Goal: Task Accomplishment & Management: Manage account settings

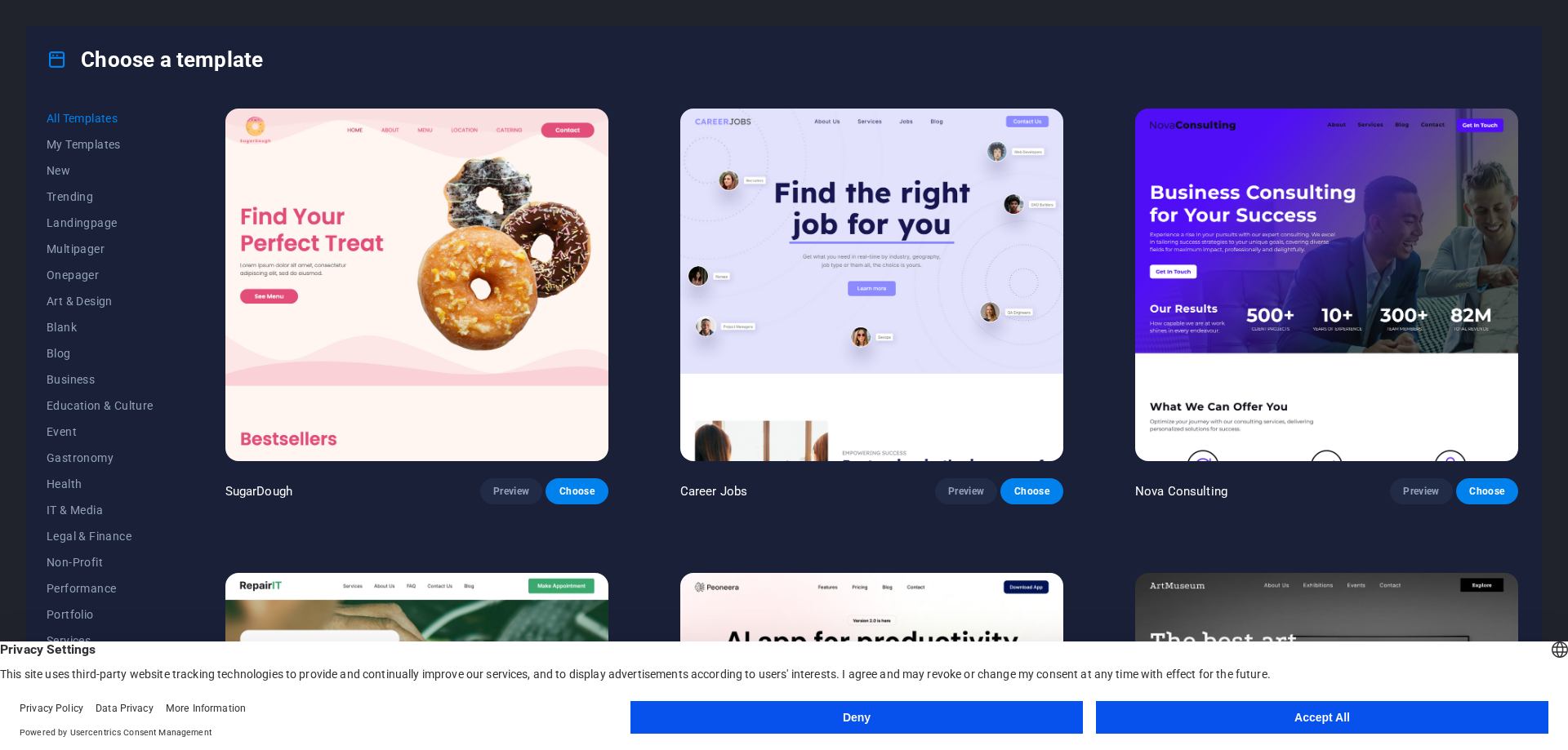
click at [1402, 721] on button "Accept All" at bounding box center [1322, 717] width 453 height 33
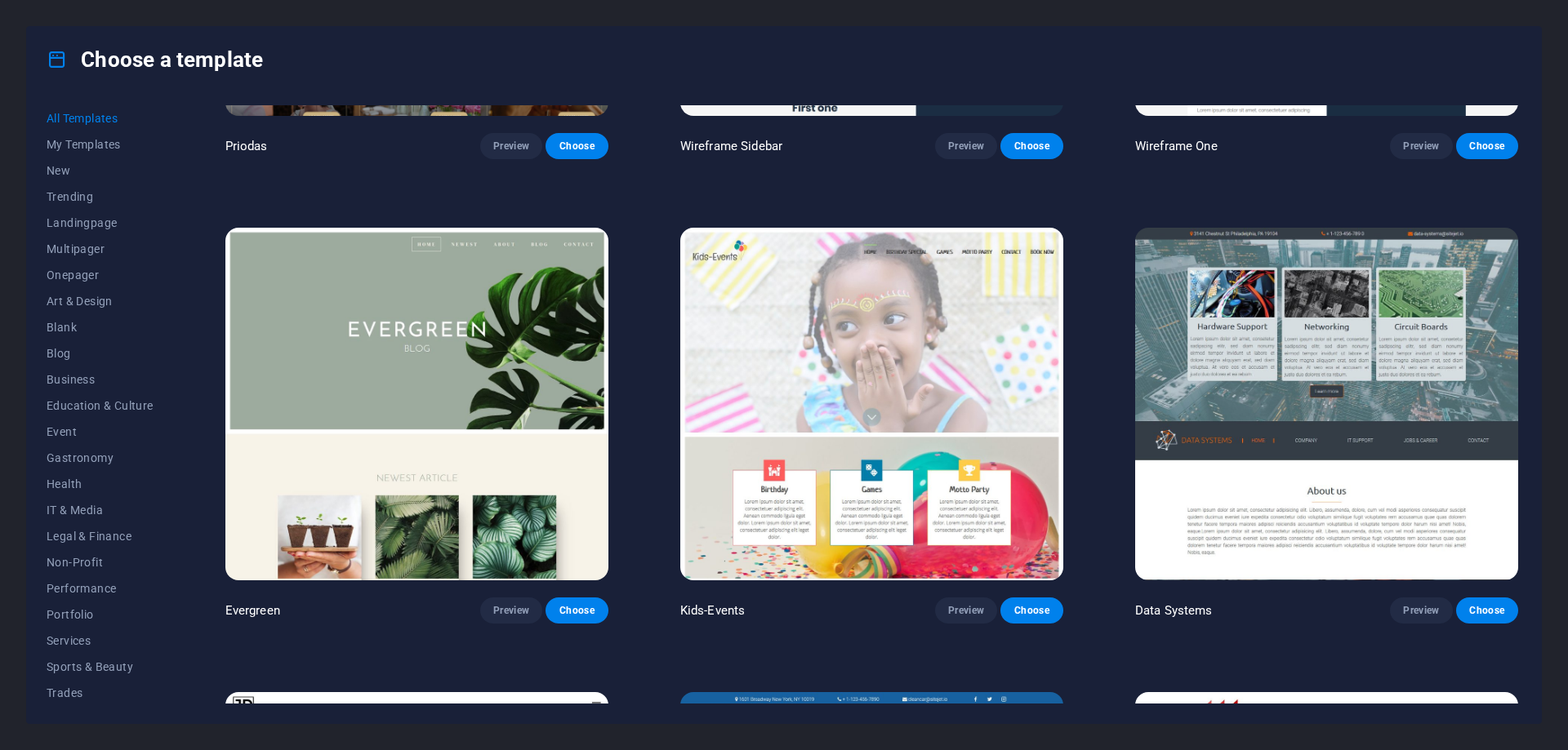
scroll to position [8815, 0]
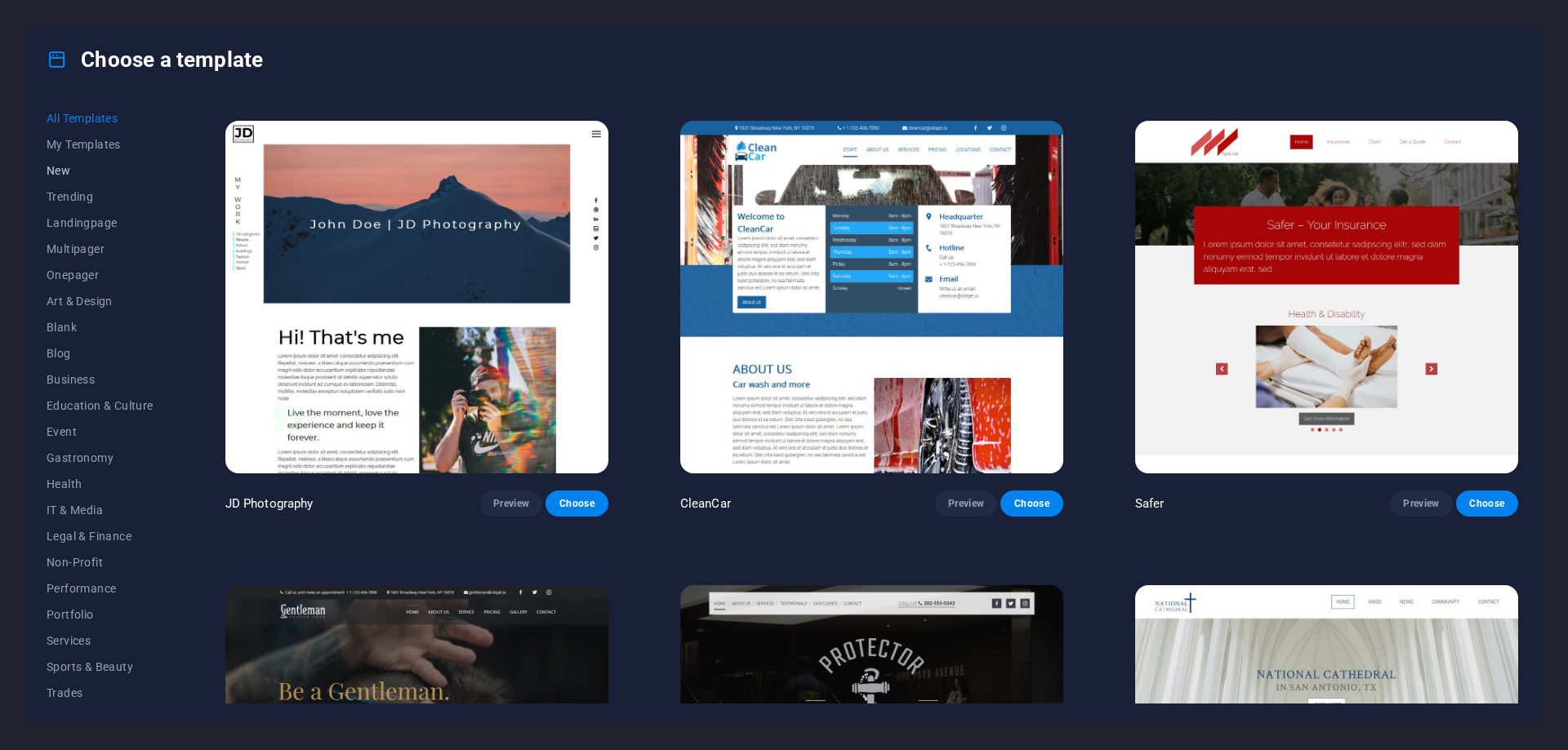
click at [67, 173] on span "New" at bounding box center [99, 170] width 107 height 13
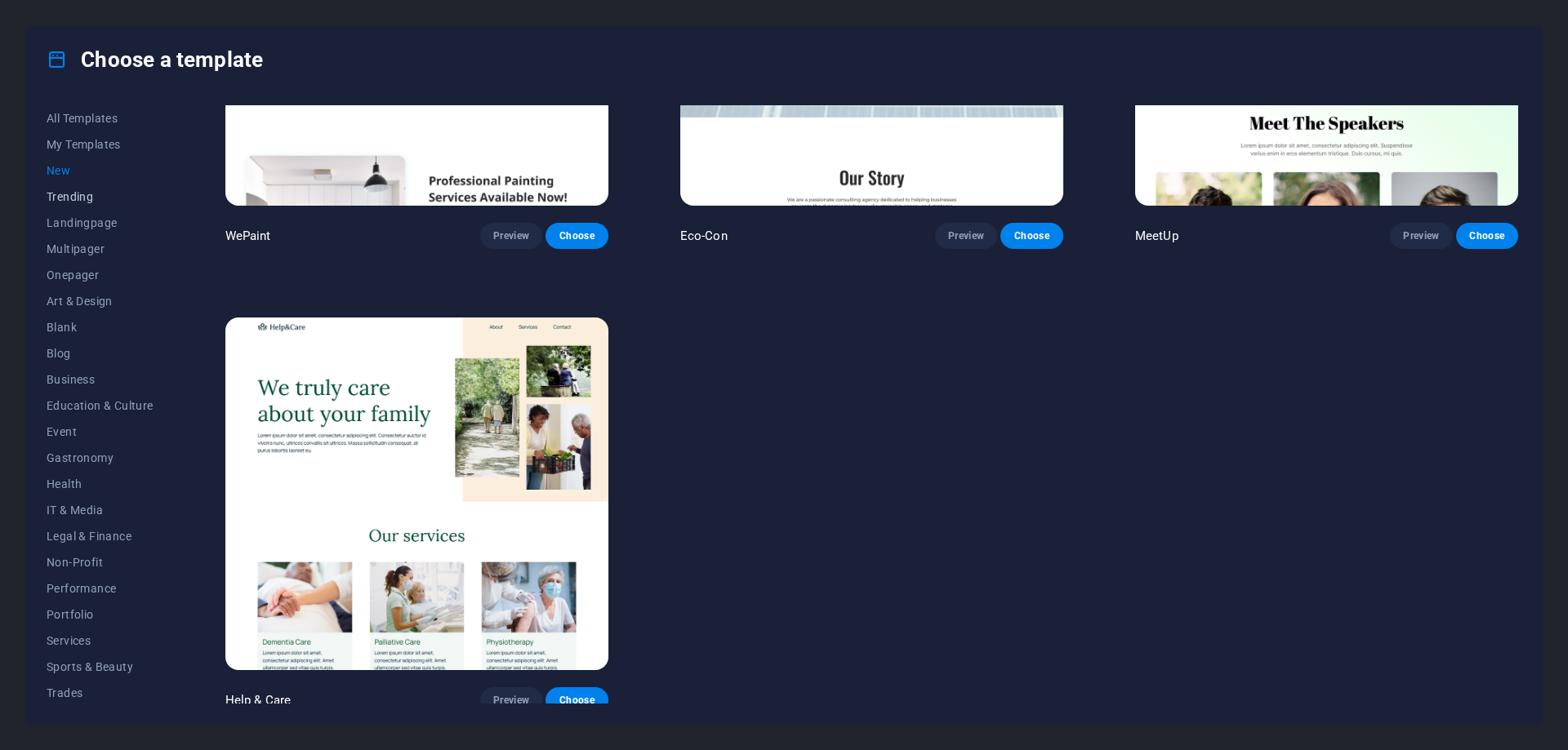
click at [74, 194] on span "Trending" at bounding box center [99, 196] width 107 height 13
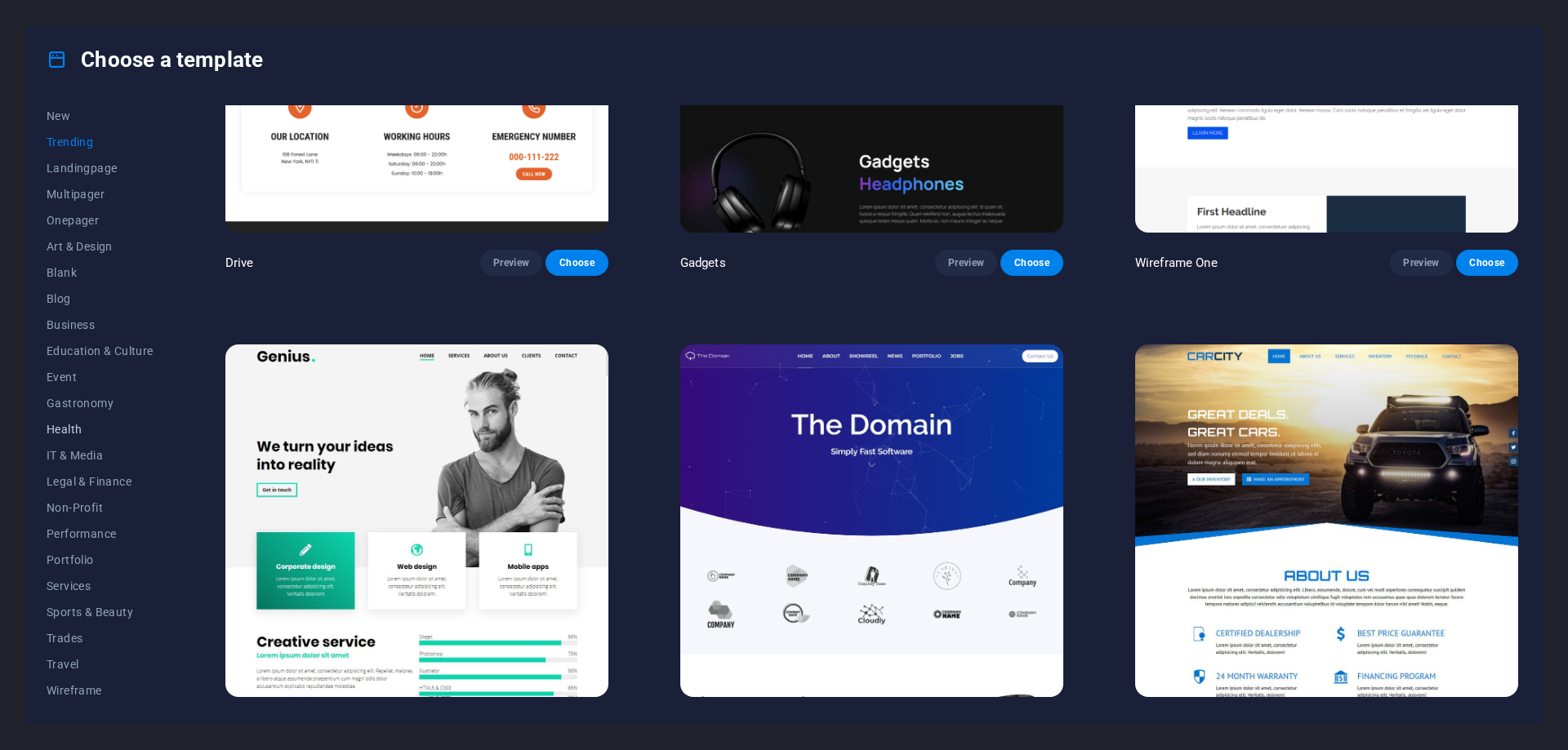
scroll to position [0, 0]
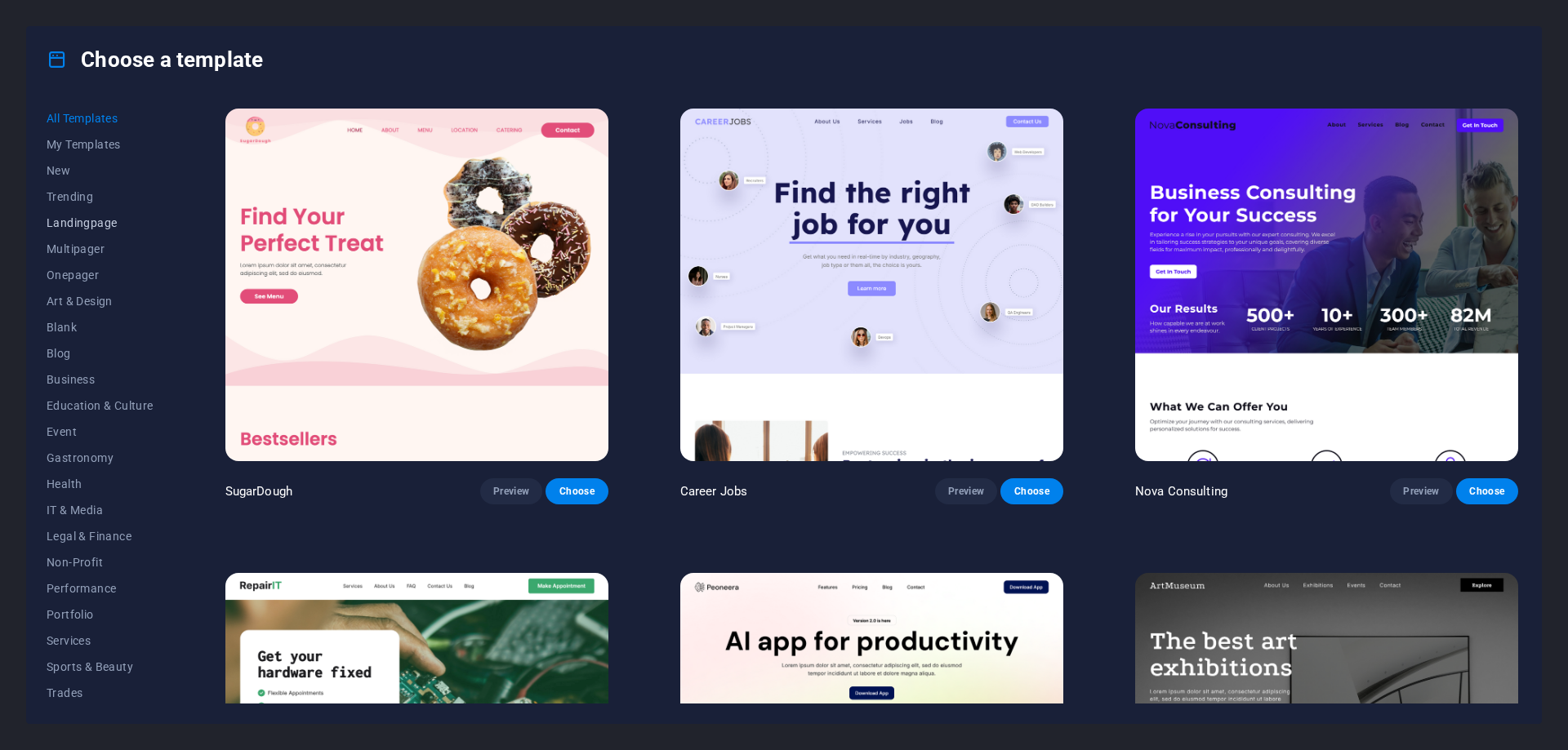
click at [104, 222] on span "Landingpage" at bounding box center [99, 222] width 107 height 13
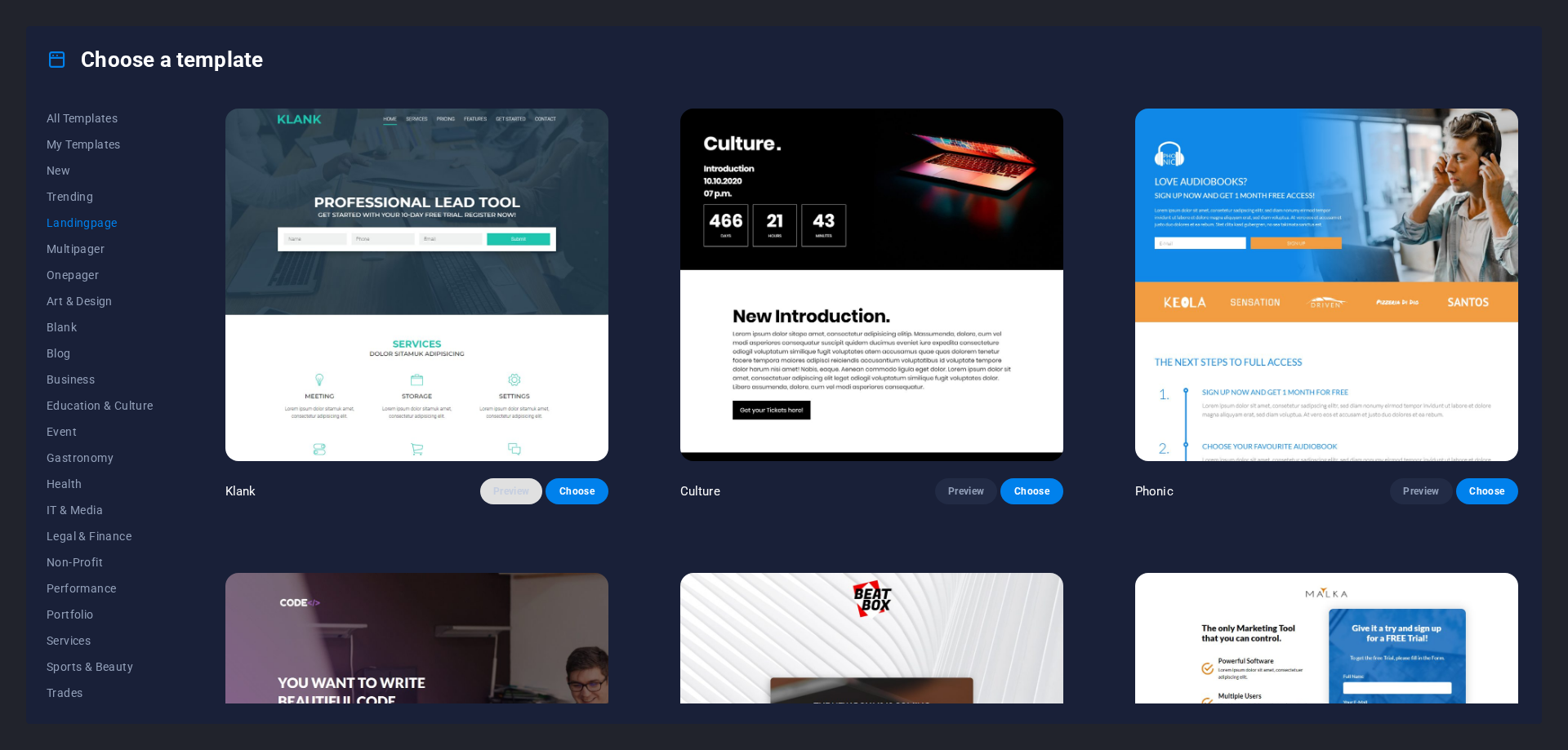
click at [510, 485] on span "Preview" at bounding box center [511, 490] width 36 height 13
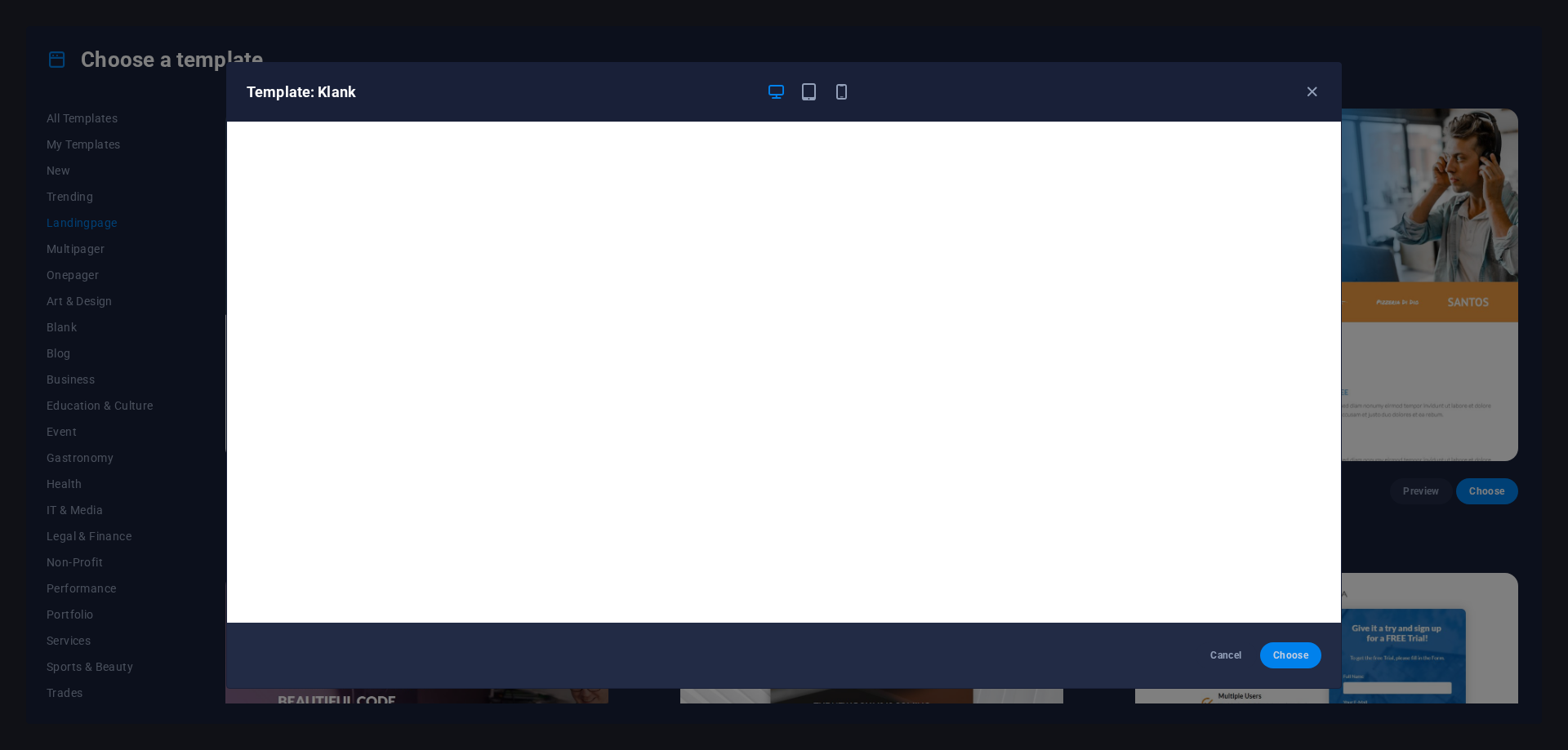
click at [1271, 656] on button "Choose" at bounding box center [1290, 655] width 62 height 26
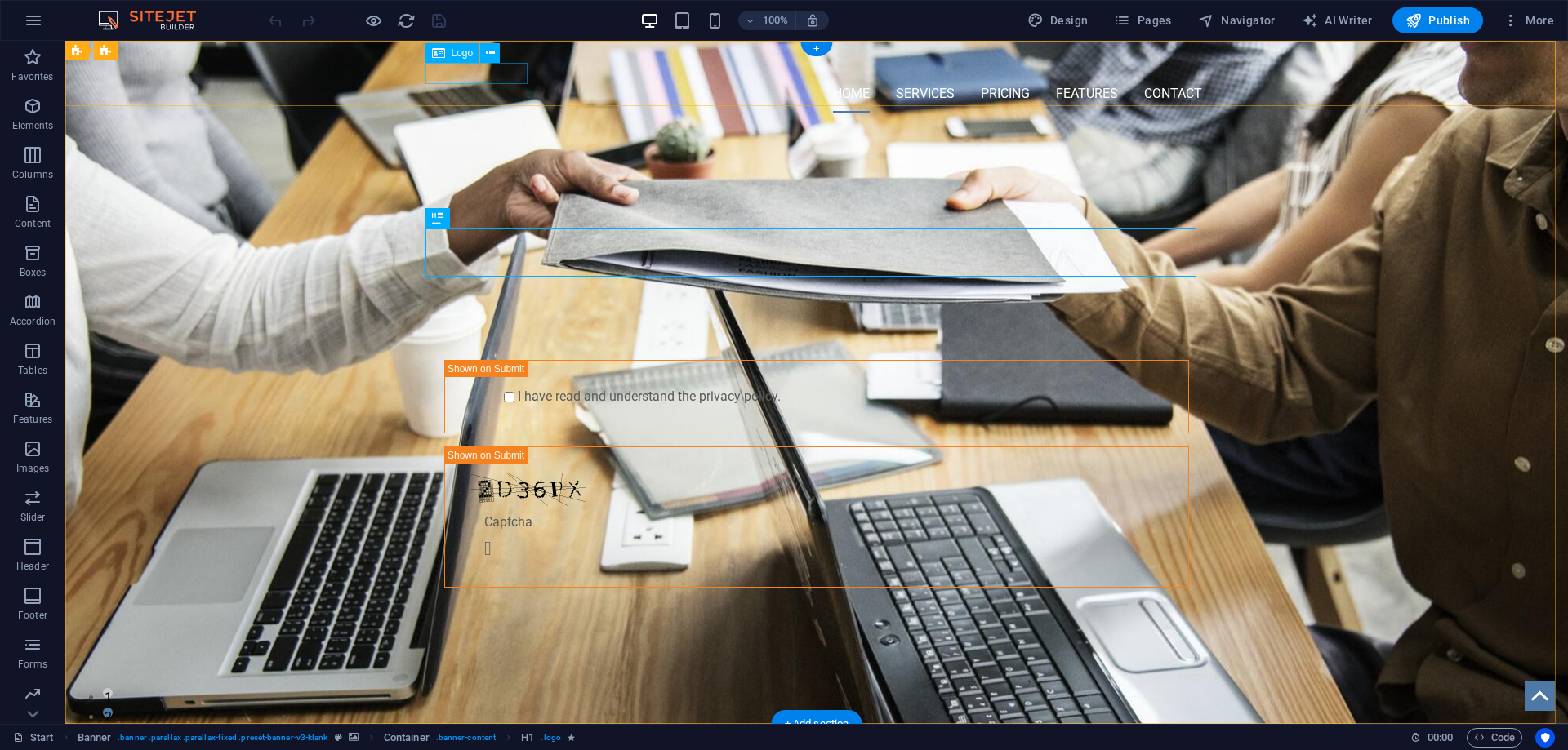
click at [480, 74] on div at bounding box center [816, 64] width 771 height 20
select select "px"
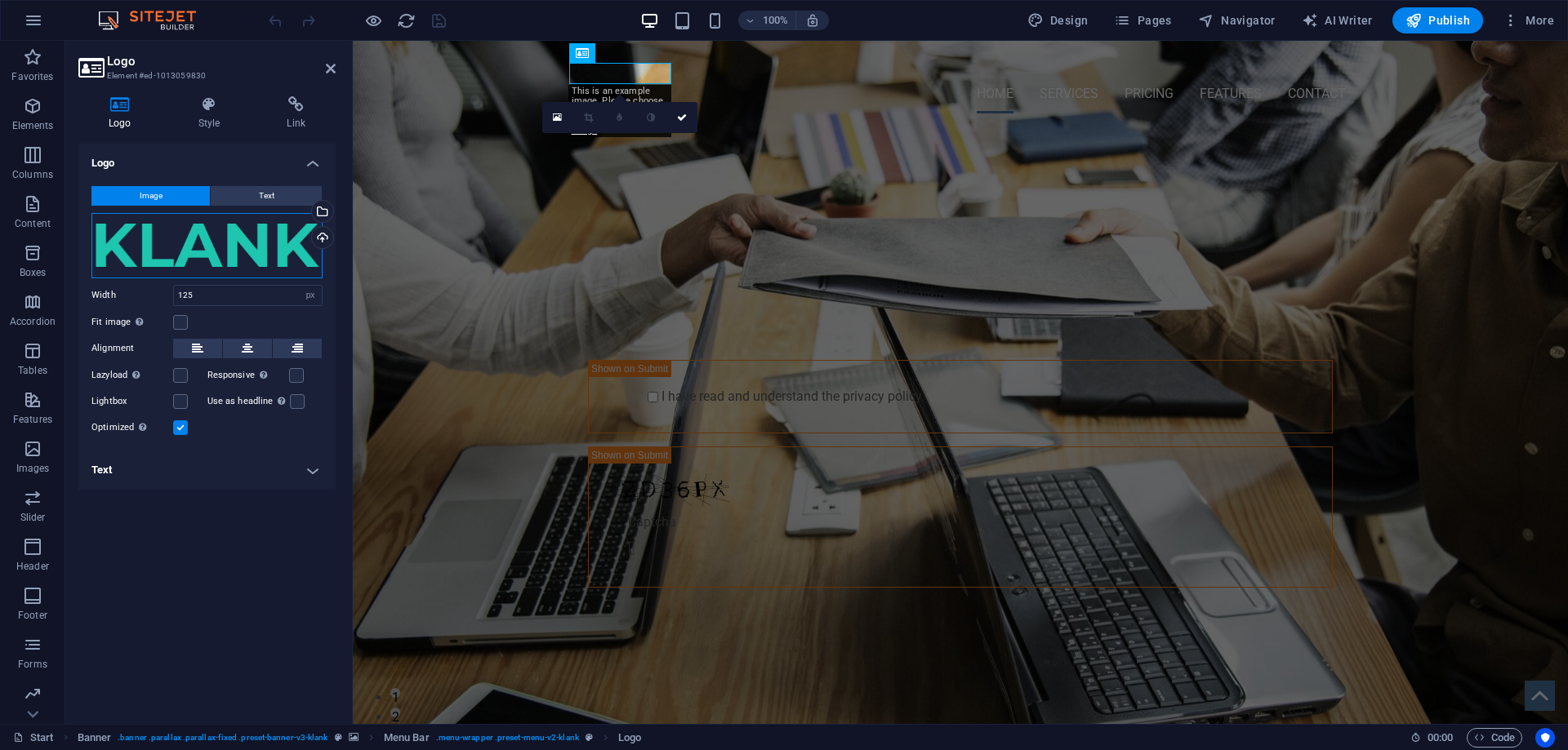
click at [198, 248] on div "Drag files here, click to choose files or select files from Files or our free s…" at bounding box center [207, 245] width 231 height 65
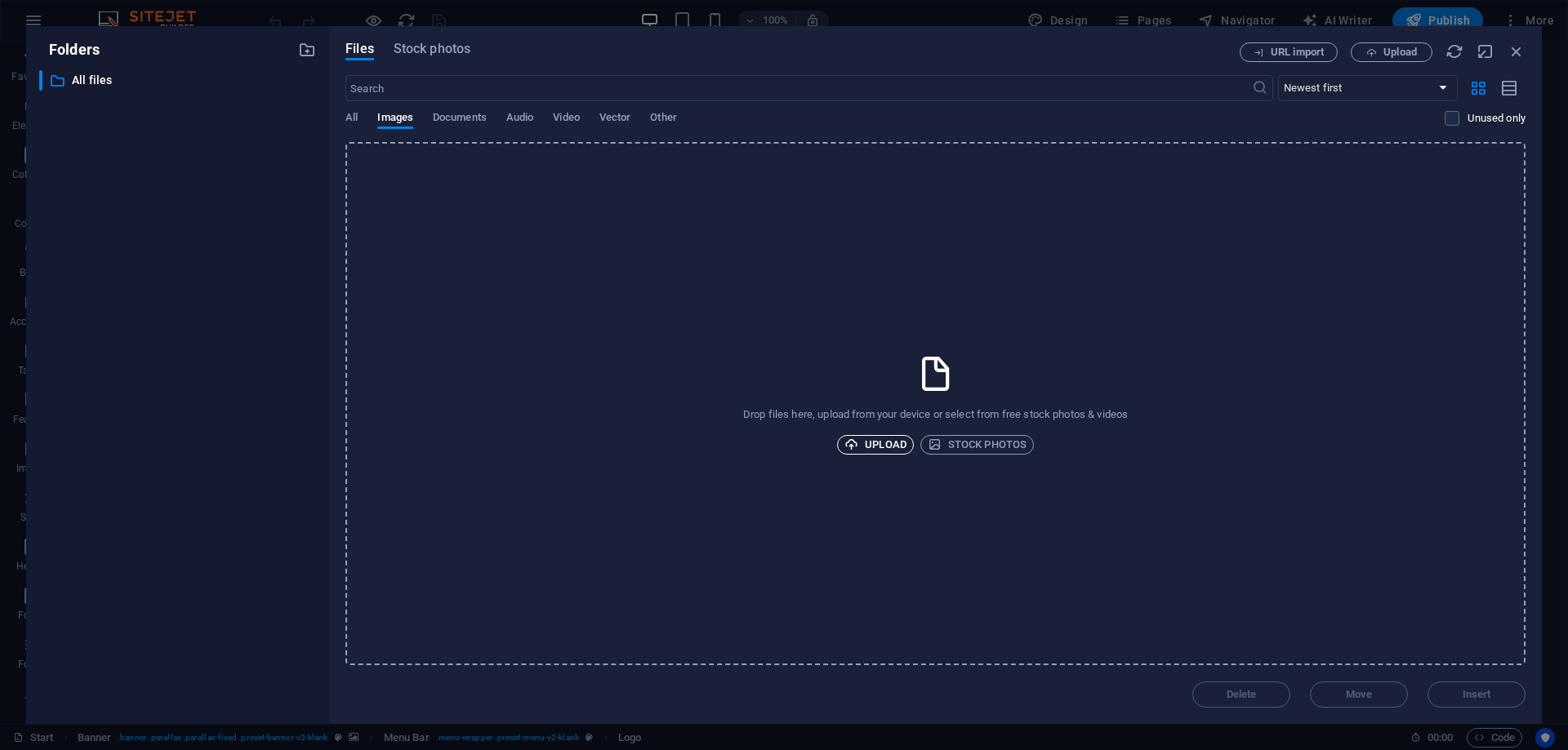
click at [886, 436] on span "Upload" at bounding box center [875, 444] width 62 height 19
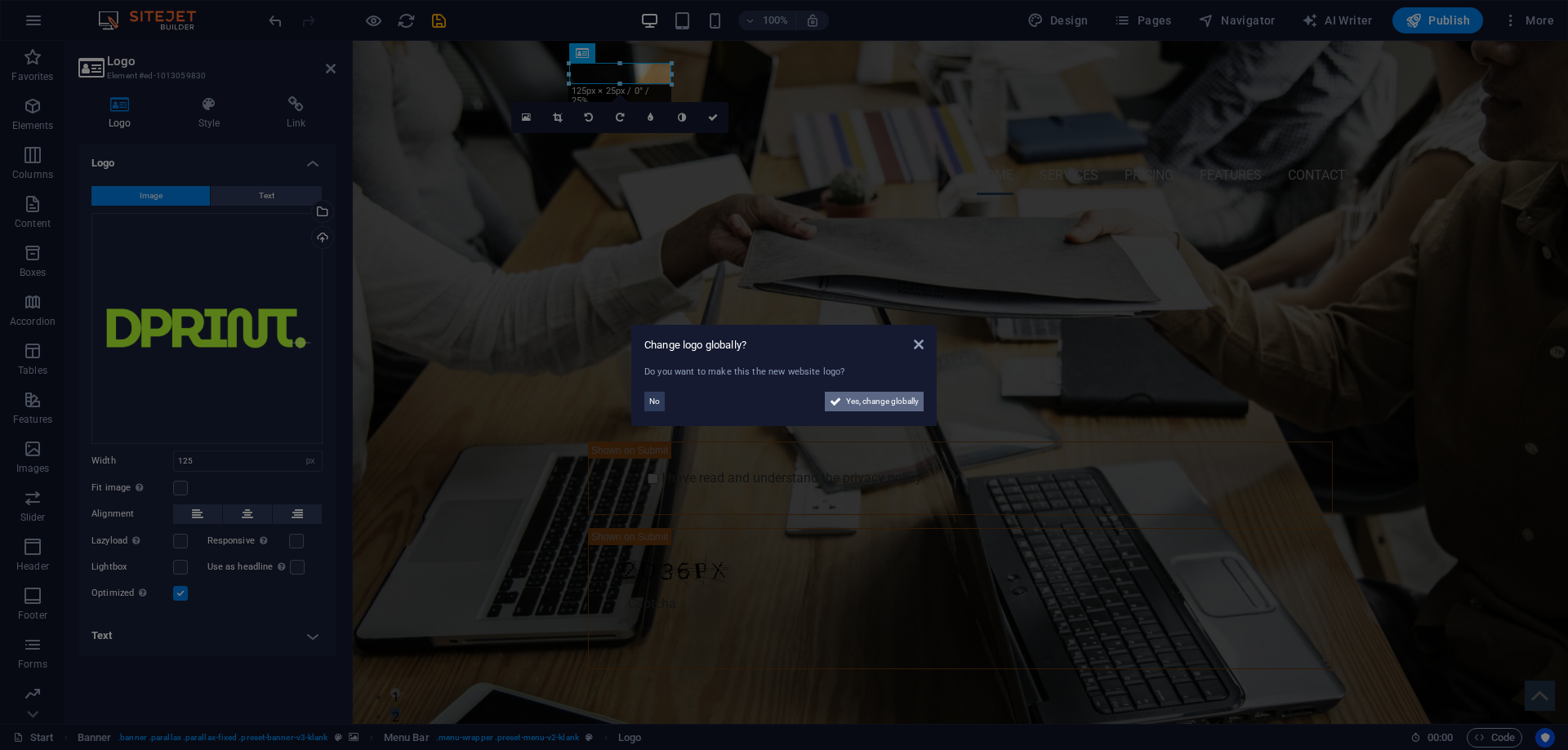
click at [842, 402] on button "Yes, change globally" at bounding box center [873, 401] width 99 height 19
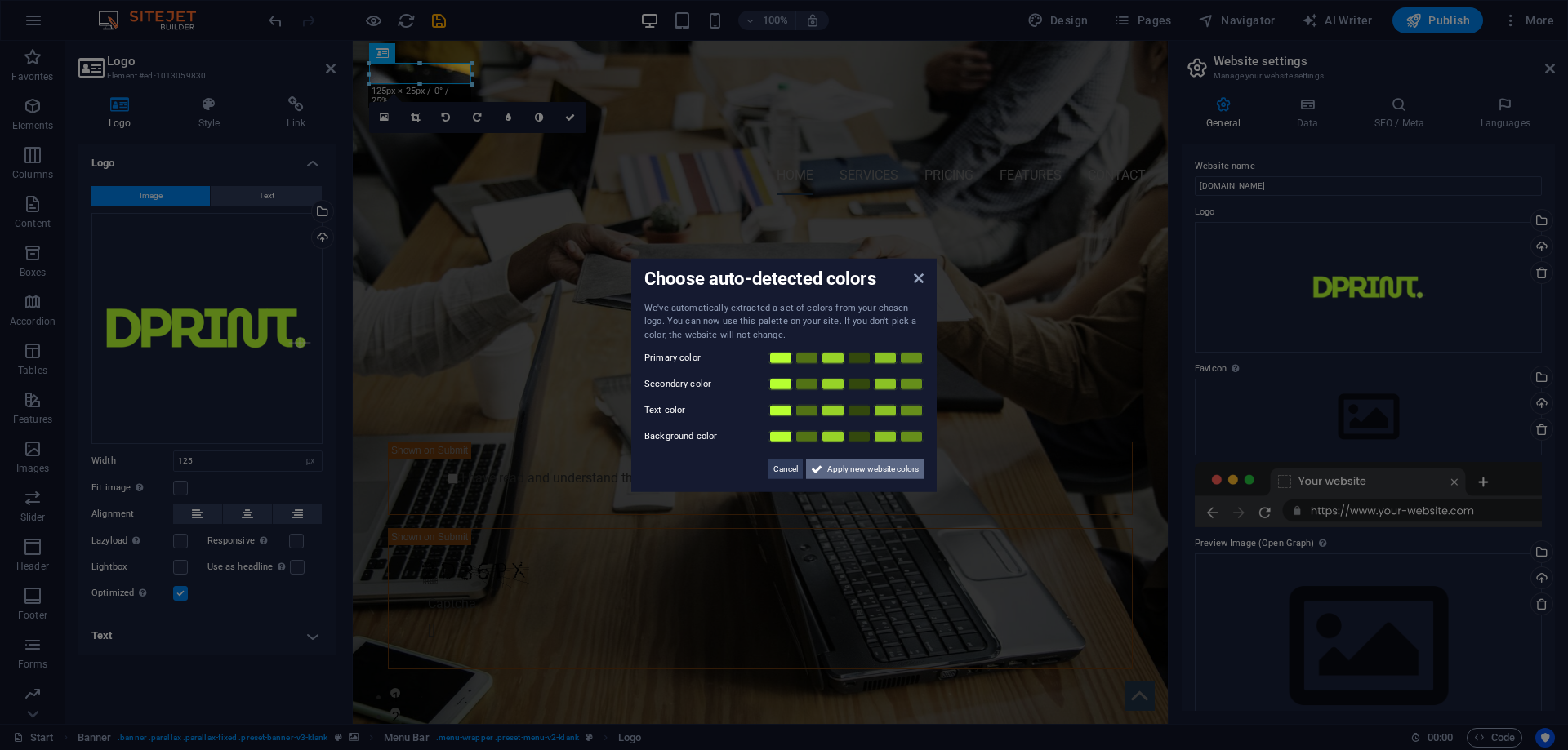
click at [845, 469] on span "Apply new website colors" at bounding box center [873, 469] width 91 height 19
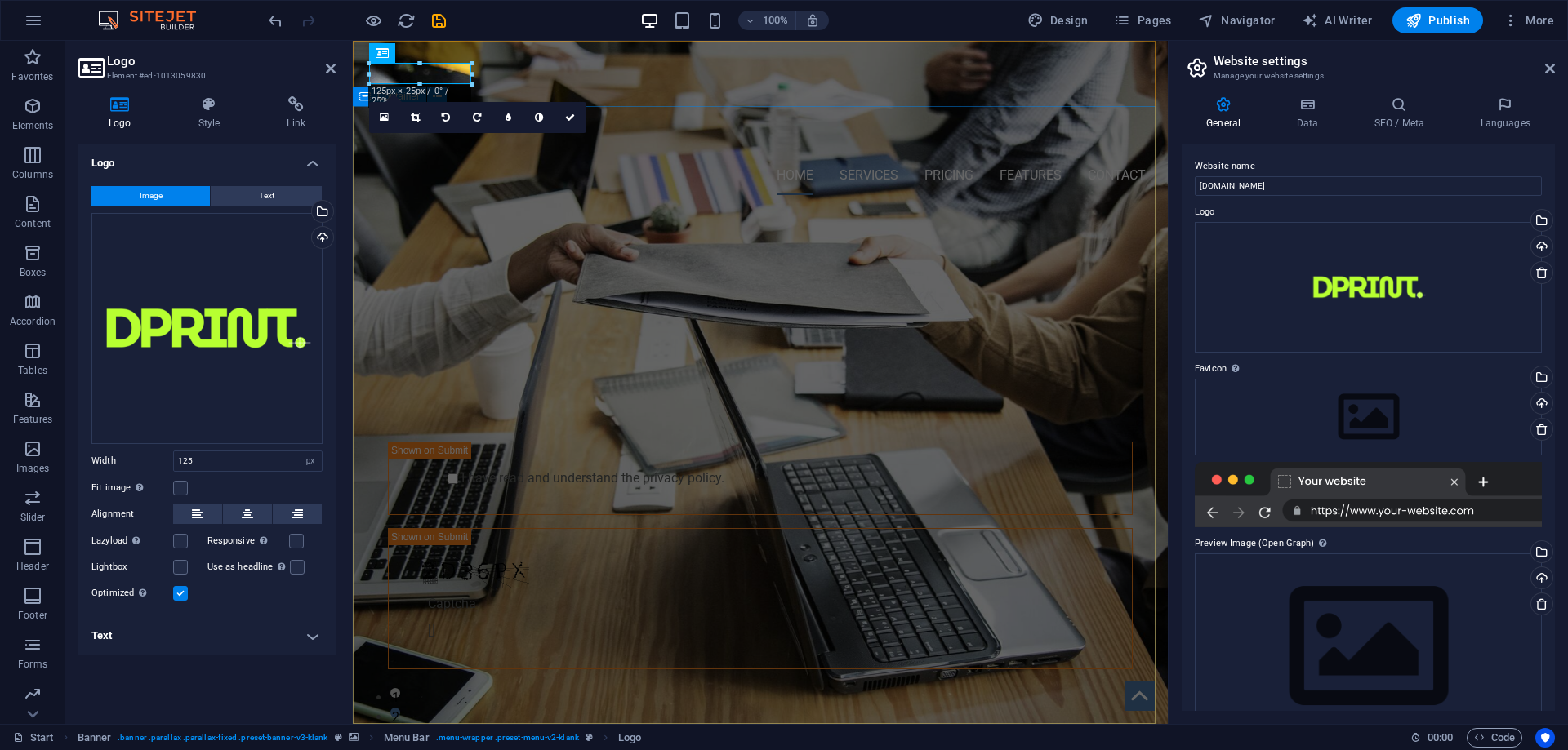
click at [526, 208] on div "PROFESSIONAL LEAD TOOL GET STARTED WITH YOUR 10-DAY FREE TRIAL. REGISTER NOW! S…" at bounding box center [760, 478] width 815 height 539
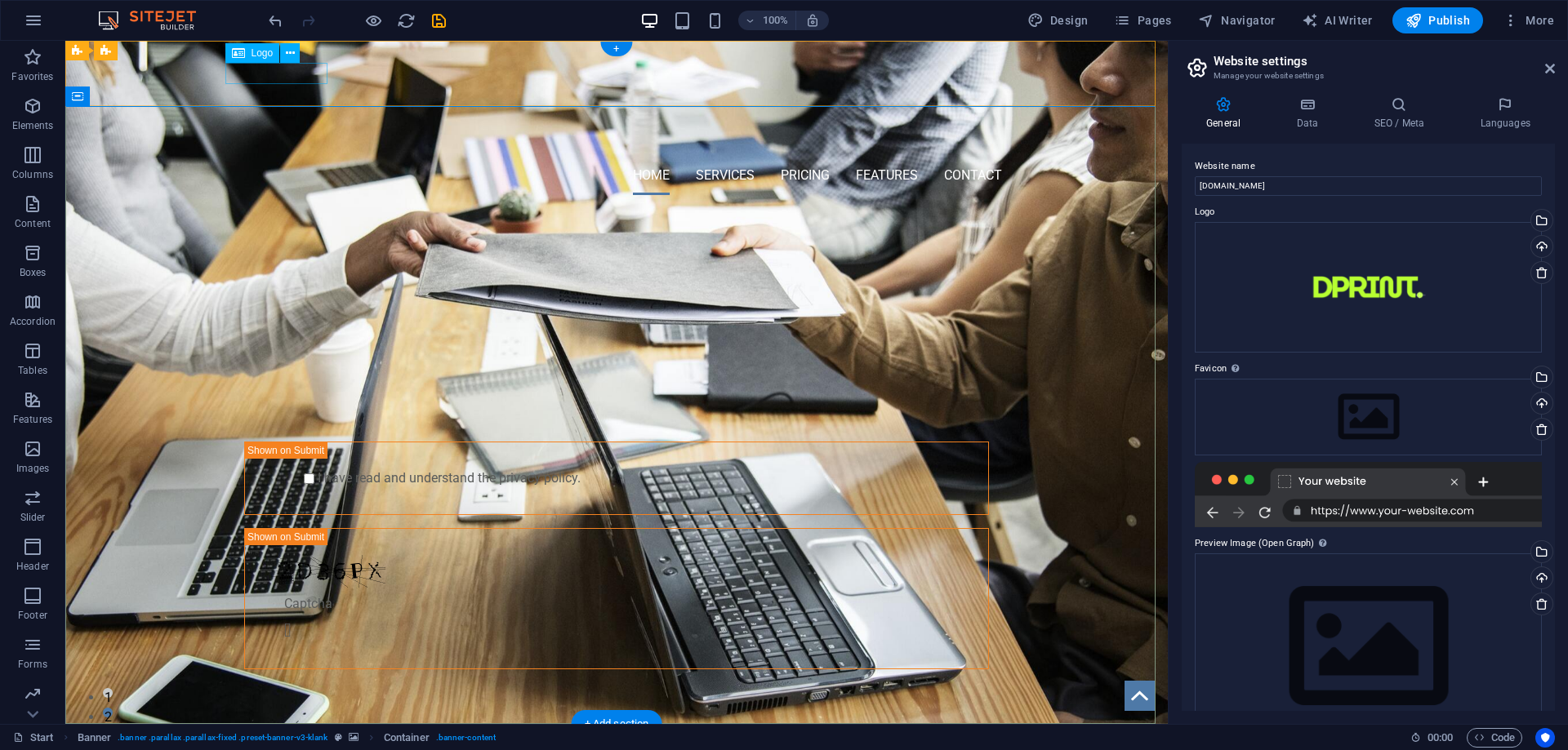
click at [282, 77] on div at bounding box center [616, 104] width 771 height 102
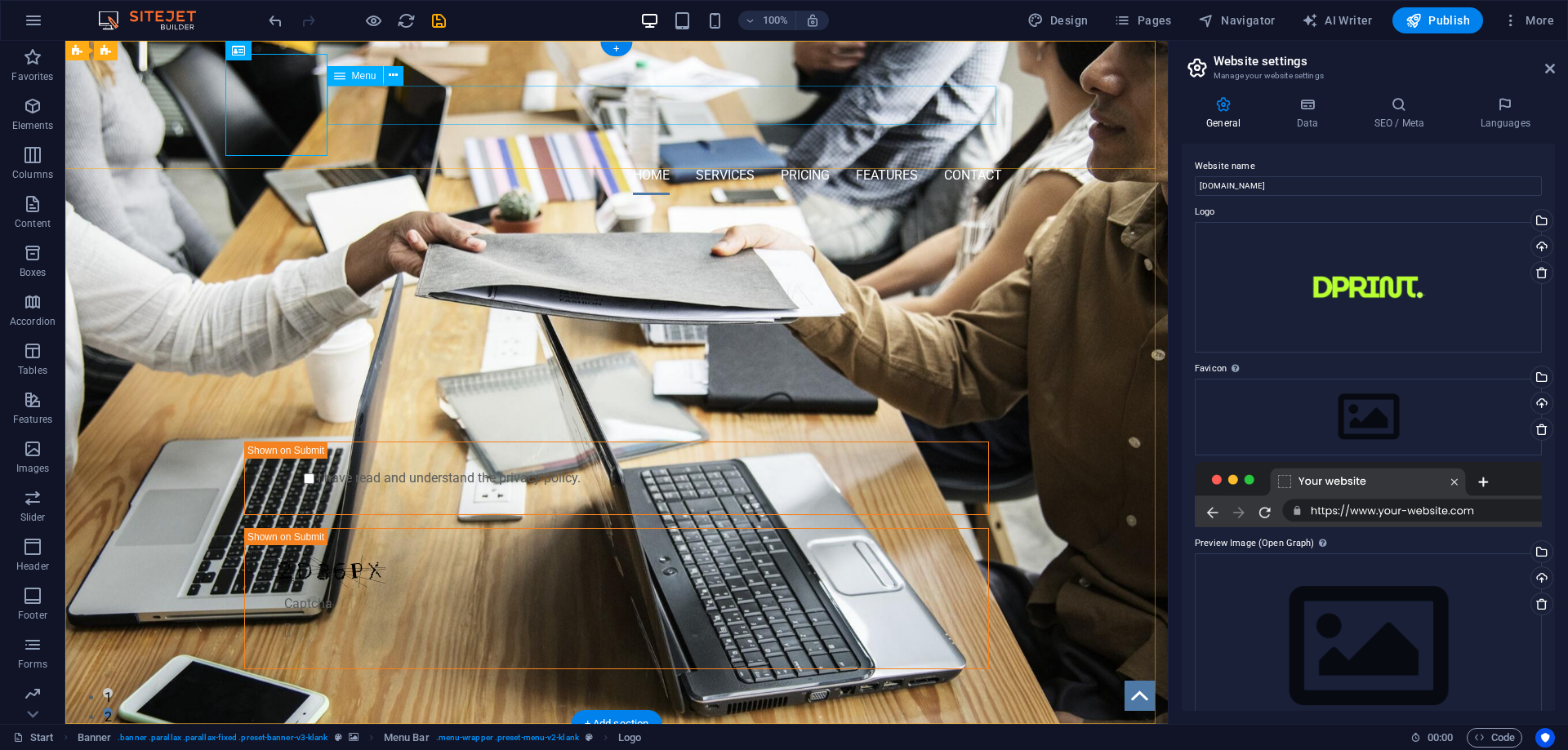
click at [655, 156] on nav "Home Services Pricing Features Contact" at bounding box center [616, 175] width 771 height 39
click at [653, 156] on nav "Home Services Pricing Features Contact" at bounding box center [616, 175] width 771 height 39
select select
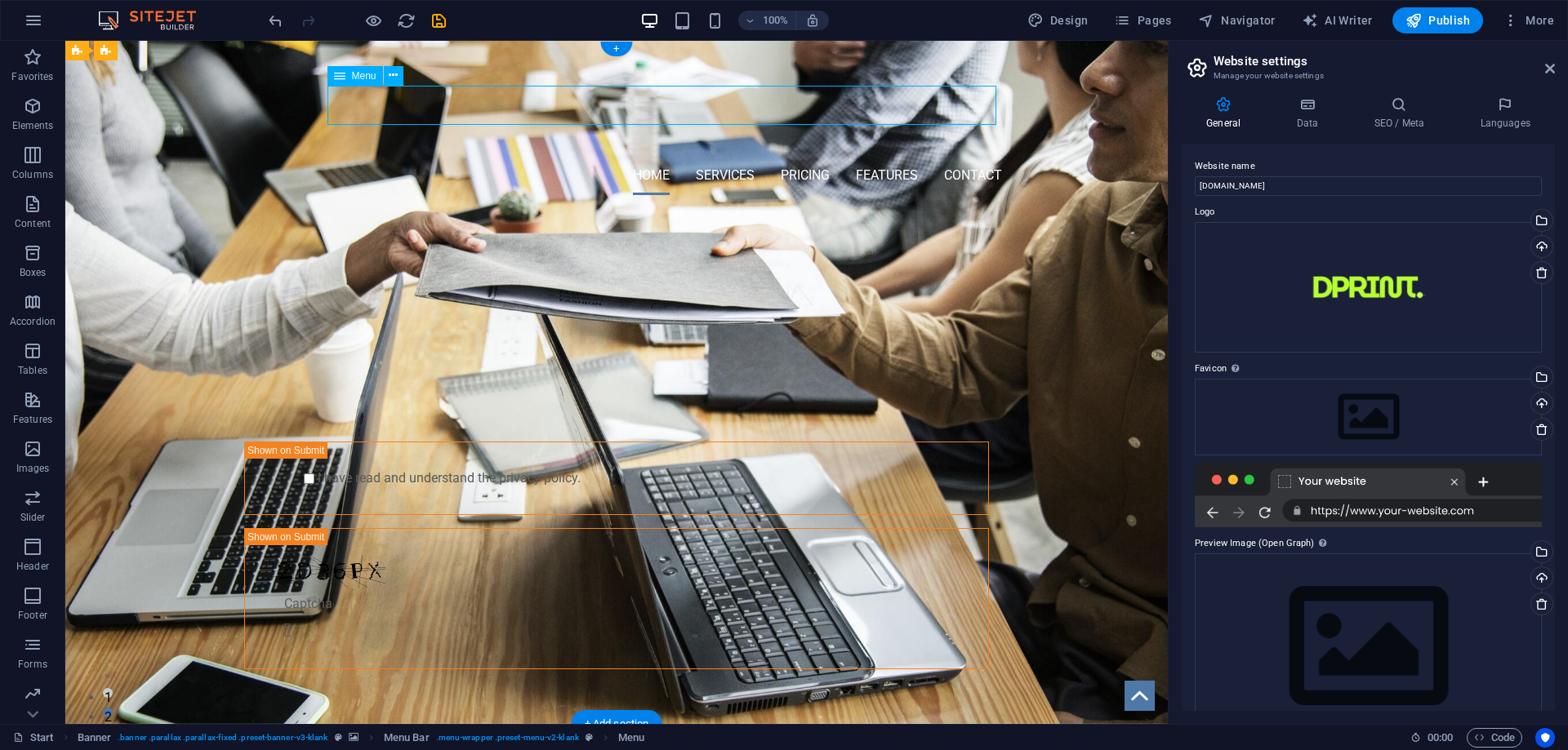
select select
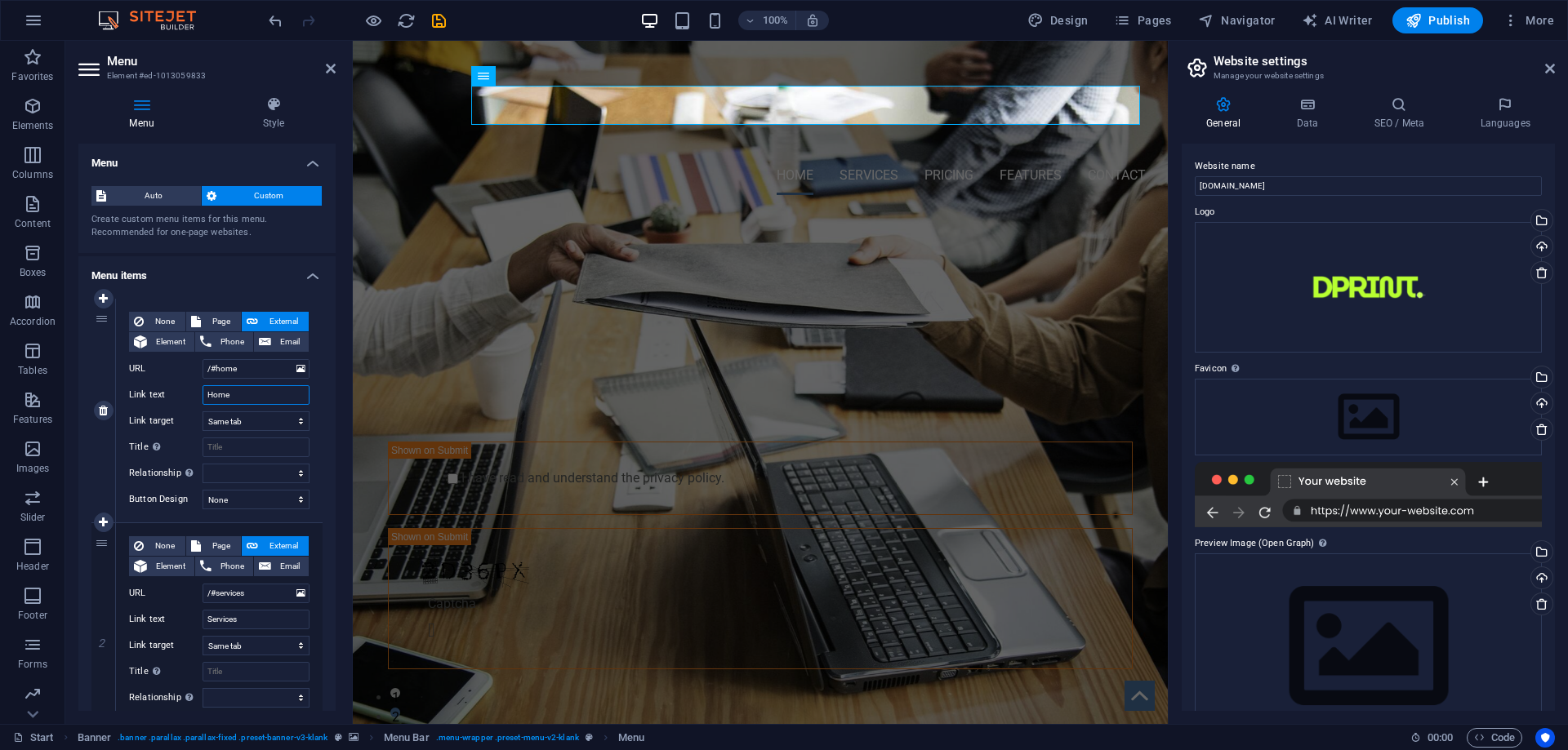
drag, startPoint x: 241, startPoint y: 399, endPoint x: 164, endPoint y: 394, distance: 77.2
click at [166, 394] on div "Link text Home" at bounding box center [219, 394] width 180 height 19
type input "Inicio"
select select
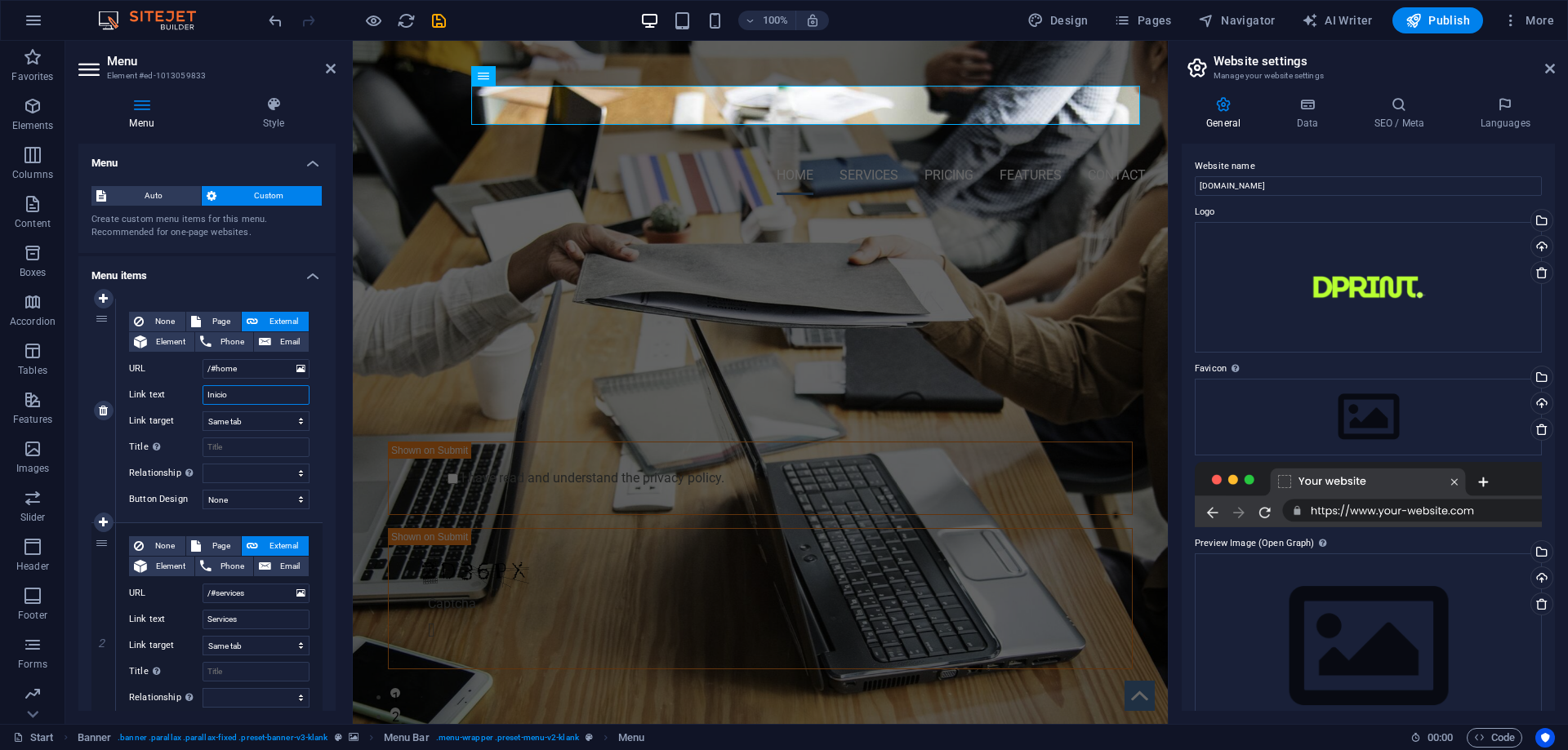
select select
type input "Inicio"
click at [250, 616] on input "Services" at bounding box center [255, 619] width 107 height 19
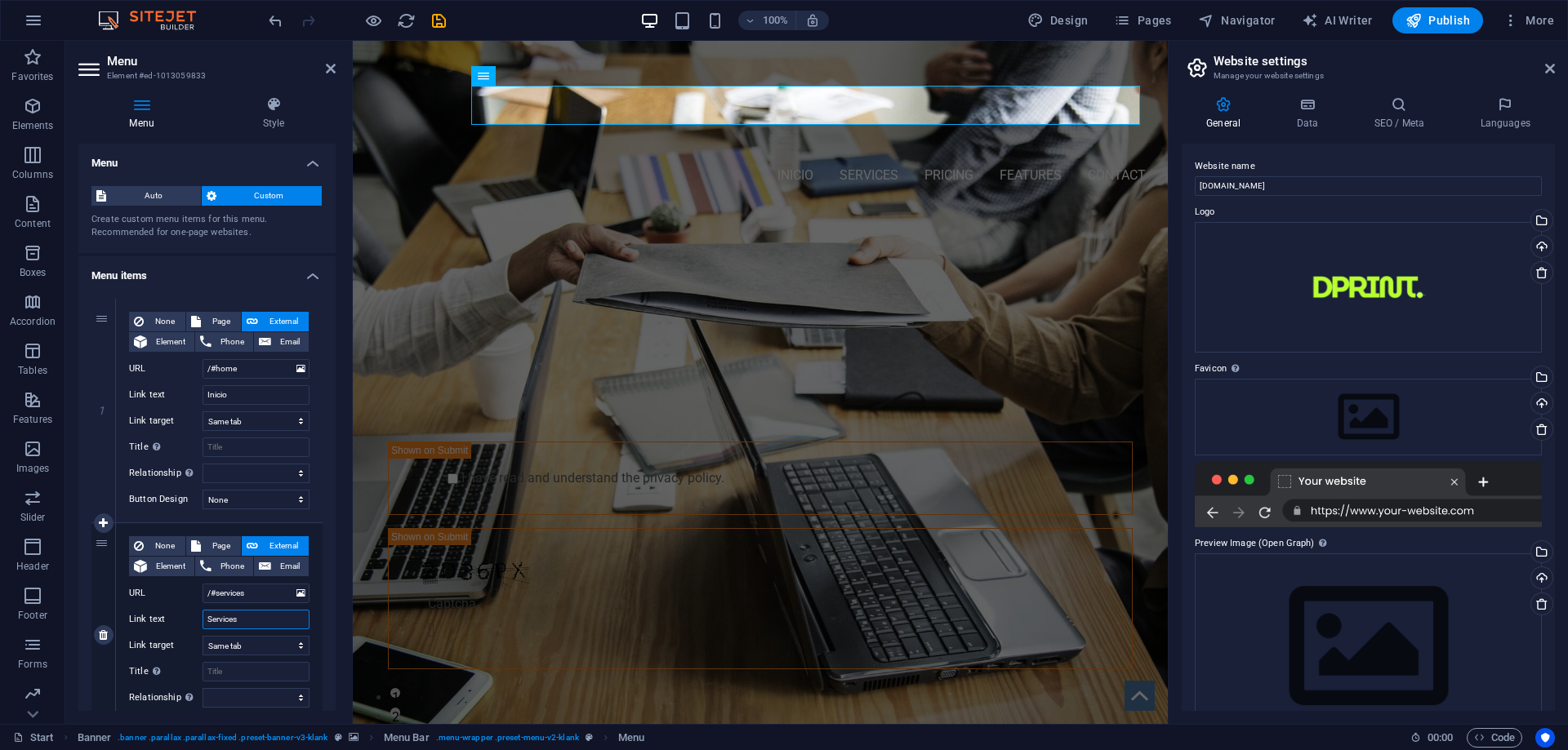
drag, startPoint x: 252, startPoint y: 619, endPoint x: 137, endPoint y: 611, distance: 115.3
click at [137, 611] on div "Link text Services" at bounding box center [219, 619] width 180 height 19
type input "Serv"
select select
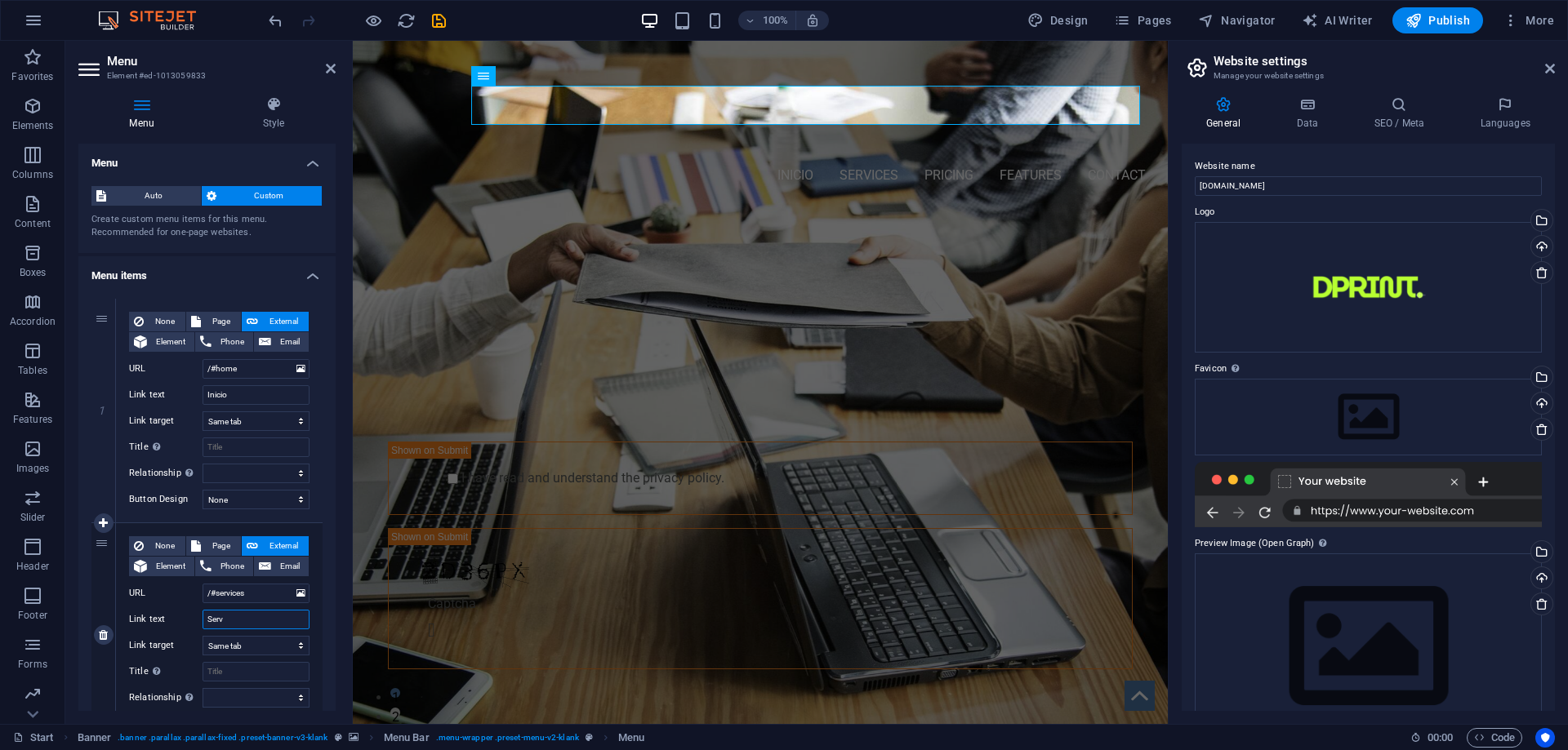
select select
type input "Servicios"
select select
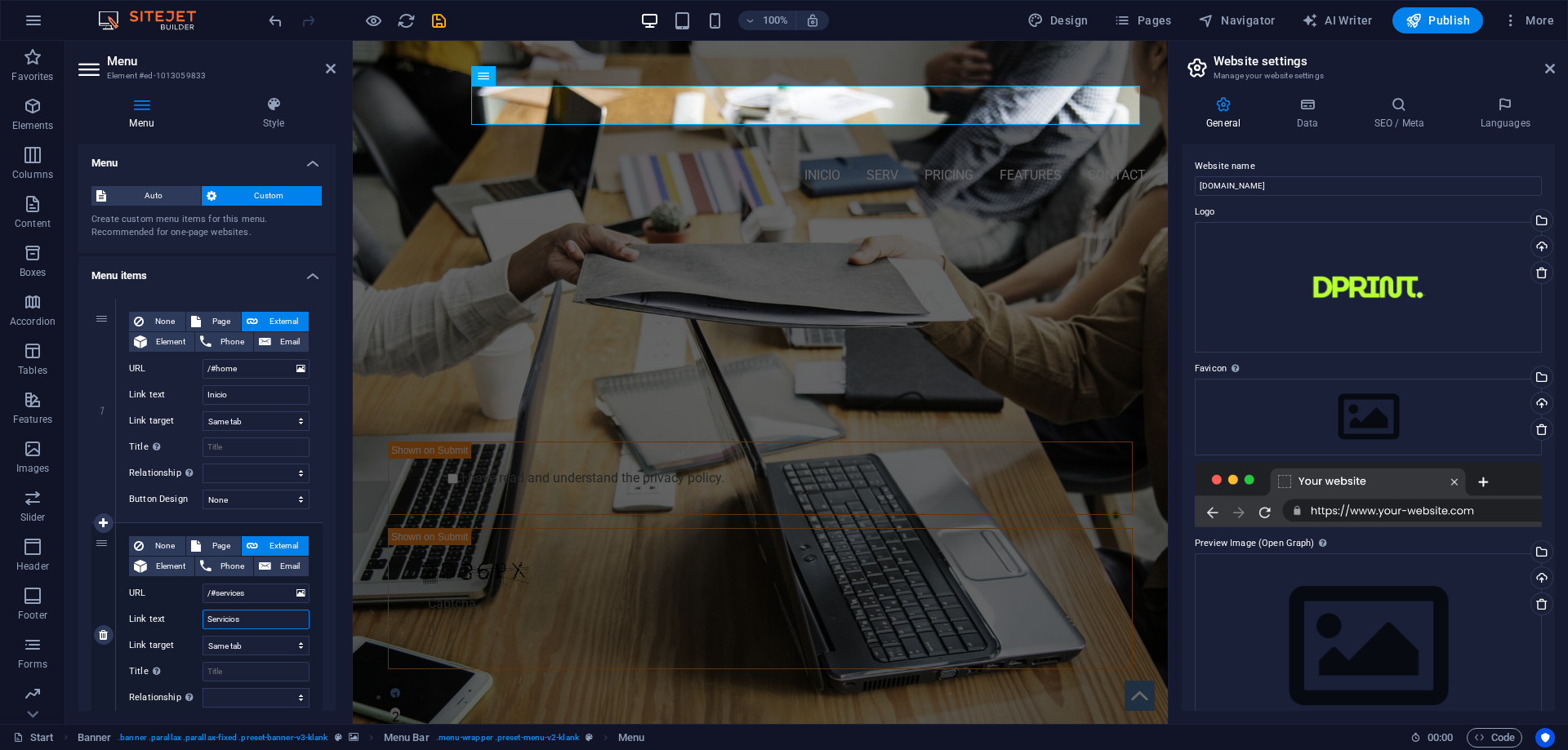
select select
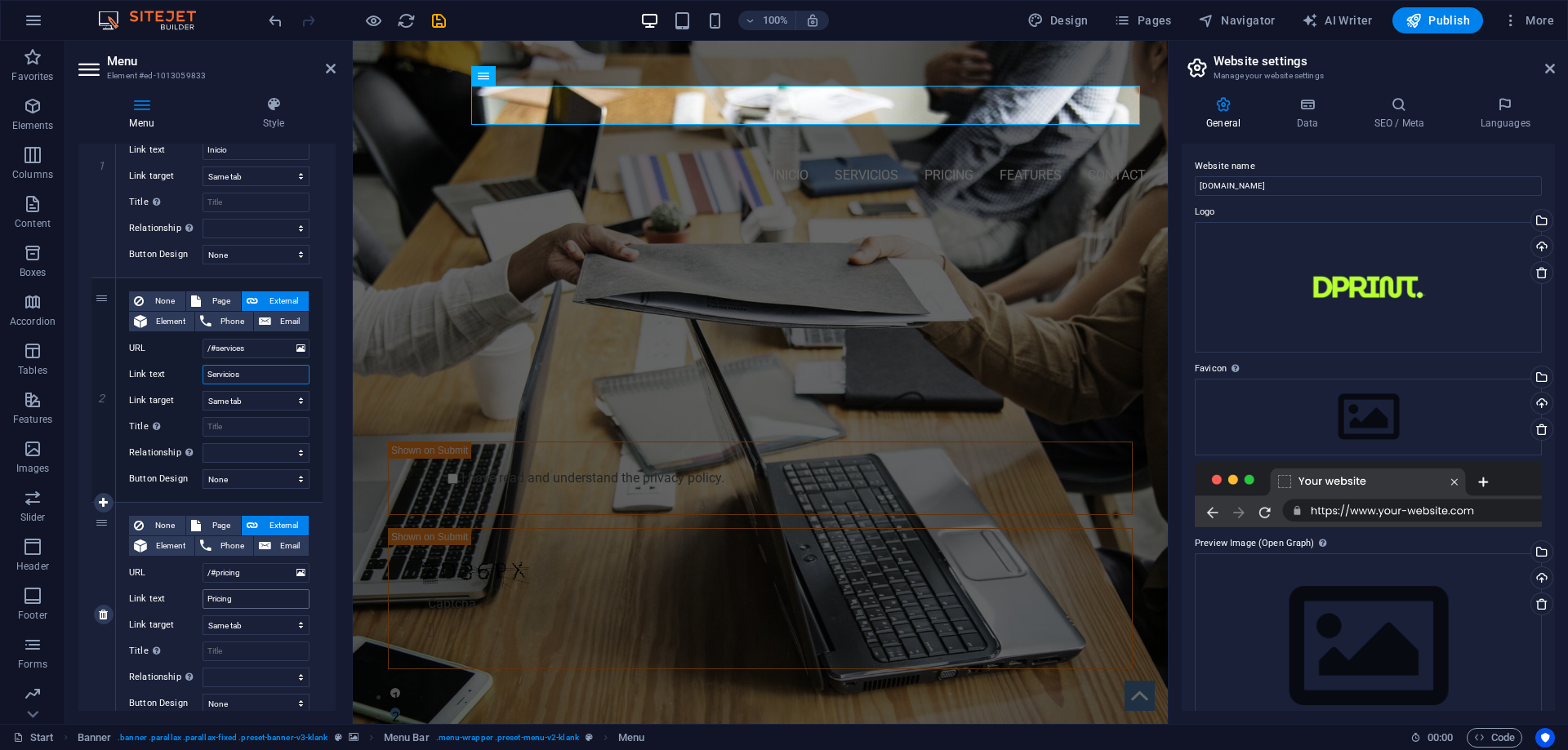
type input "Servicios"
drag, startPoint x: 243, startPoint y: 603, endPoint x: 121, endPoint y: 597, distance: 122.1
click at [121, 597] on div "None Page External Element Phone Email Page Start Subpage Legal Notice Privacy …" at bounding box center [219, 614] width 207 height 223
type input "Nosotros"
select select
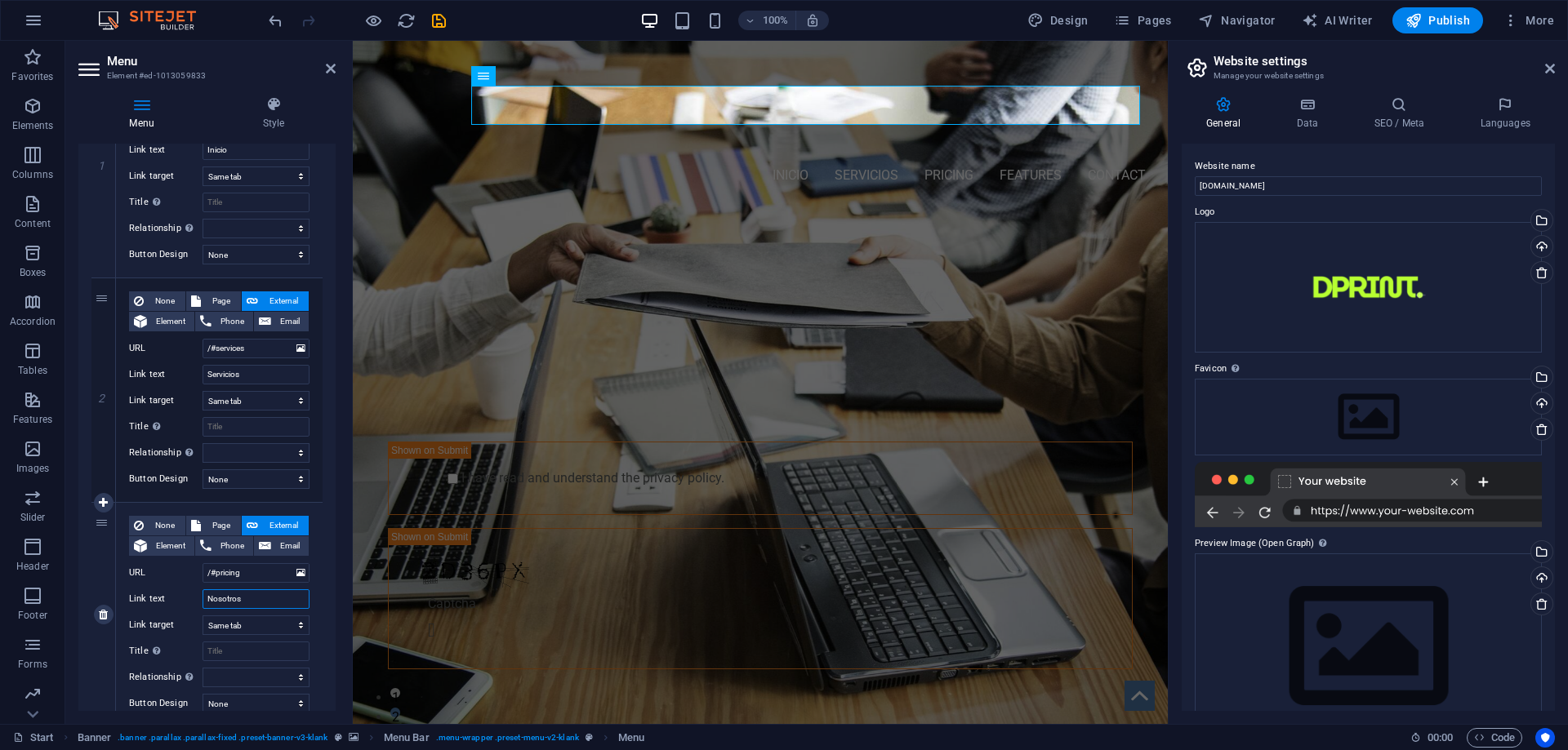
select select
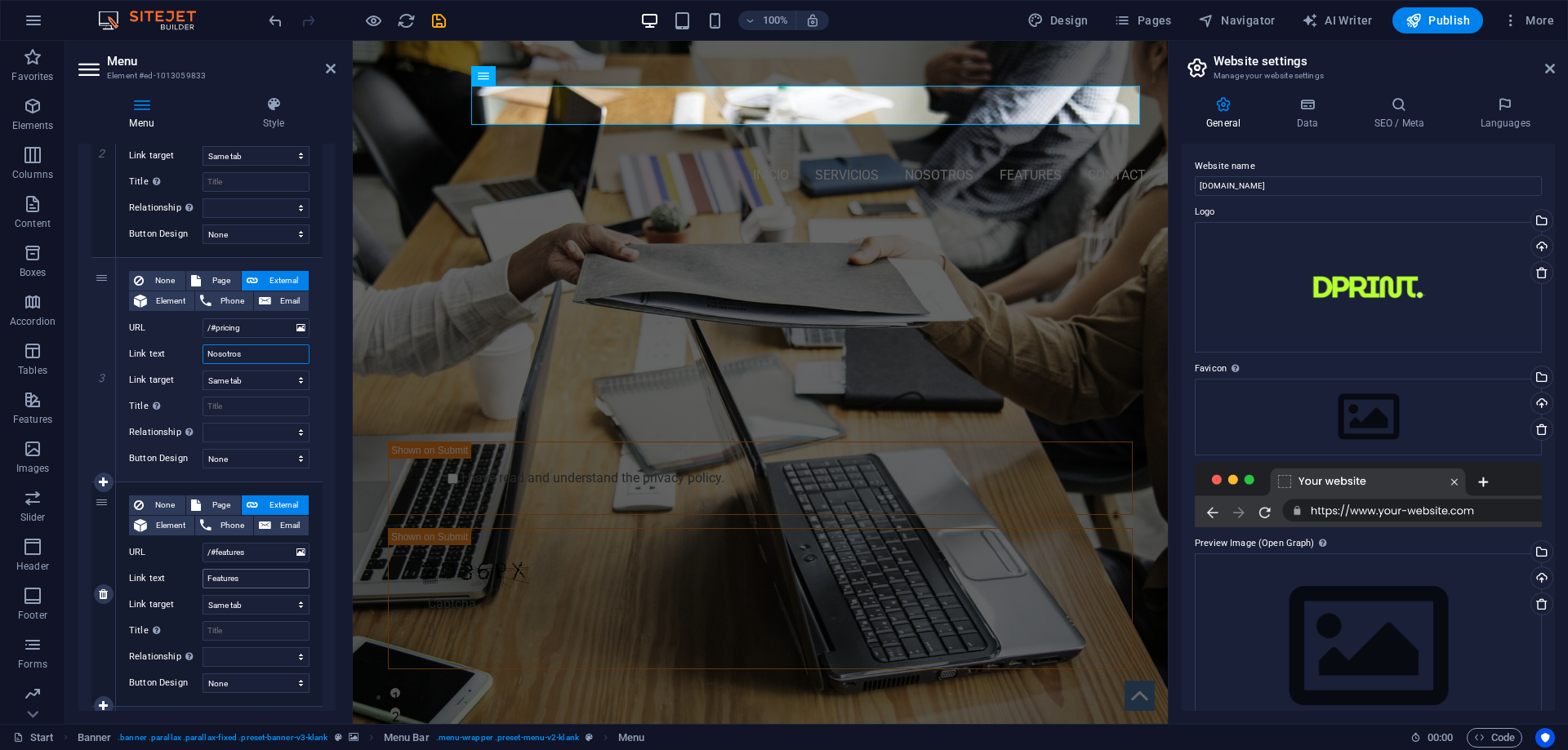
type input "Nosotros"
drag, startPoint x: 251, startPoint y: 580, endPoint x: 162, endPoint y: 570, distance: 89.6
click at [162, 570] on div "Link text Features" at bounding box center [219, 578] width 180 height 19
type input "c"
select select
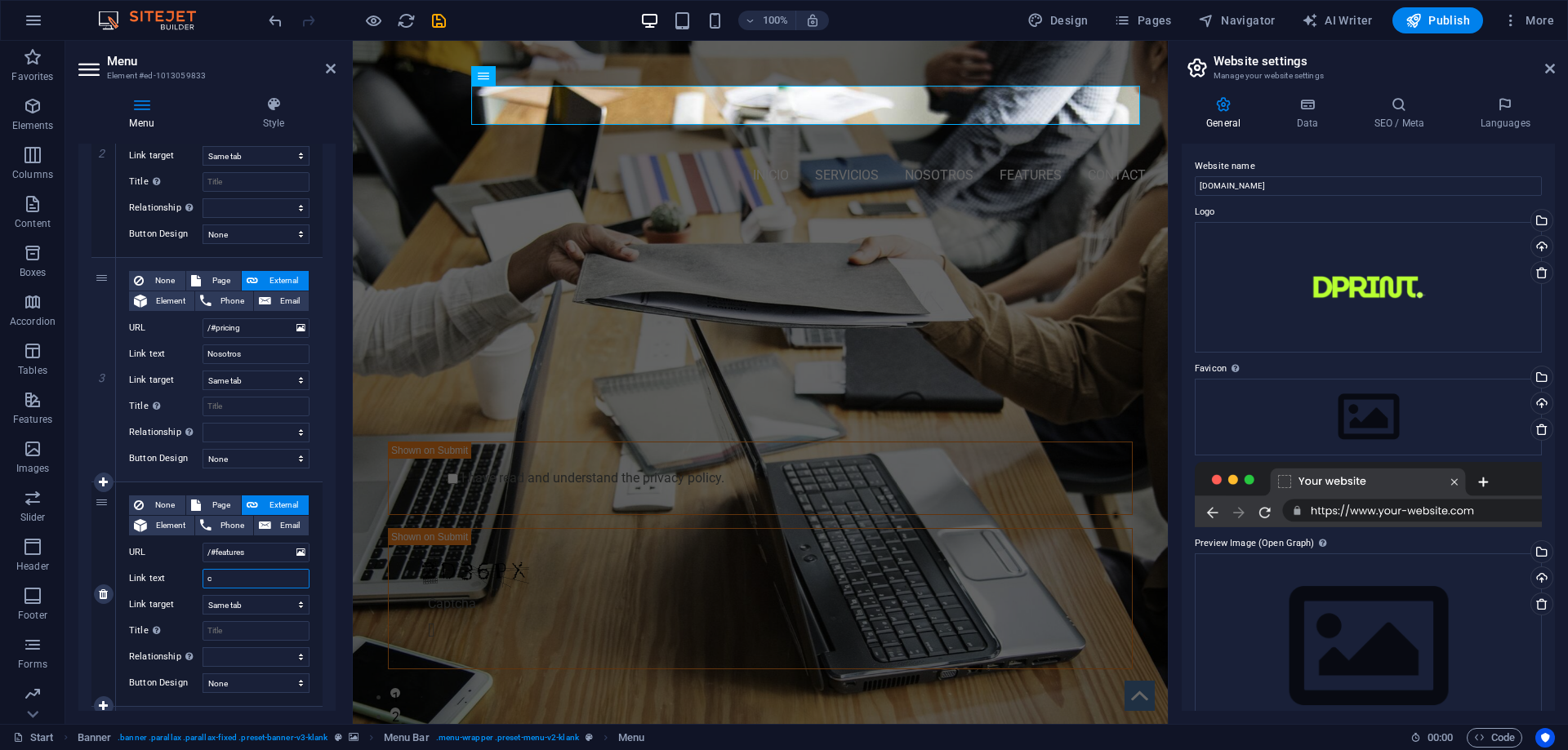
select select
type input "co"
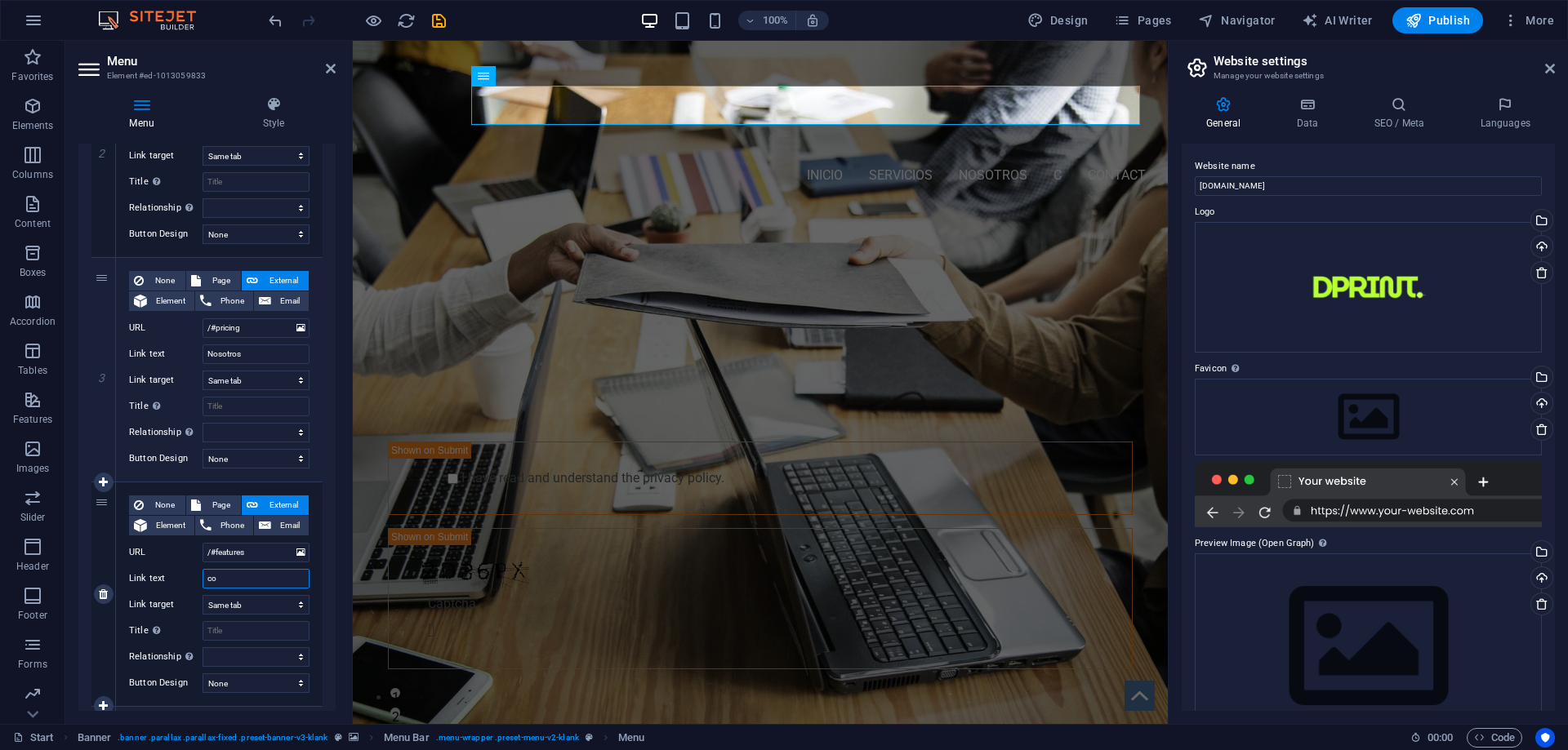
select select
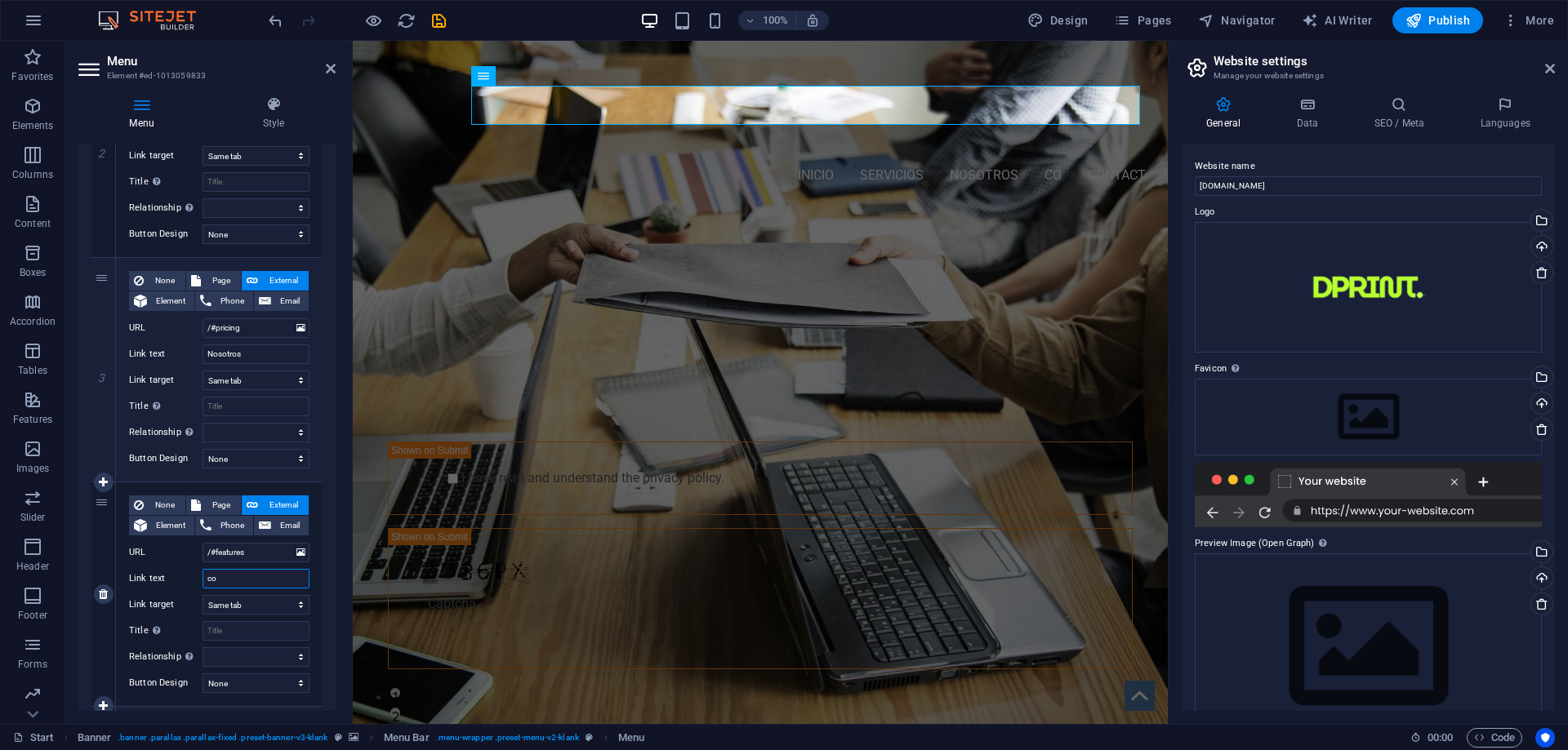
type input "c"
select select
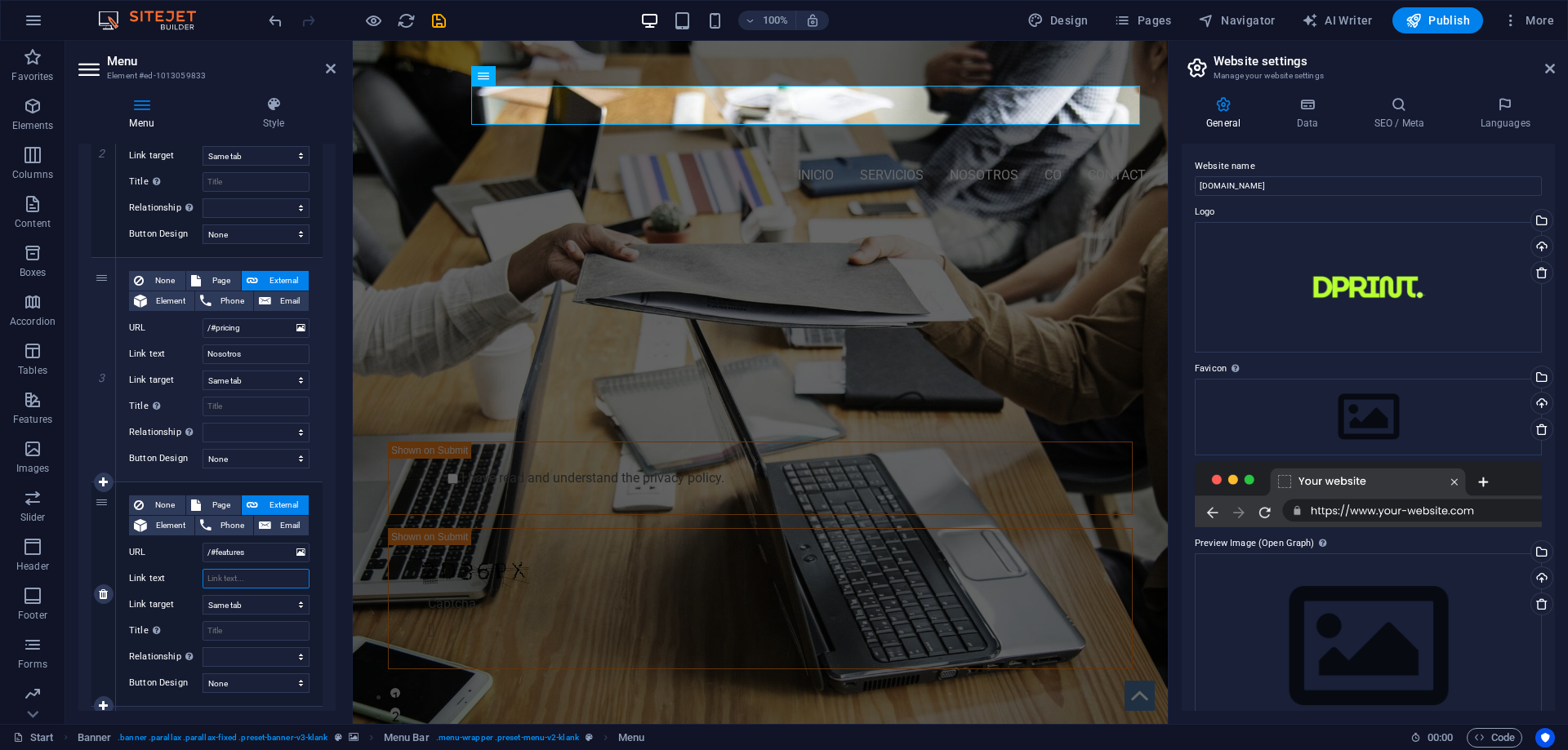
select select
type input "algo mas"
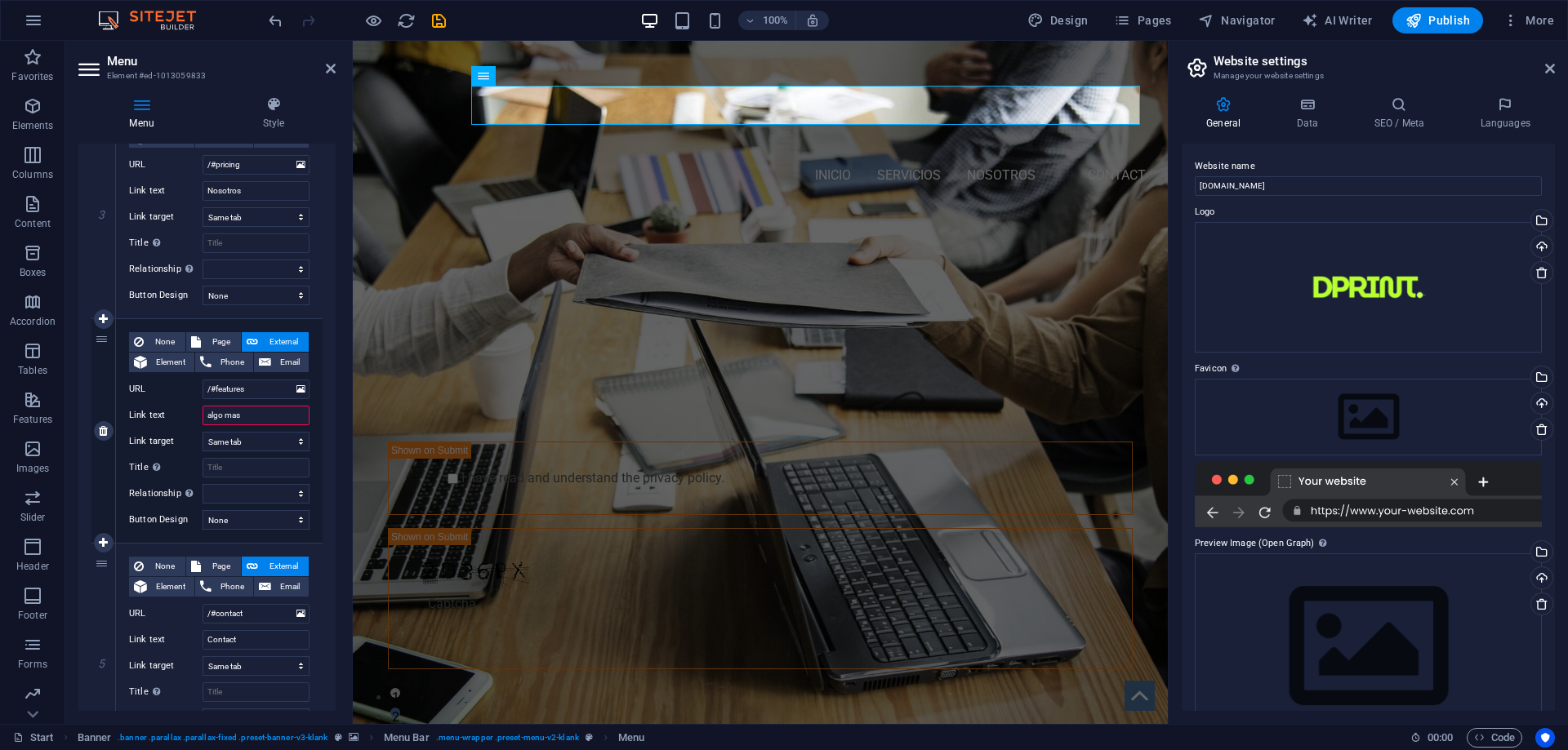
select select
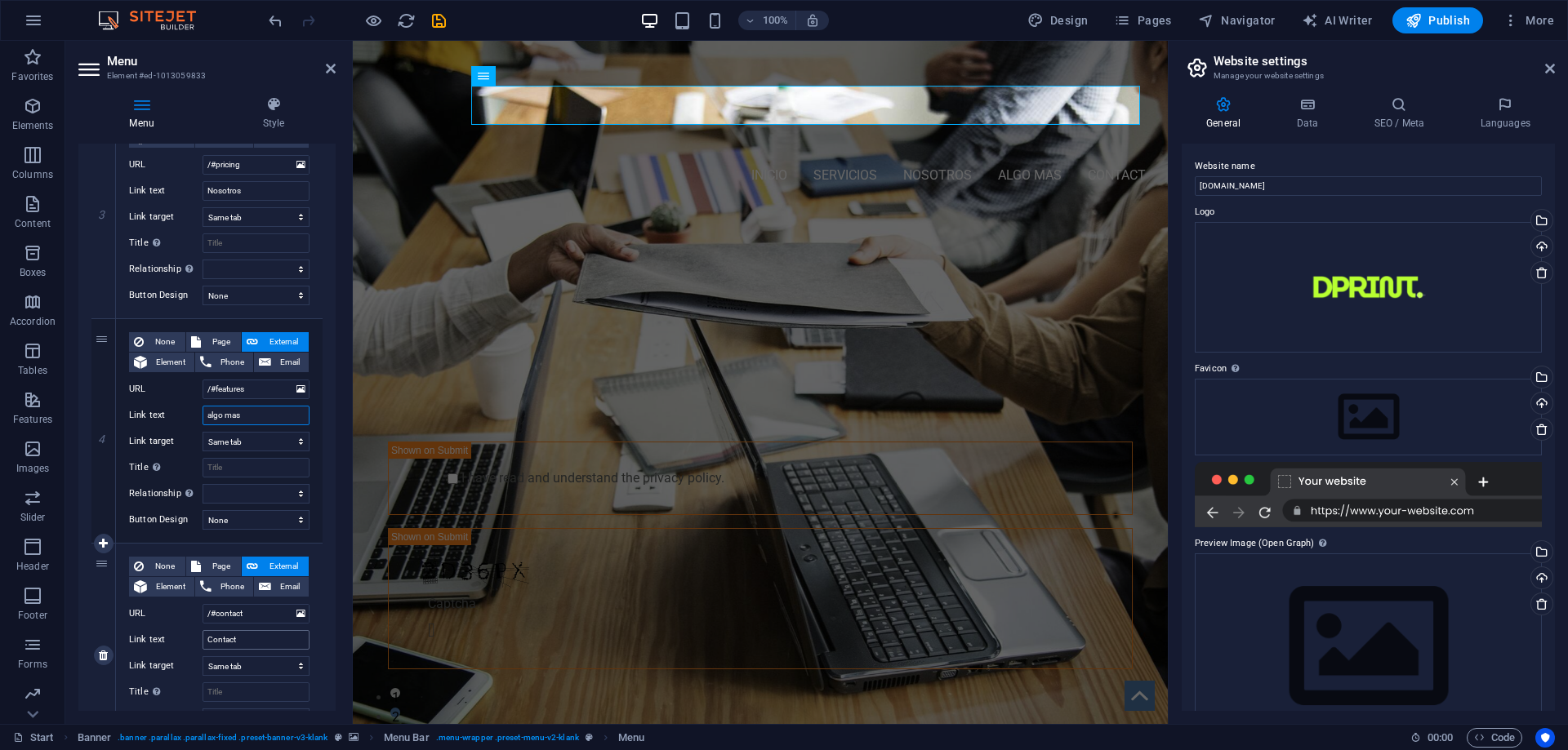
type input "algo mas"
drag, startPoint x: 235, startPoint y: 635, endPoint x: 172, endPoint y: 641, distance: 63.3
click at [172, 641] on div "Link text Contact" at bounding box center [219, 640] width 180 height 19
type input "contactanos"
select select
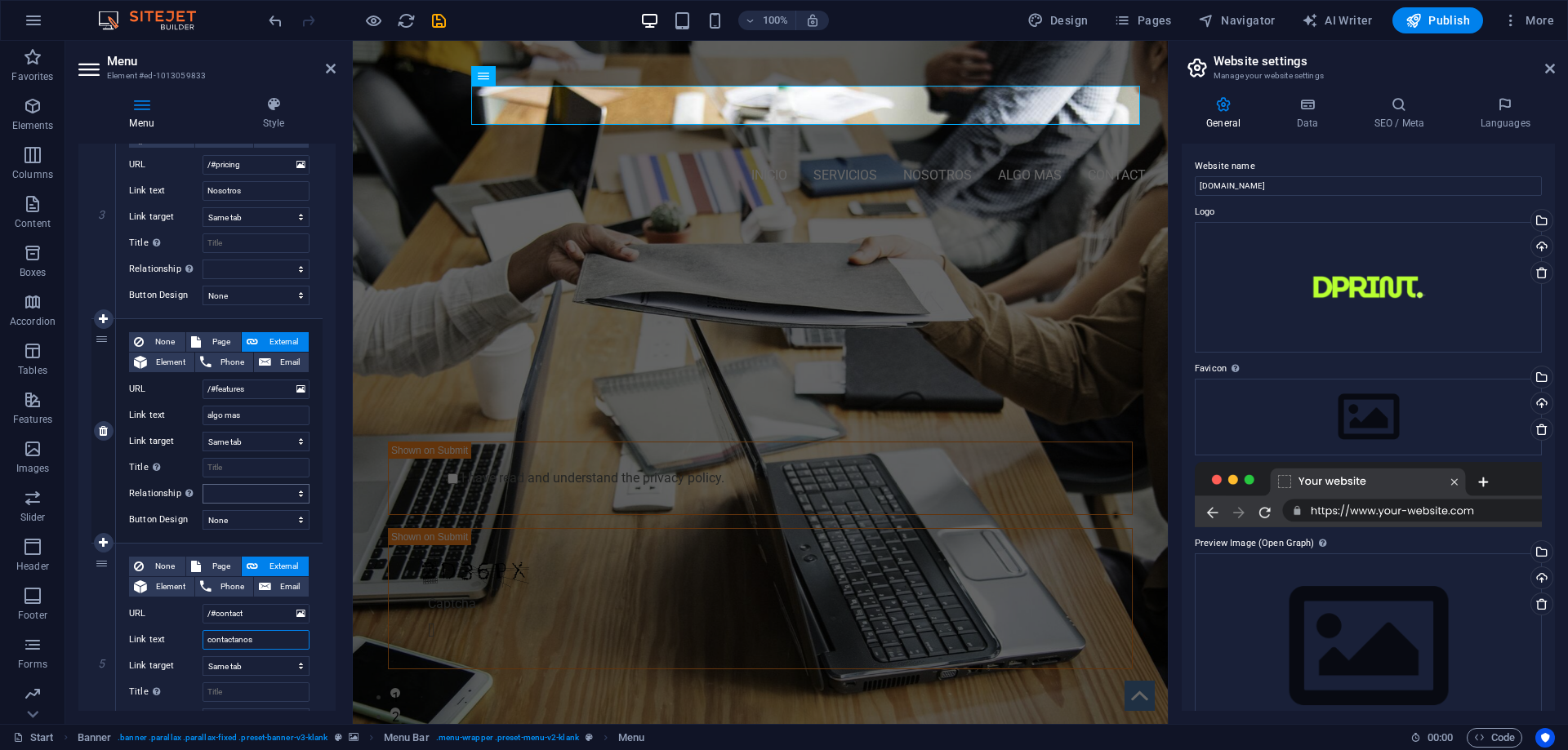
select select
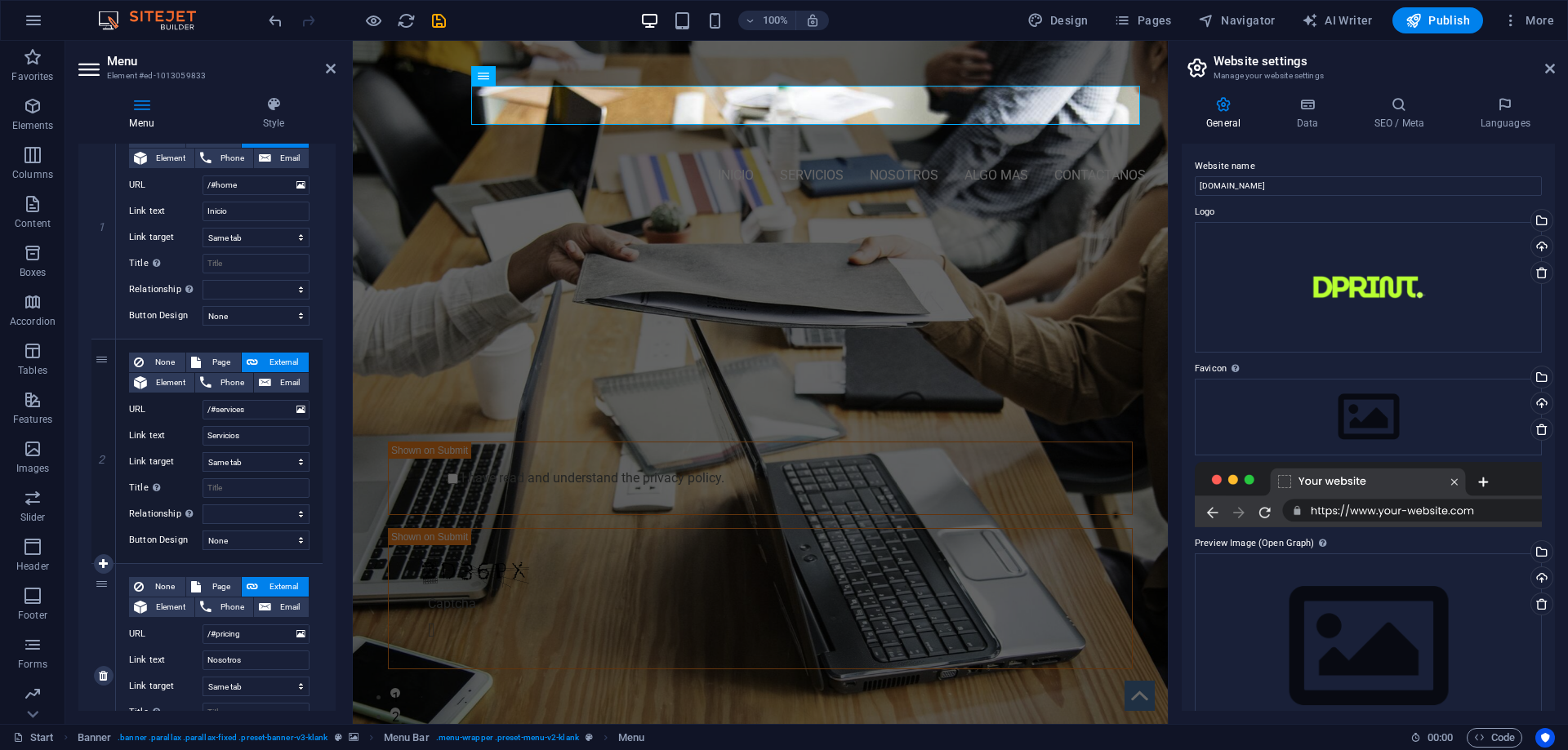
scroll to position [0, 0]
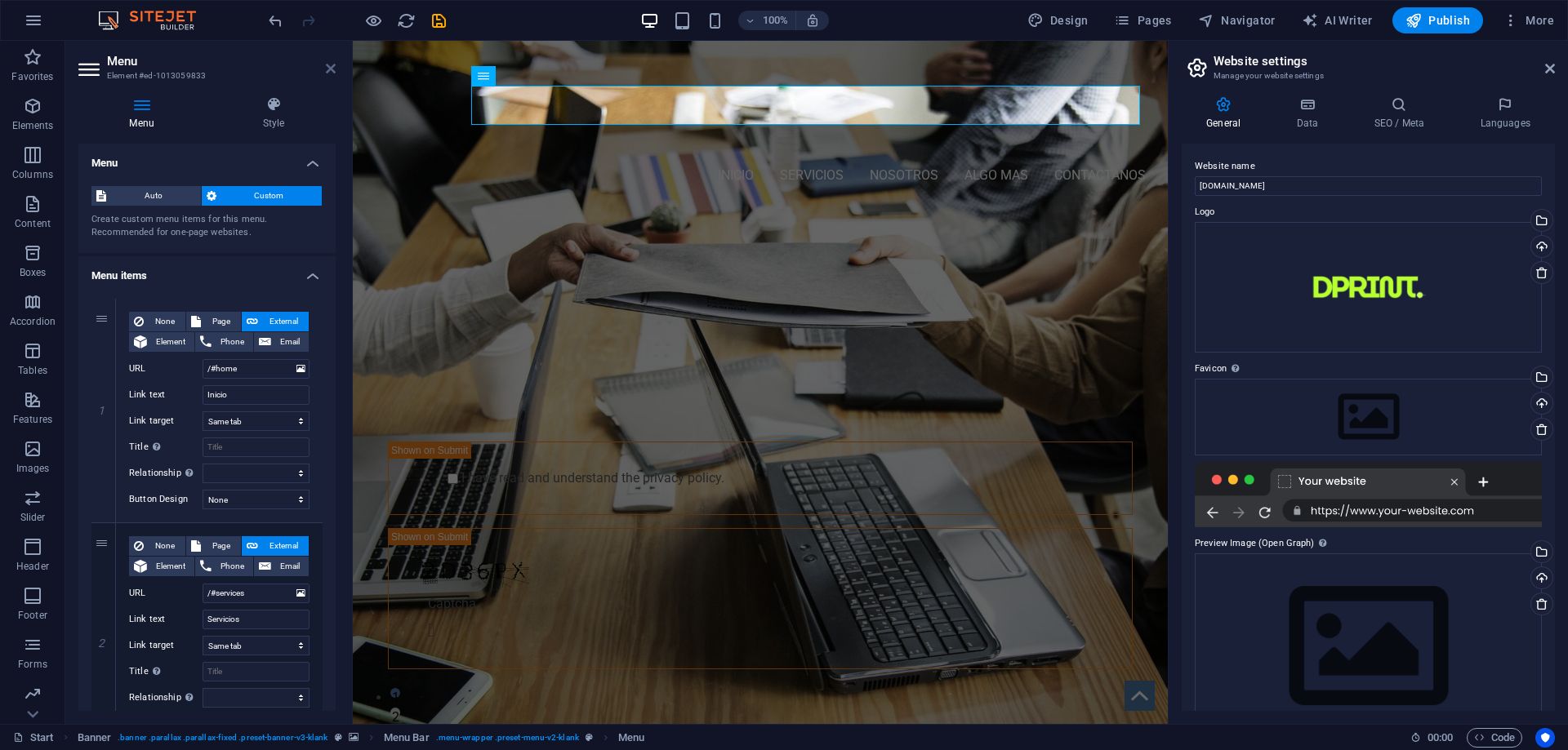
type input "contactanos"
click at [335, 70] on icon at bounding box center [330, 68] width 10 height 13
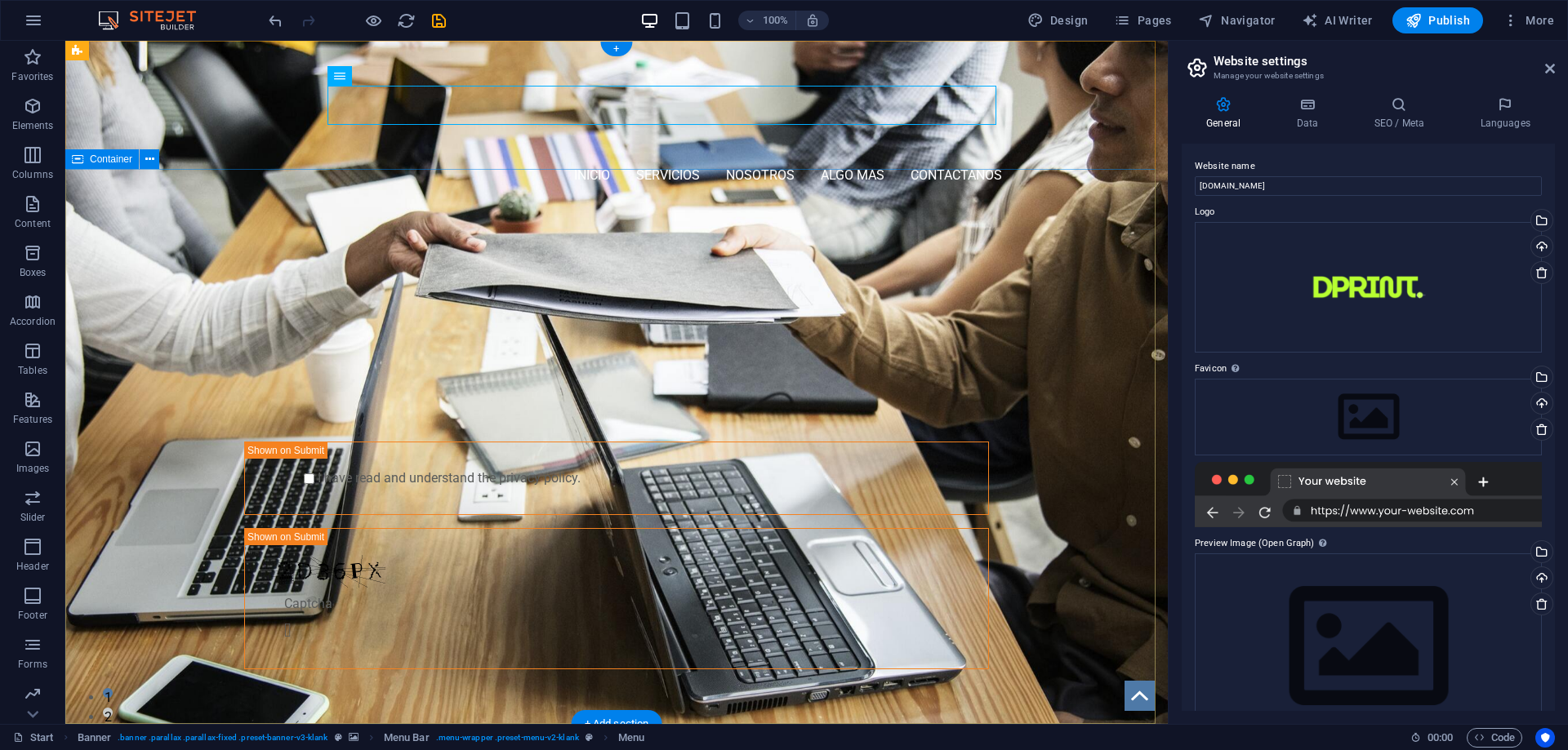
click at [192, 258] on div "PROFESSIONAL LEAD TOOL GET STARTED WITH YOUR 10-DAY FREE TRIAL. REGISTER NOW! S…" at bounding box center [616, 478] width 1103 height 539
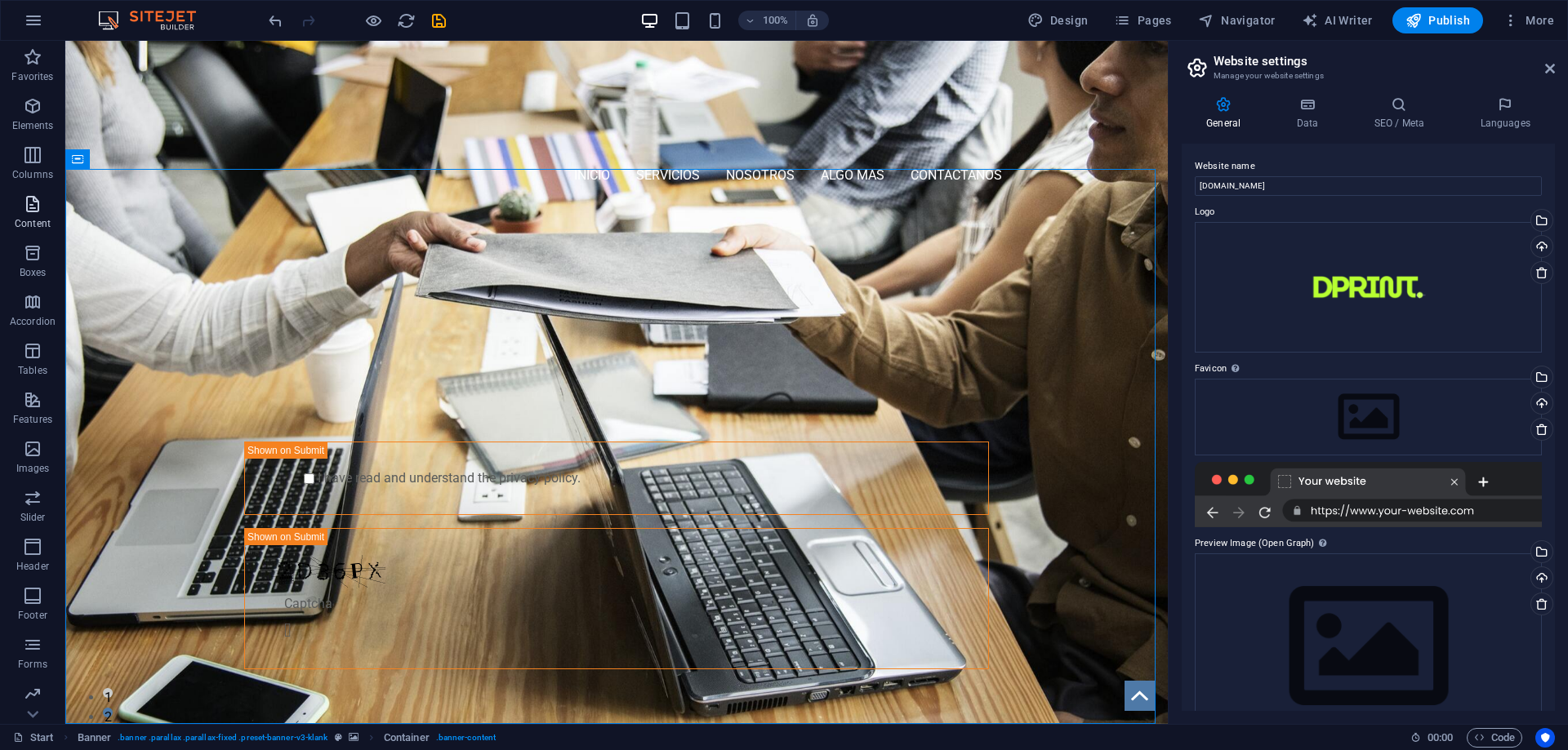
click at [39, 214] on span "Content" at bounding box center [32, 214] width 65 height 39
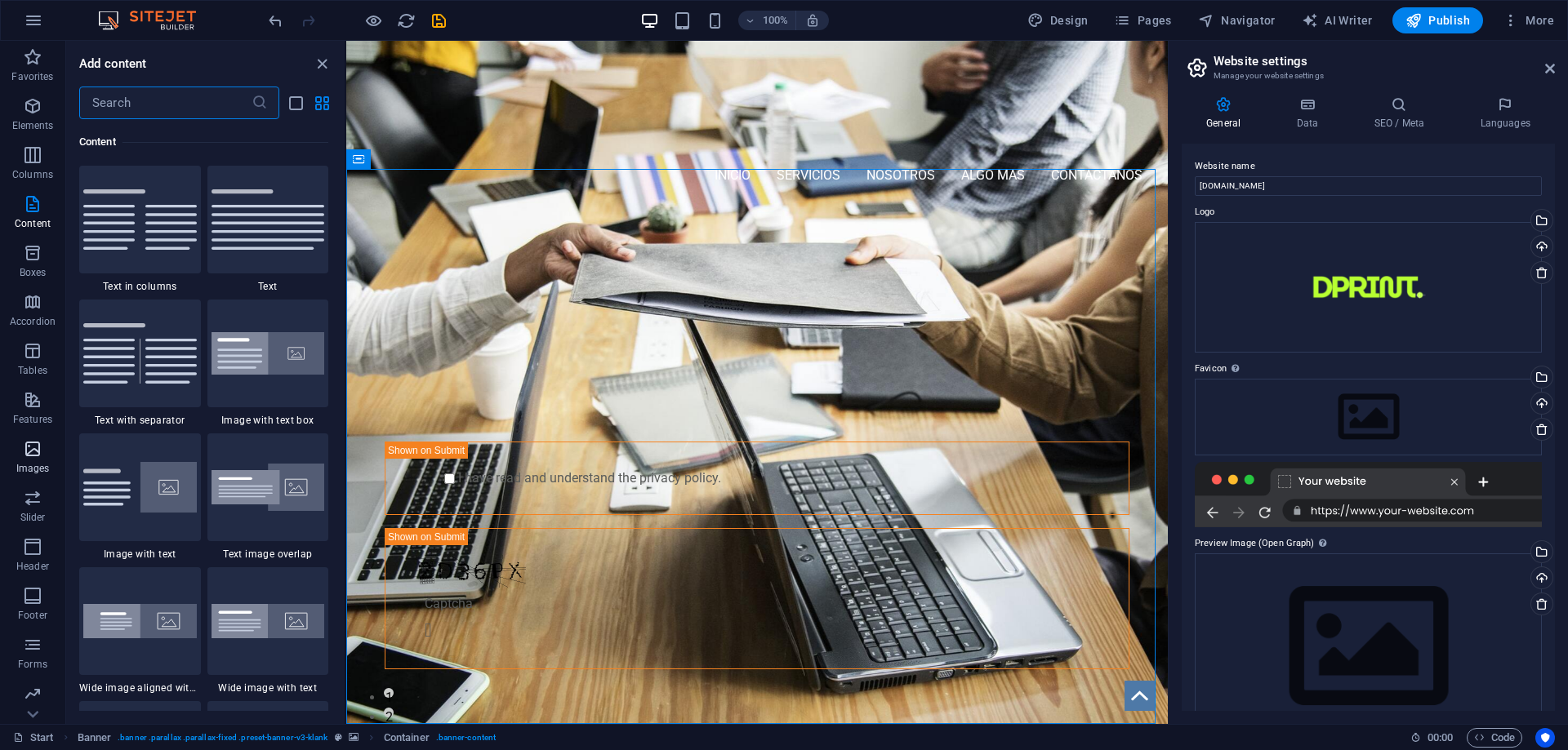
scroll to position [51, 0]
click at [36, 411] on p "Images" at bounding box center [33, 416] width 34 height 13
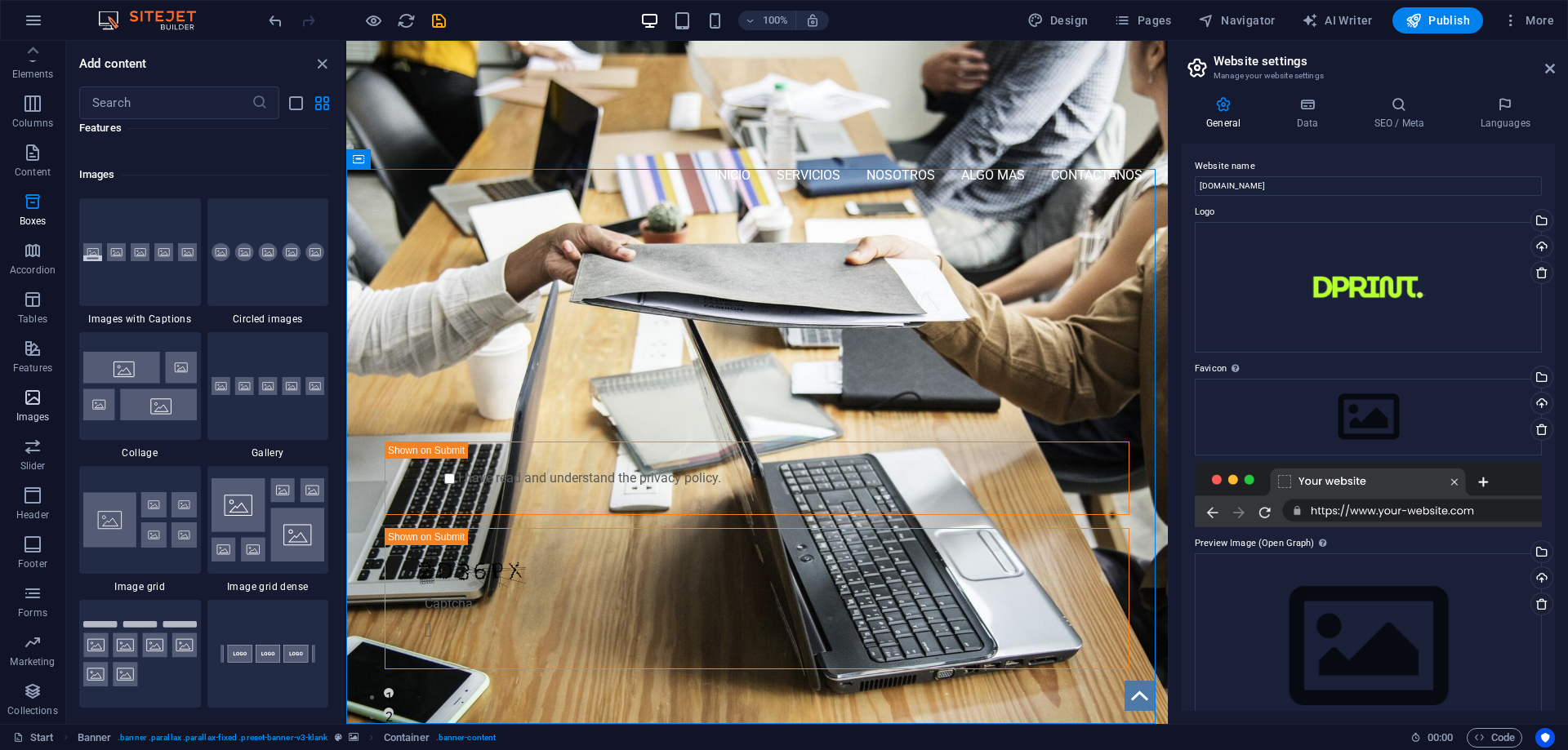
scroll to position [8276, 0]
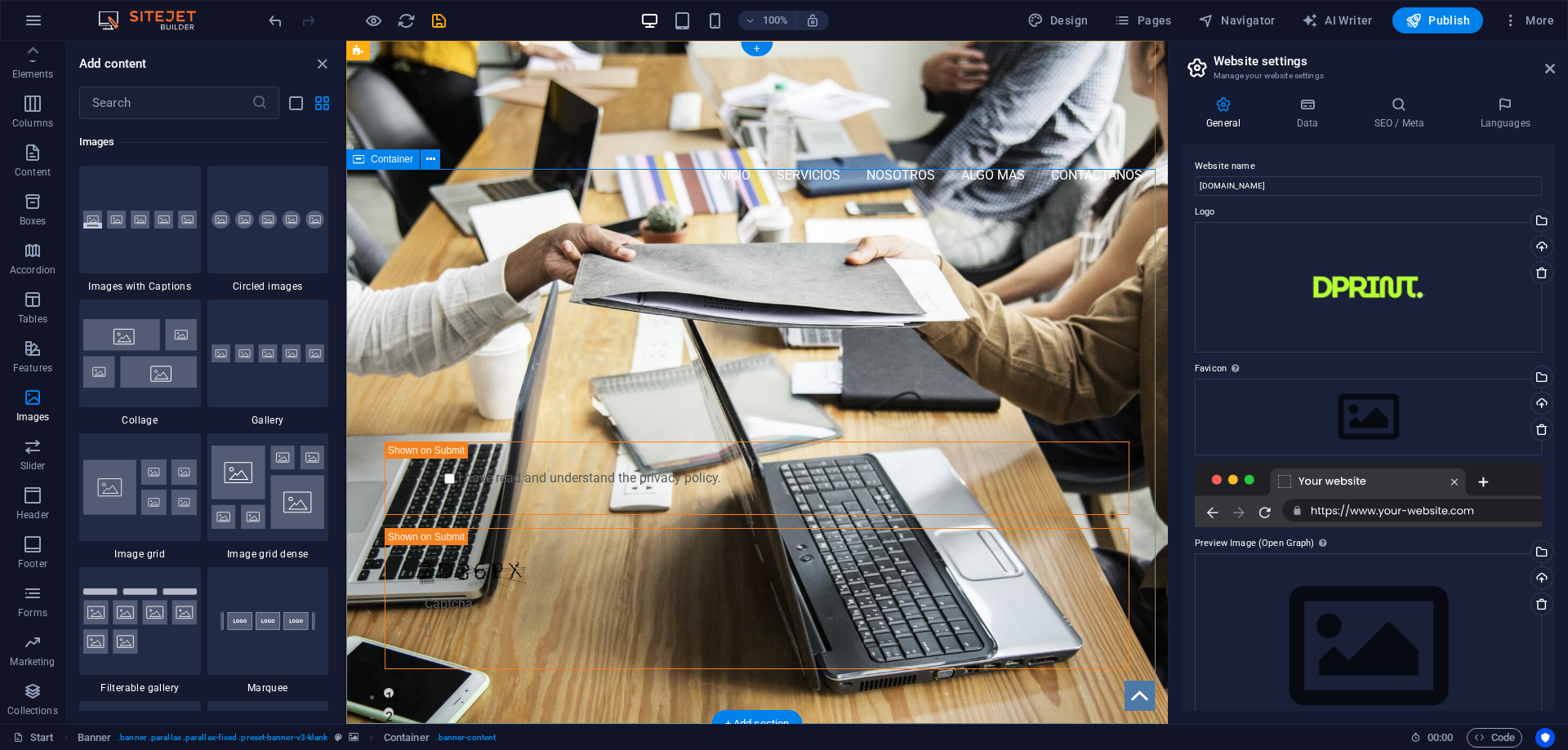
click at [397, 250] on div "PROFESSIONAL LEAD TOOL GET STARTED WITH YOUR 10-DAY FREE TRIAL. REGISTER NOW! S…" at bounding box center [757, 478] width 821 height 539
click at [395, 249] on div "PROFESSIONAL LEAD TOOL GET STARTED WITH YOUR 10-DAY FREE TRIAL. REGISTER NOW! S…" at bounding box center [757, 478] width 821 height 539
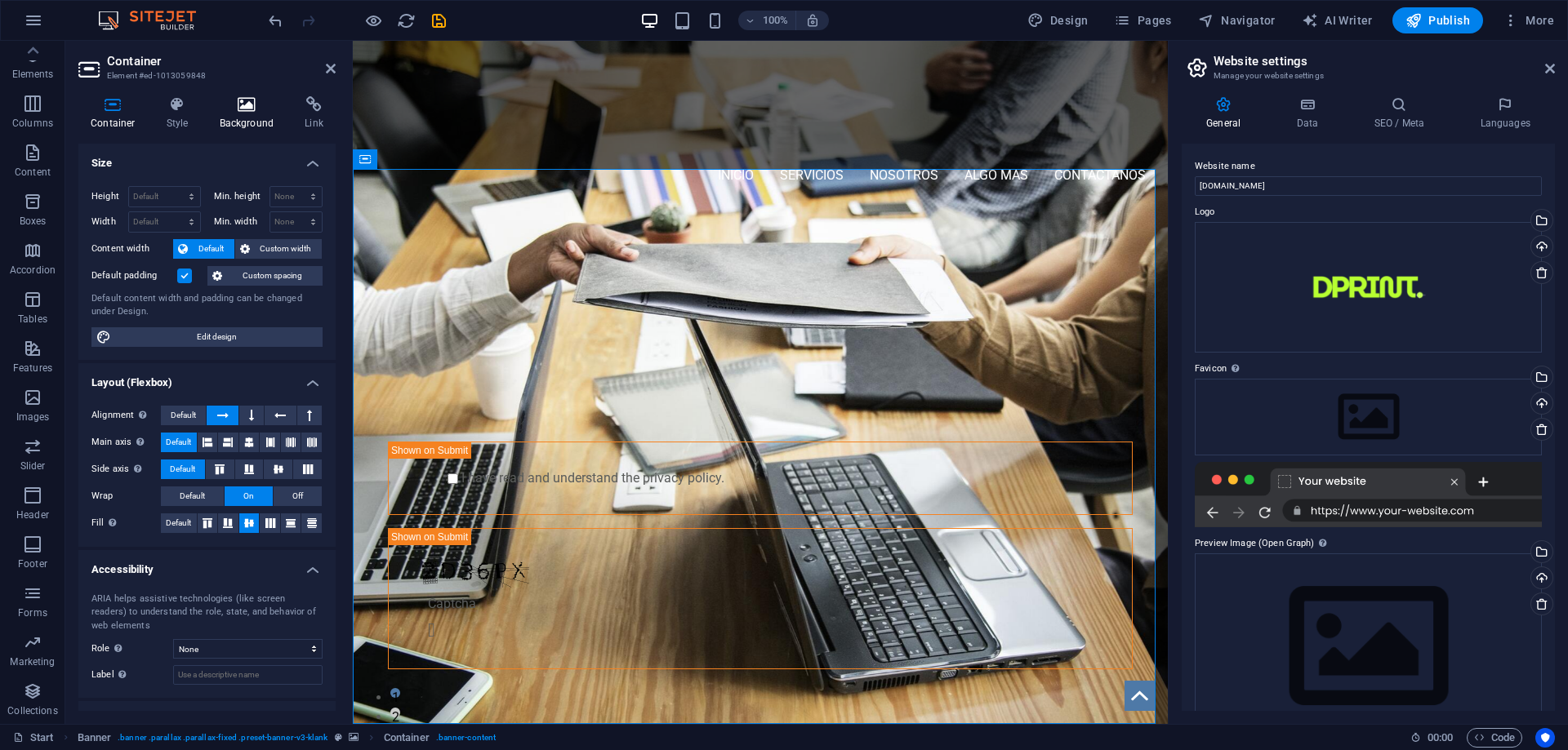
click at [260, 117] on h4 "Background" at bounding box center [250, 113] width 86 height 35
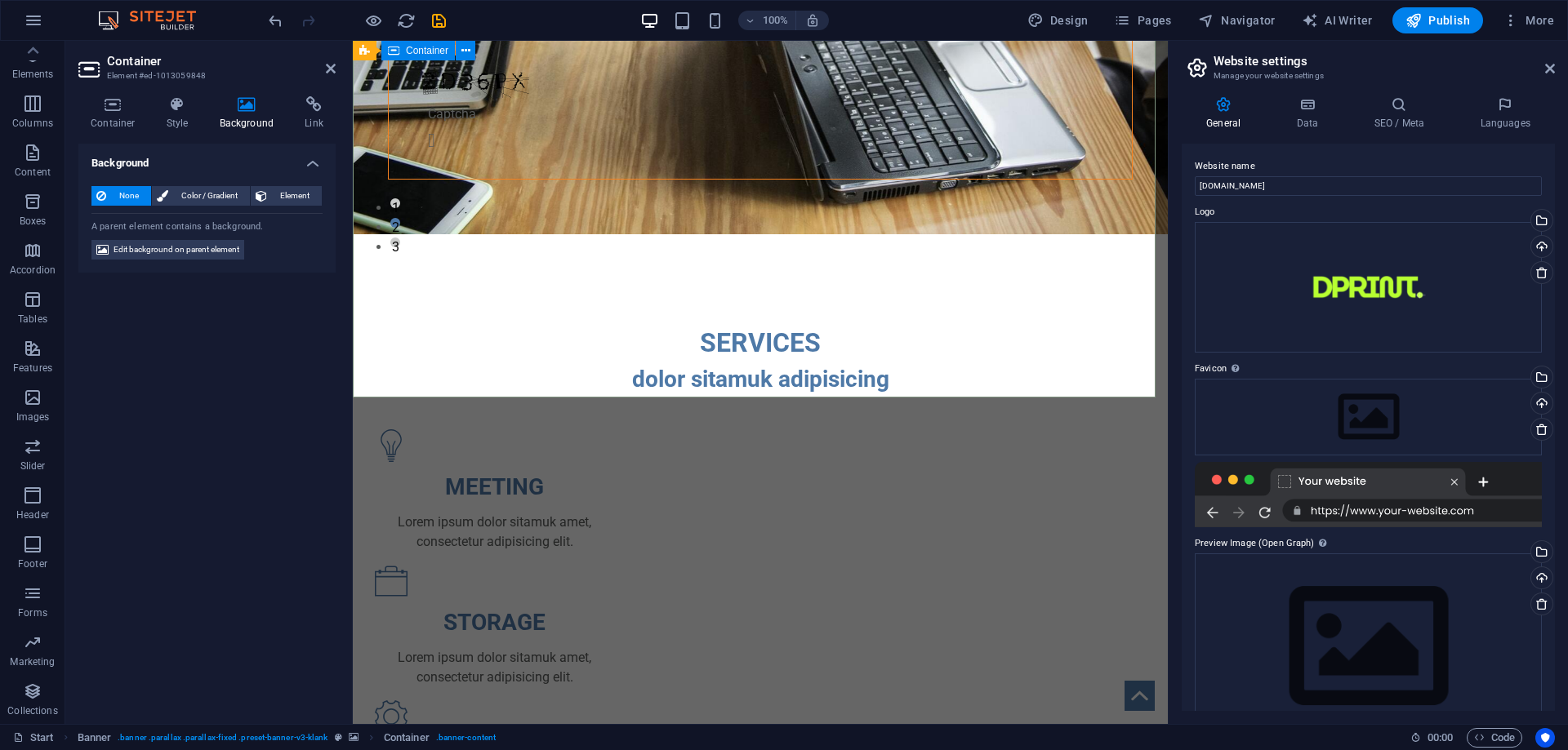
scroll to position [245, 0]
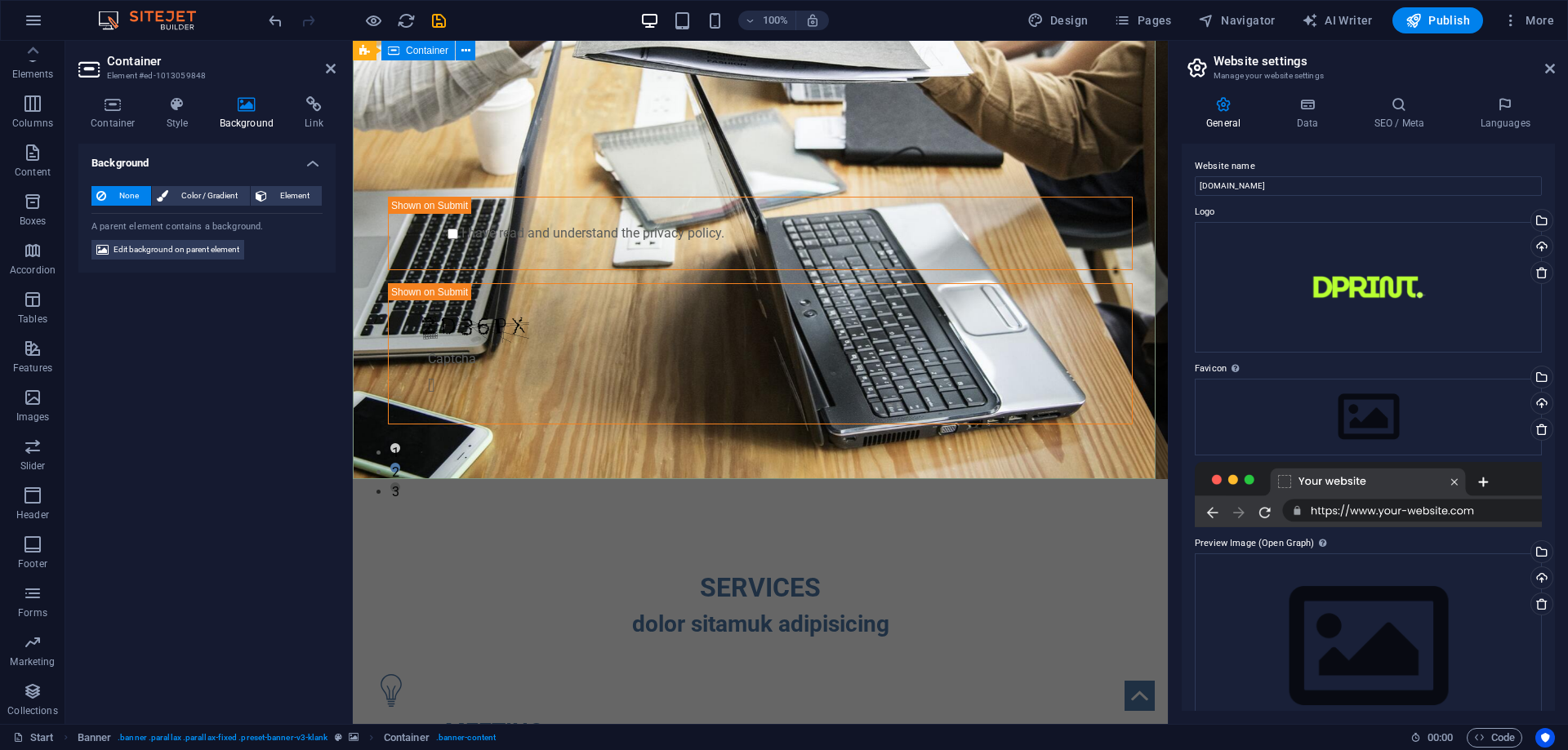
click at [982, 421] on div "PROFESSIONAL LEAD TOOL GET STARTED WITH YOUR 10-DAY FREE TRIAL. REGISTER NOW! S…" at bounding box center [760, 233] width 815 height 539
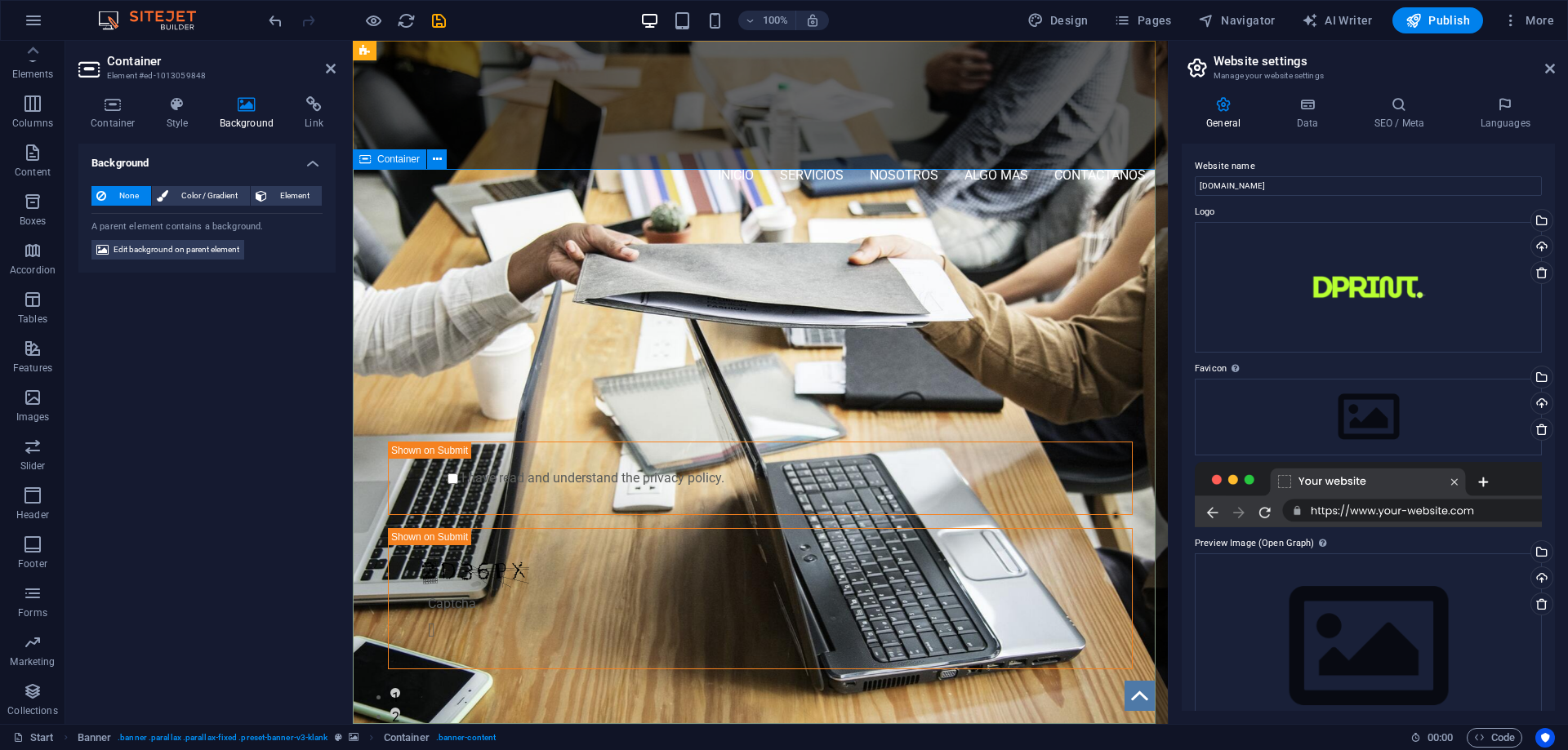
click at [1039, 217] on div "PROFESSIONAL LEAD TOOL GET STARTED WITH YOUR 10-DAY FREE TRIAL. REGISTER NOW! S…" at bounding box center [760, 478] width 815 height 539
click at [529, 156] on nav "Inicio Servicios Nosotros algo mas contactanos" at bounding box center [760, 175] width 771 height 39
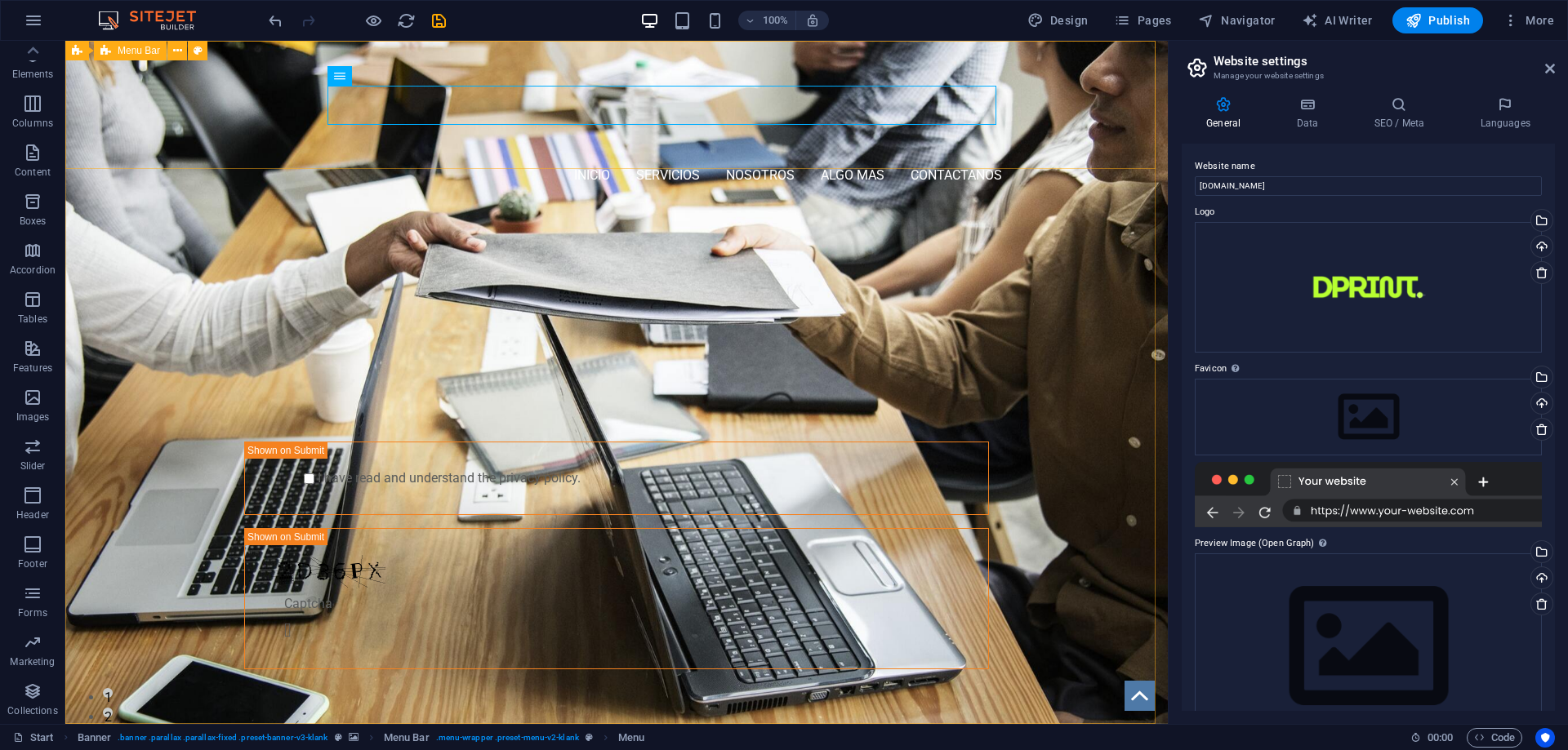
click at [440, 161] on div "Inicio Servicios Nosotros algo mas contactanos Menu" at bounding box center [616, 124] width 1103 height 168
click at [413, 158] on div "Inicio Servicios Nosotros algo mas contactanos Menu" at bounding box center [616, 124] width 1103 height 168
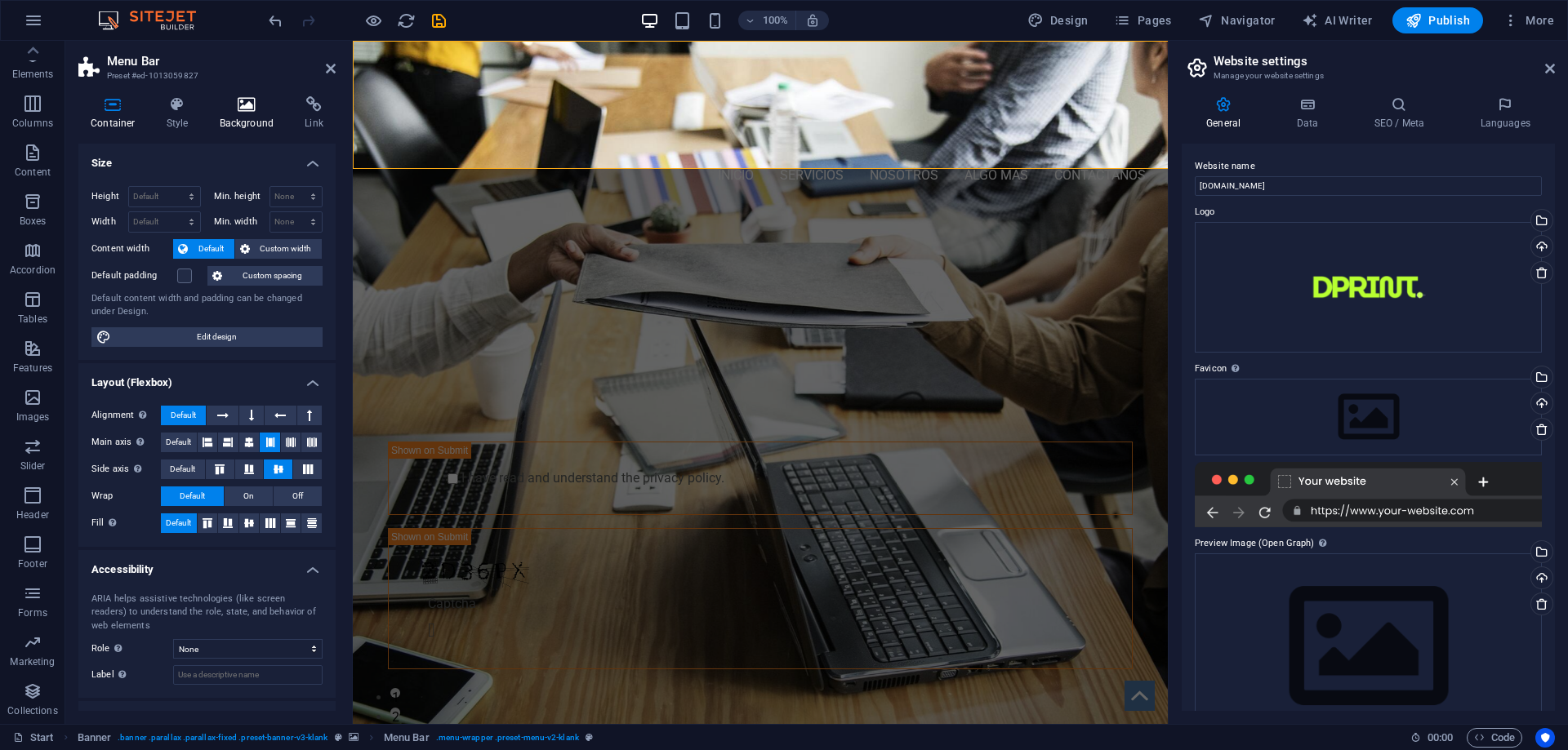
click at [228, 105] on icon at bounding box center [247, 104] width 79 height 16
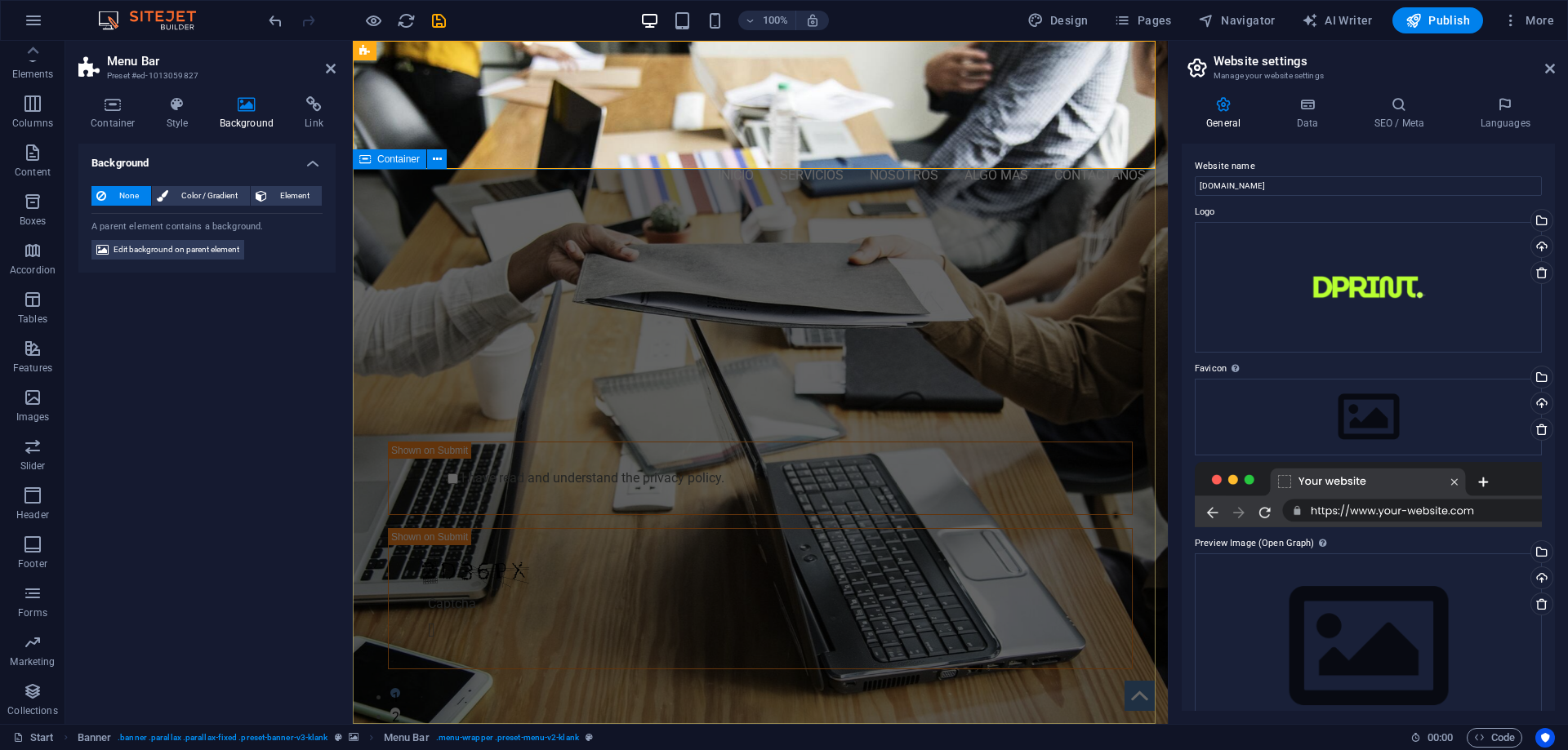
click at [441, 224] on div "PROFESSIONAL LEAD TOOL GET STARTED WITH YOUR 10-DAY FREE TRIAL. REGISTER NOW! S…" at bounding box center [760, 478] width 815 height 539
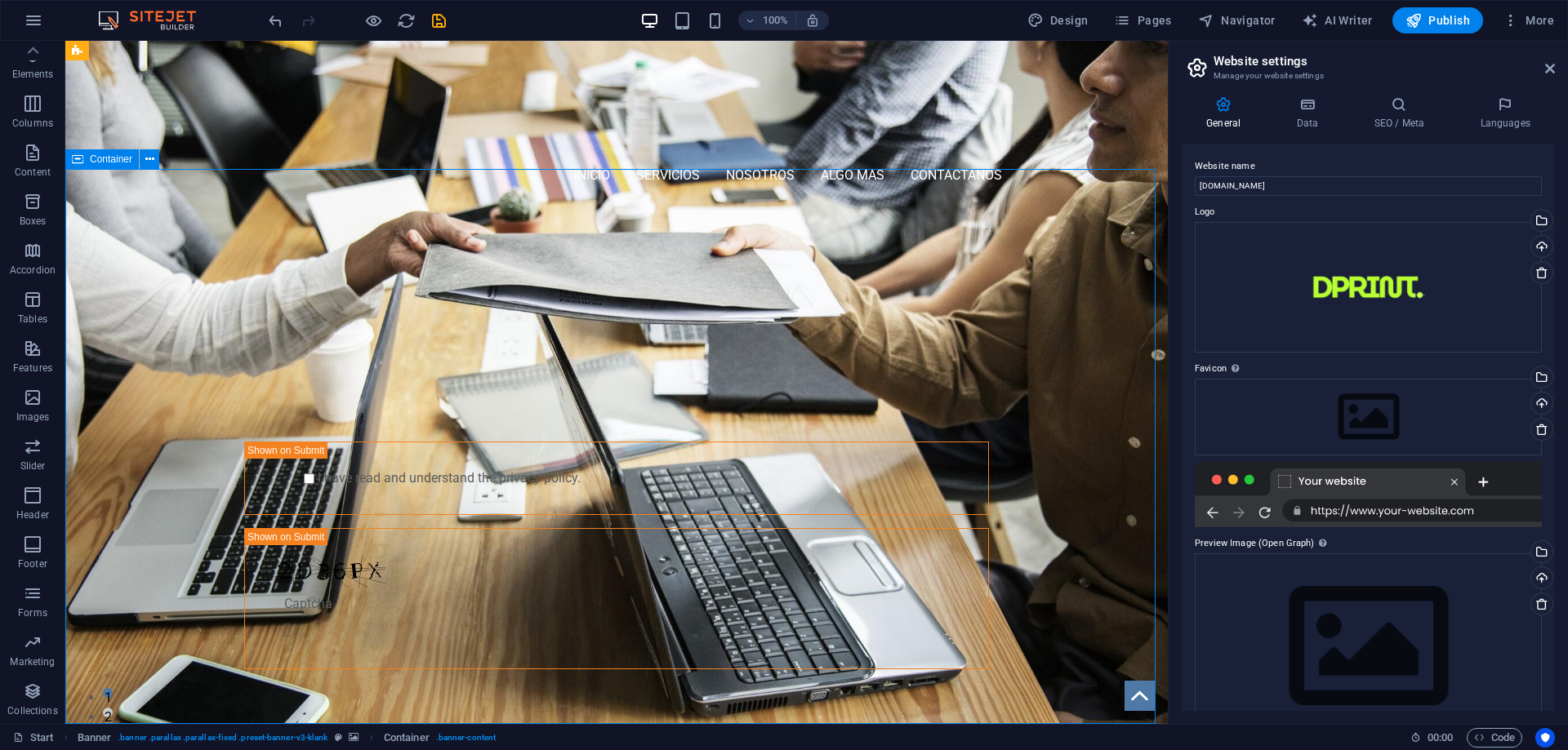
click at [314, 226] on div "PROFESSIONAL LEAD TOOL GET STARTED WITH YOUR 10-DAY FREE TRIAL. REGISTER NOW! S…" at bounding box center [616, 478] width 1103 height 539
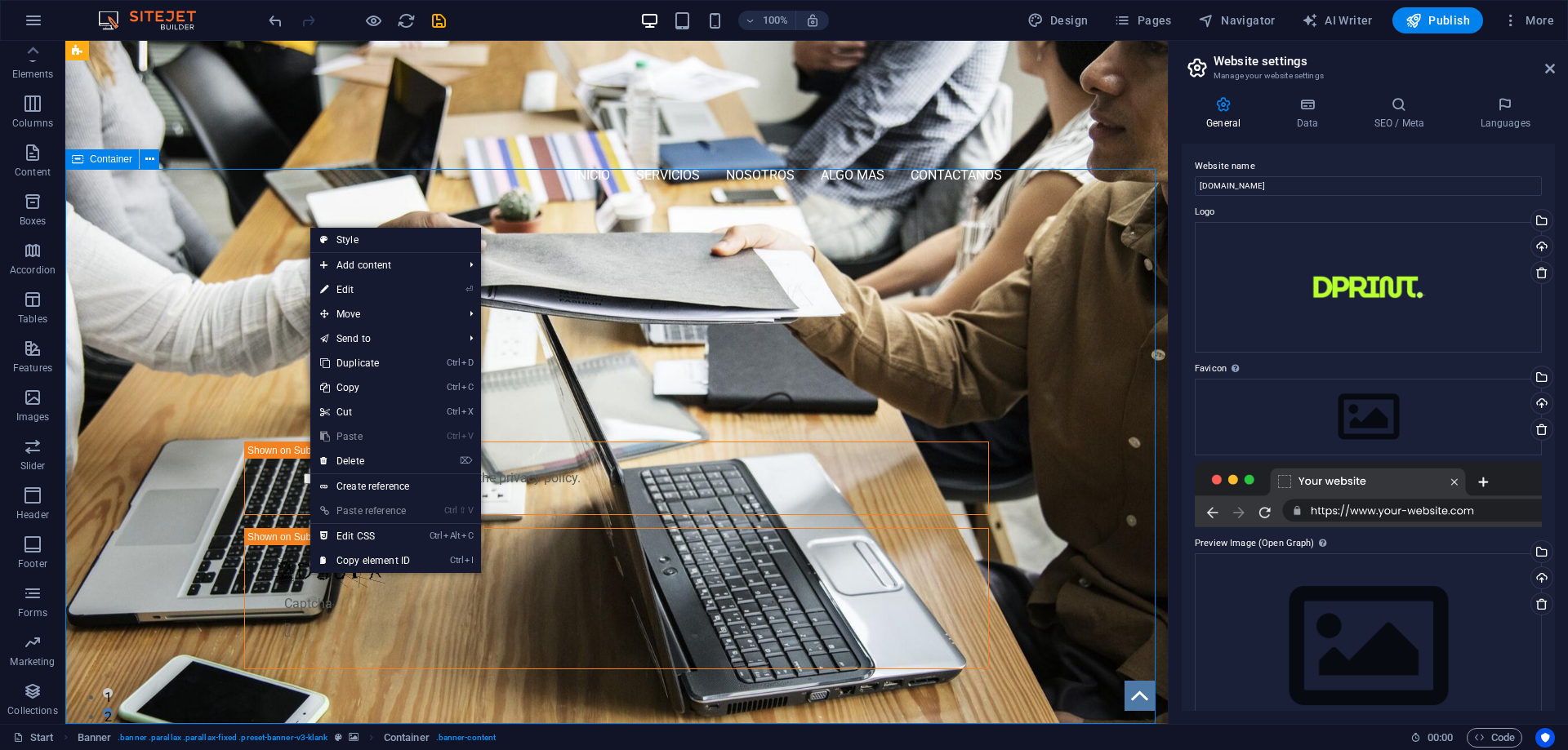
click at [226, 246] on div "PROFESSIONAL LEAD TOOL GET STARTED WITH YOUR 10-DAY FREE TRIAL. REGISTER NOW! S…" at bounding box center [616, 478] width 1103 height 539
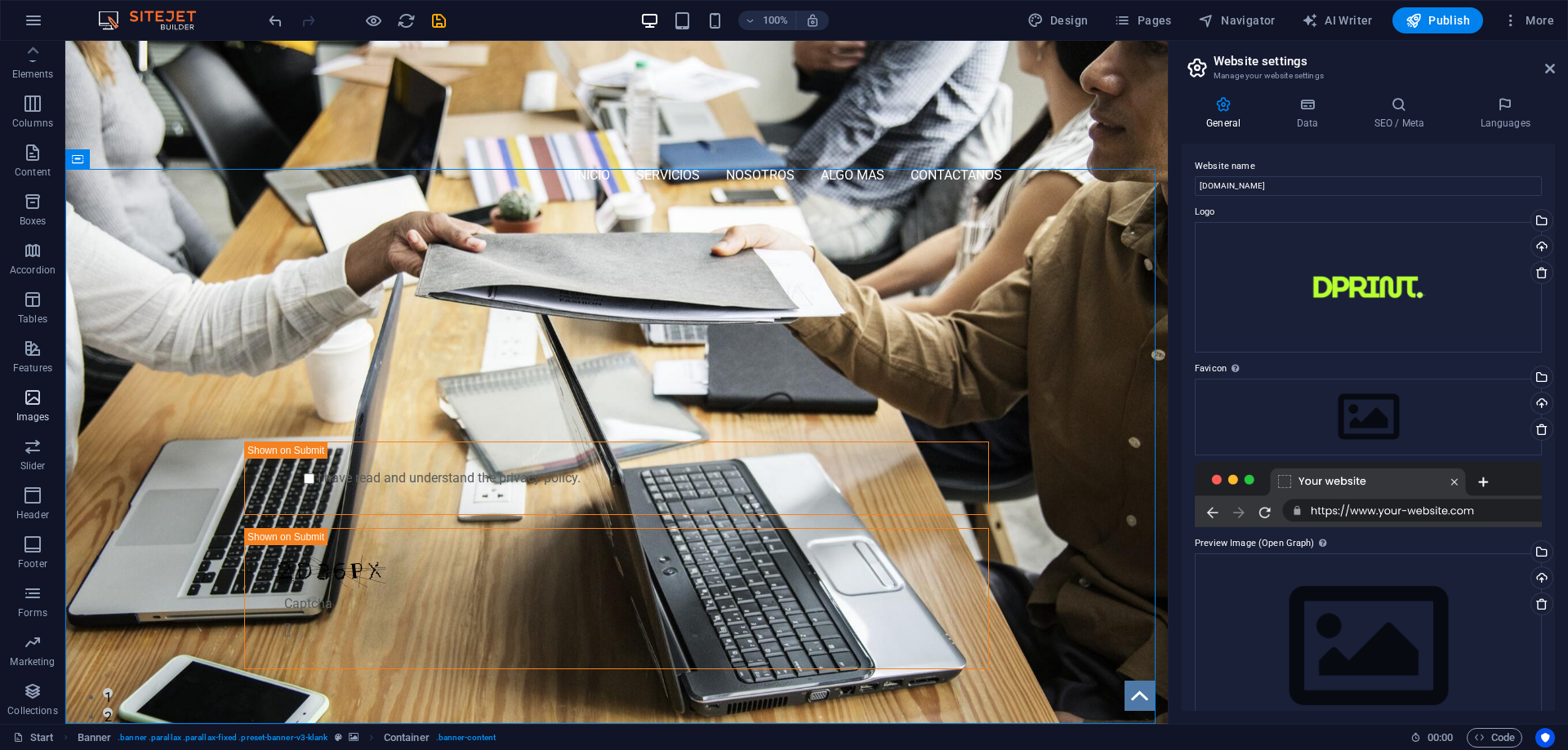
click at [23, 404] on icon "button" at bounding box center [32, 397] width 19 height 19
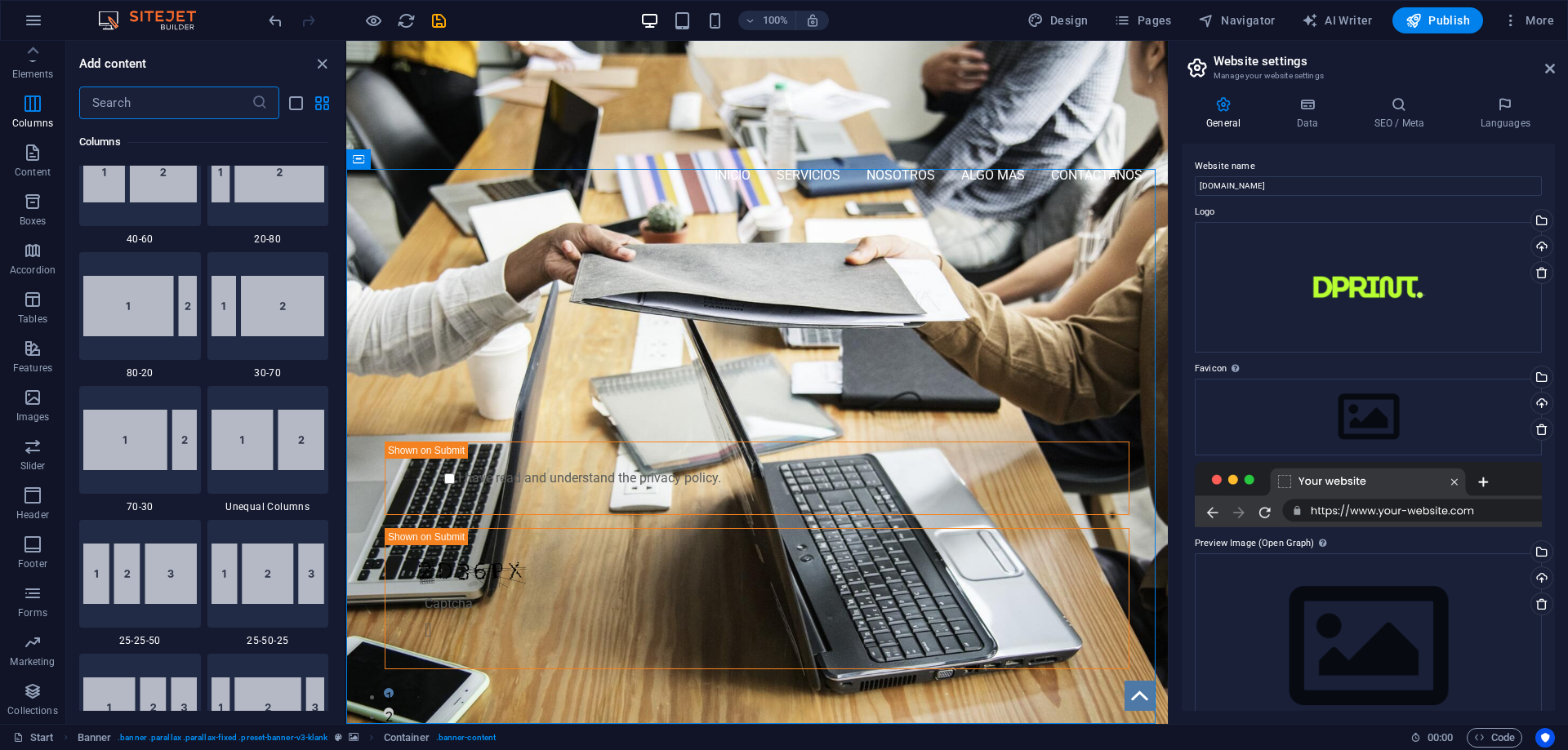
scroll to position [686, 0]
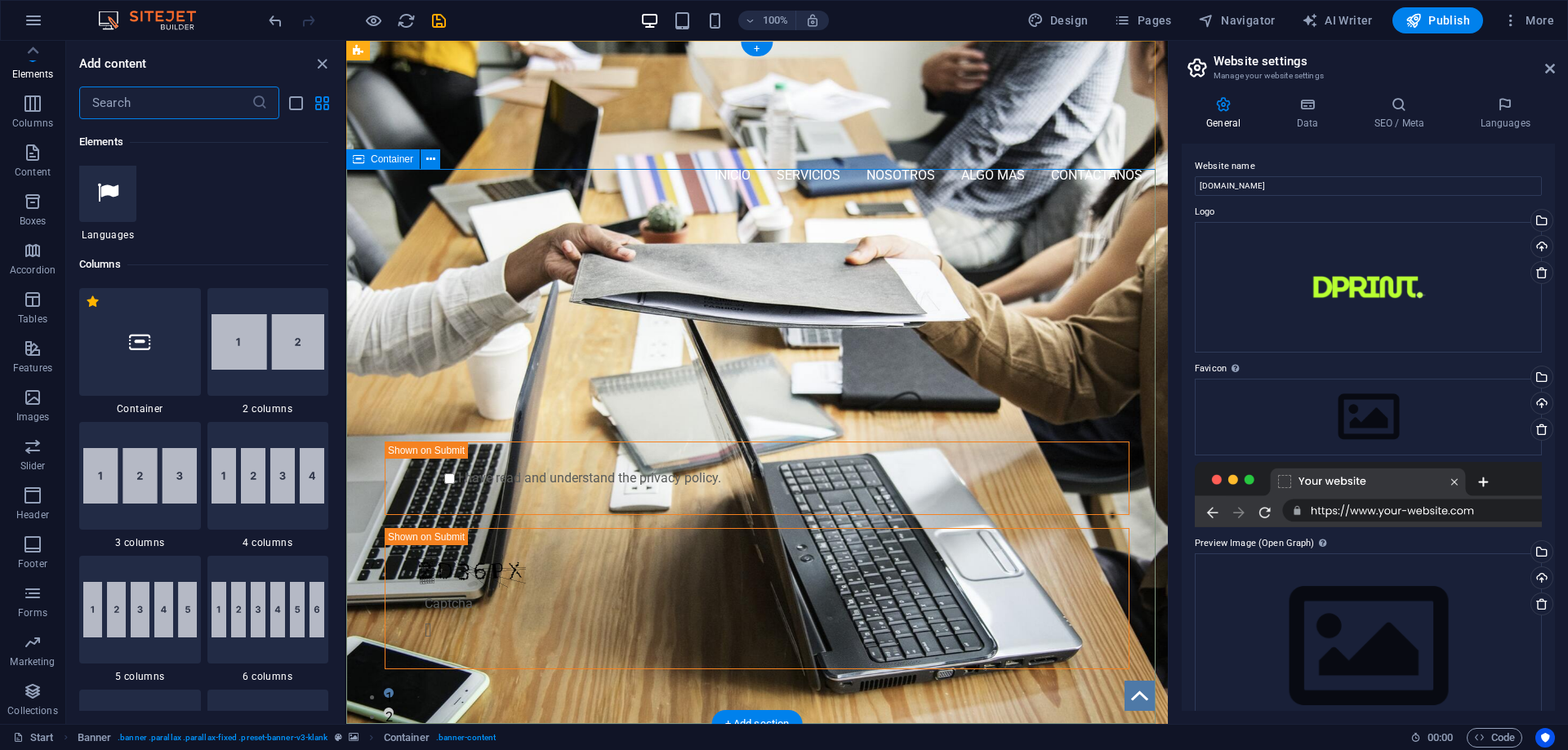
click at [474, 251] on div "PROFESSIONAL LEAD TOOL GET STARTED WITH YOUR 10-DAY FREE TRIAL. REGISTER NOW! S…" at bounding box center [757, 478] width 821 height 539
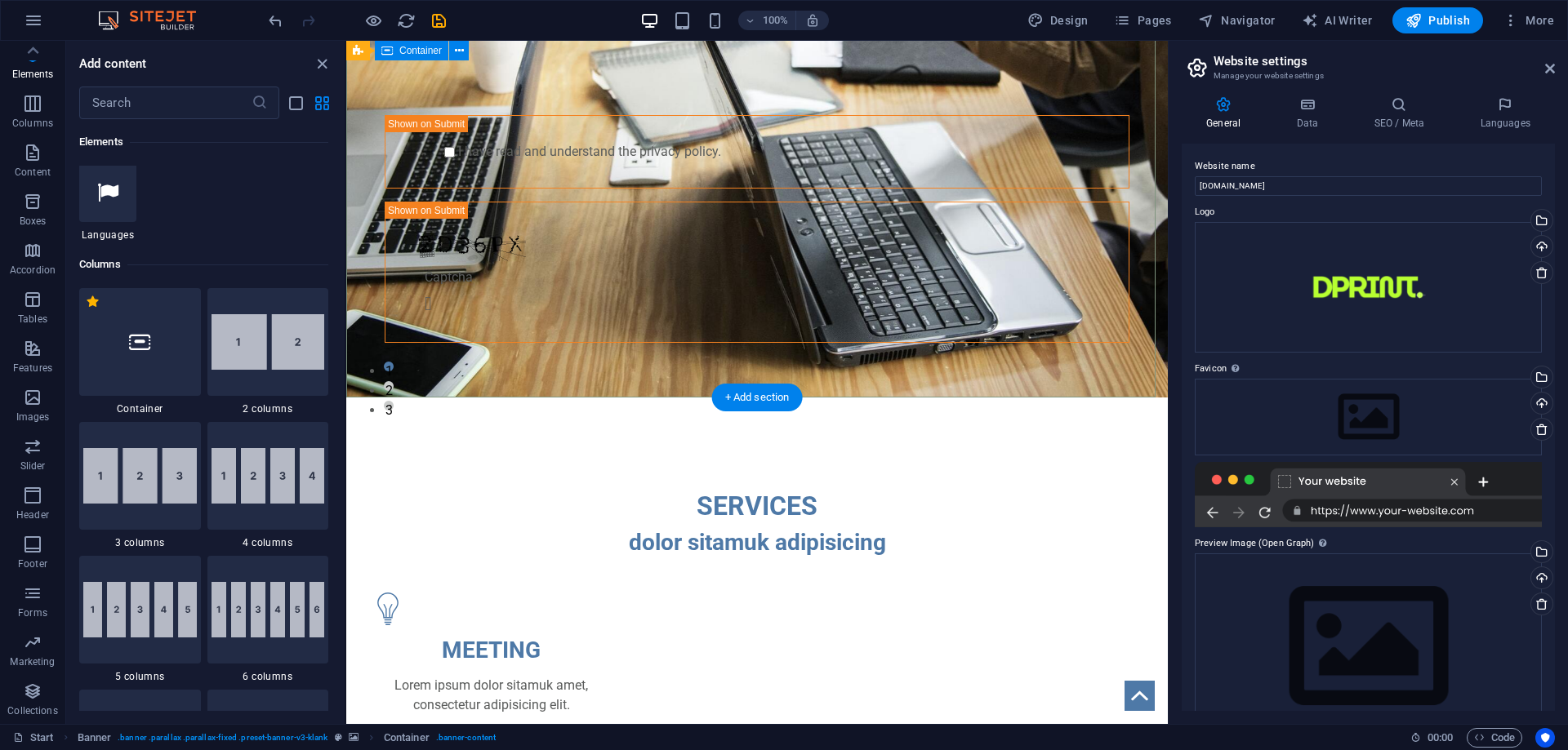
click at [561, 355] on div "PROFESSIONAL LEAD TOOL GET STARTED WITH YOUR 10-DAY FREE TRIAL. REGISTER NOW! S…" at bounding box center [757, 152] width 821 height 539
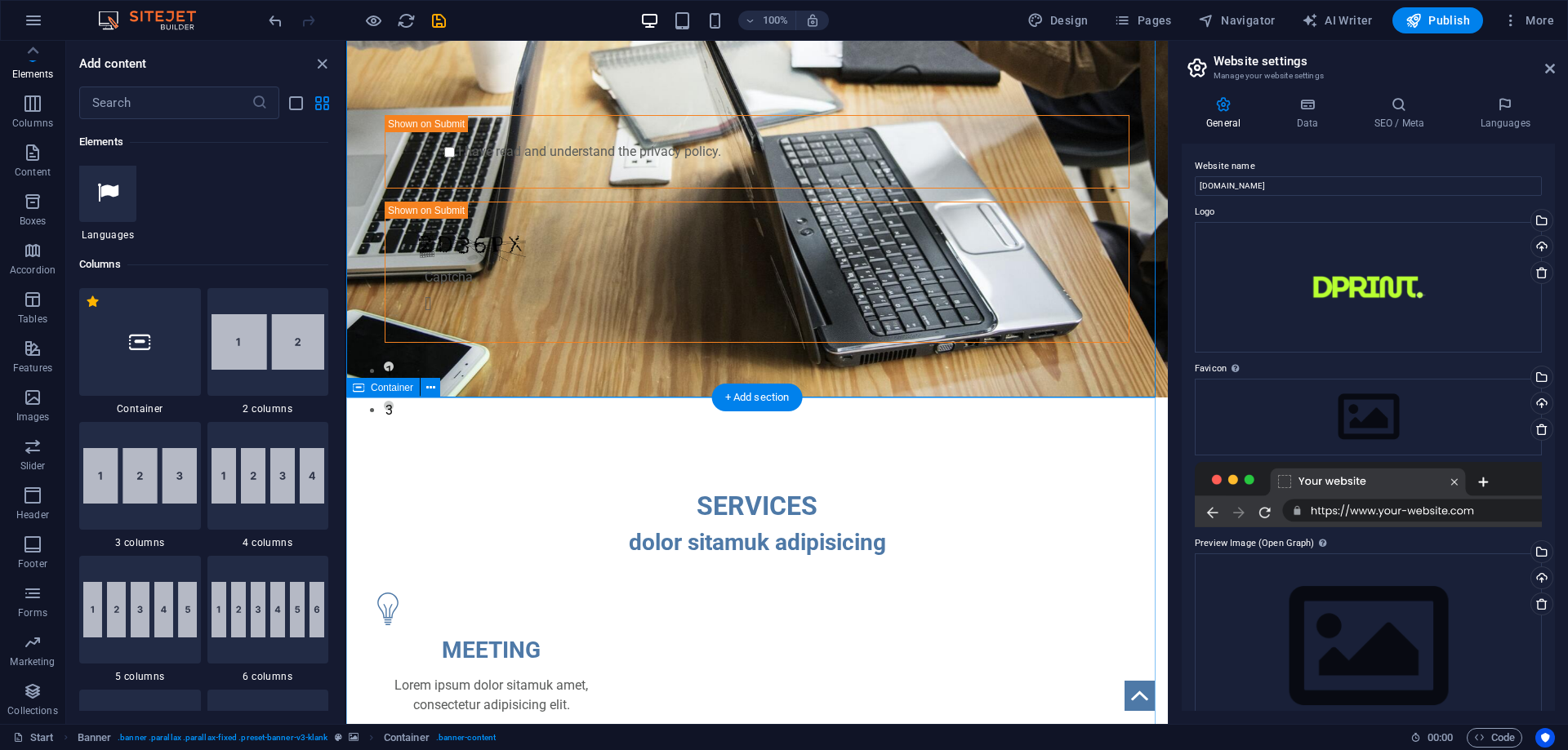
click at [362, 391] on icon at bounding box center [358, 387] width 12 height 19
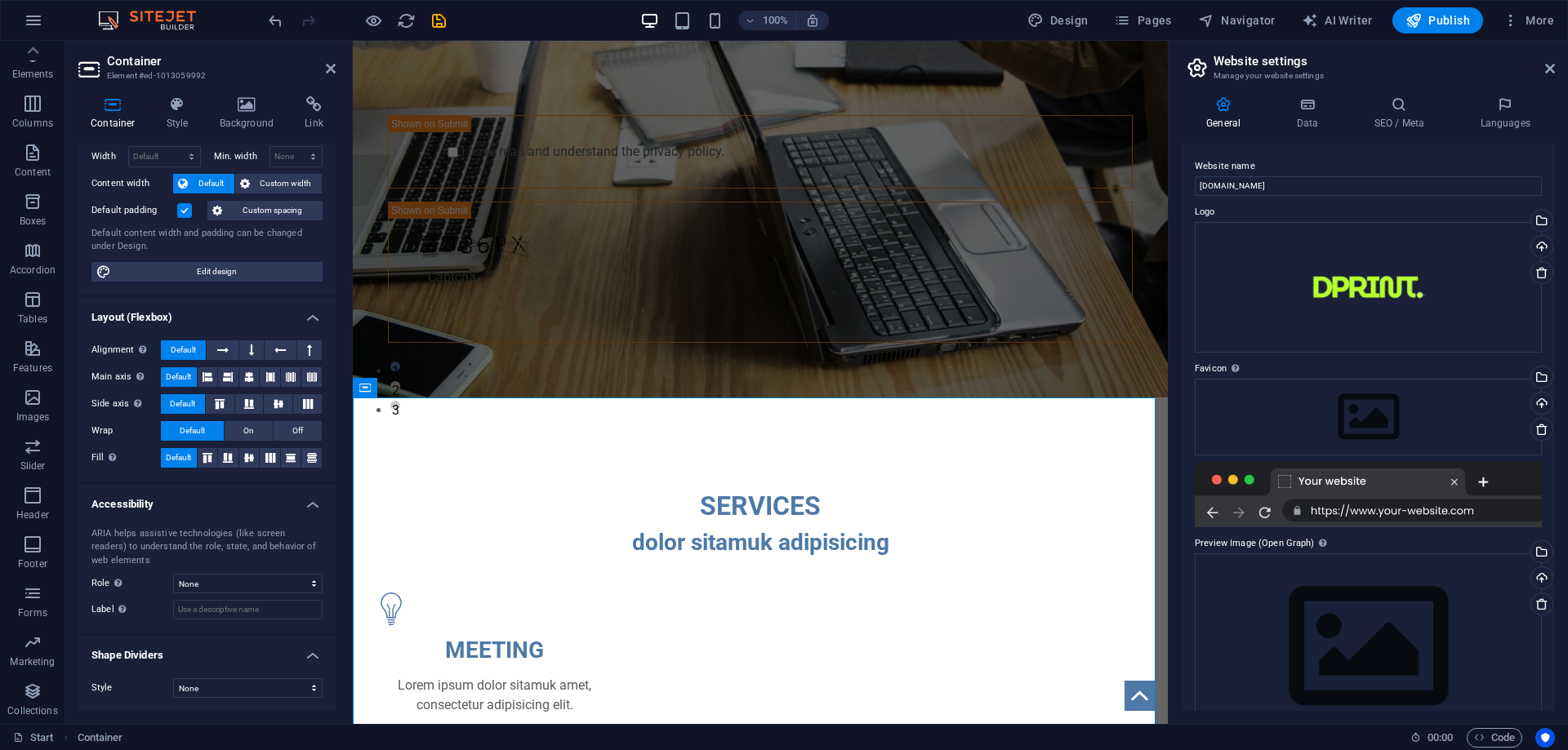
scroll to position [0, 0]
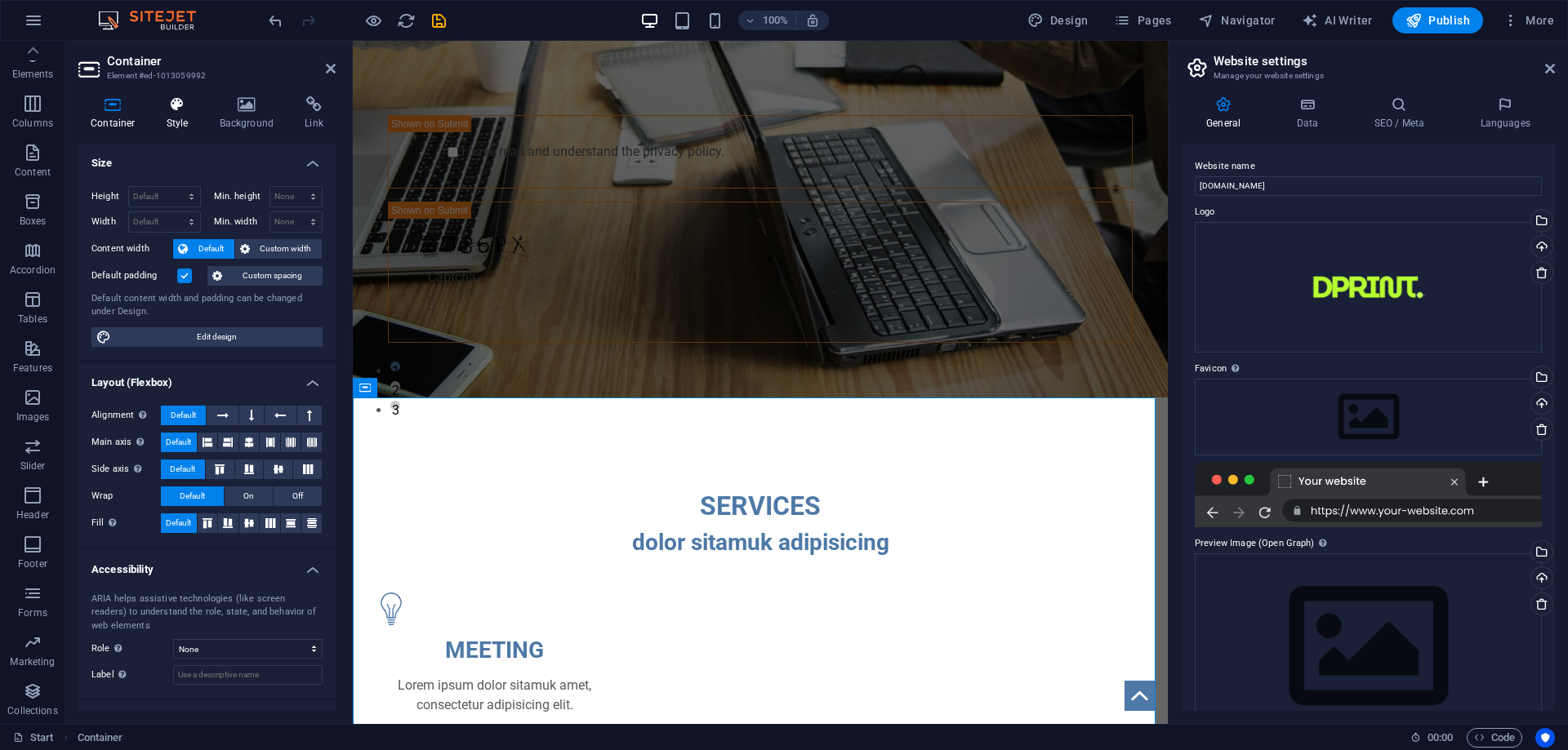
click at [180, 111] on icon at bounding box center [177, 104] width 46 height 16
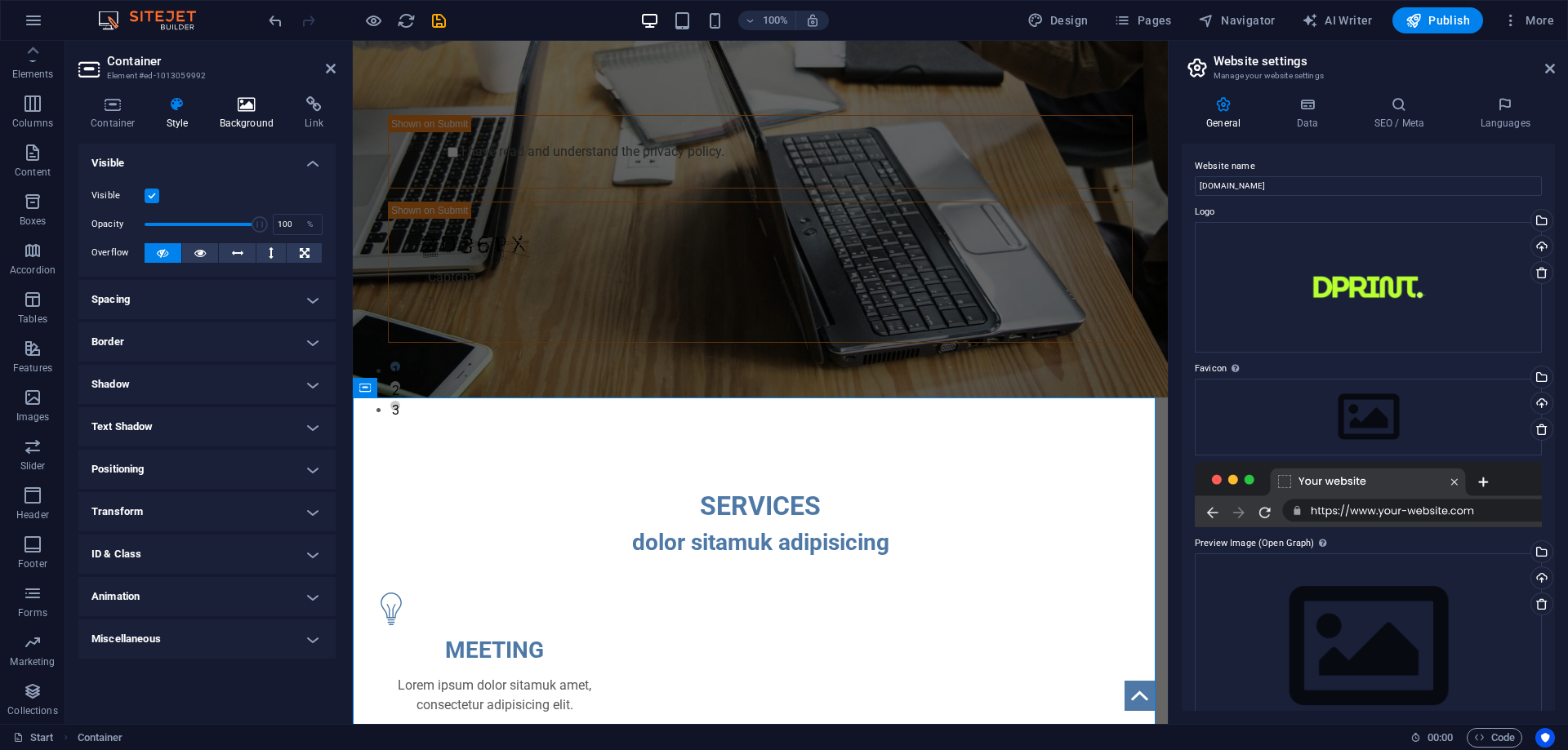
click at [223, 110] on icon at bounding box center [247, 104] width 79 height 16
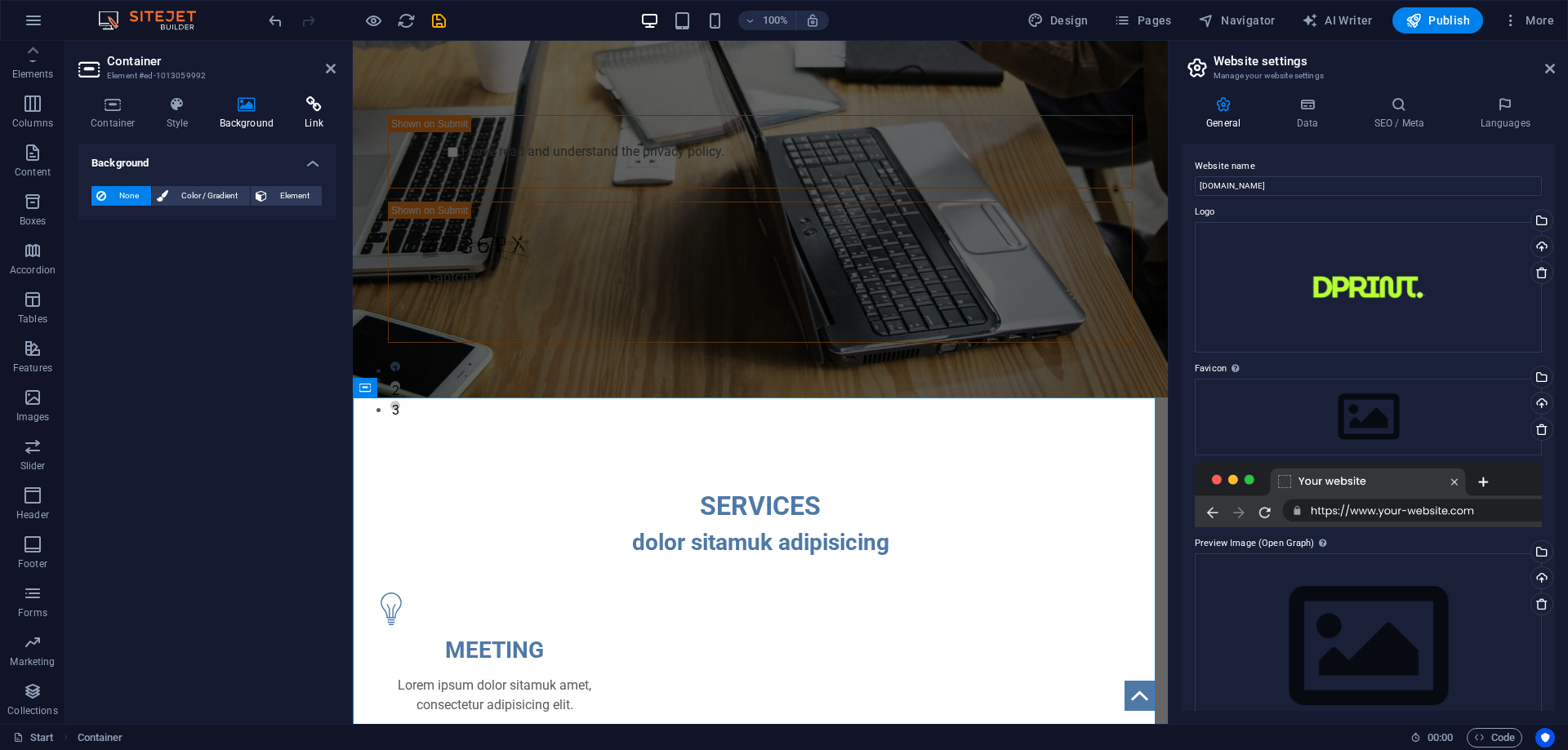
click at [305, 99] on icon at bounding box center [314, 104] width 43 height 16
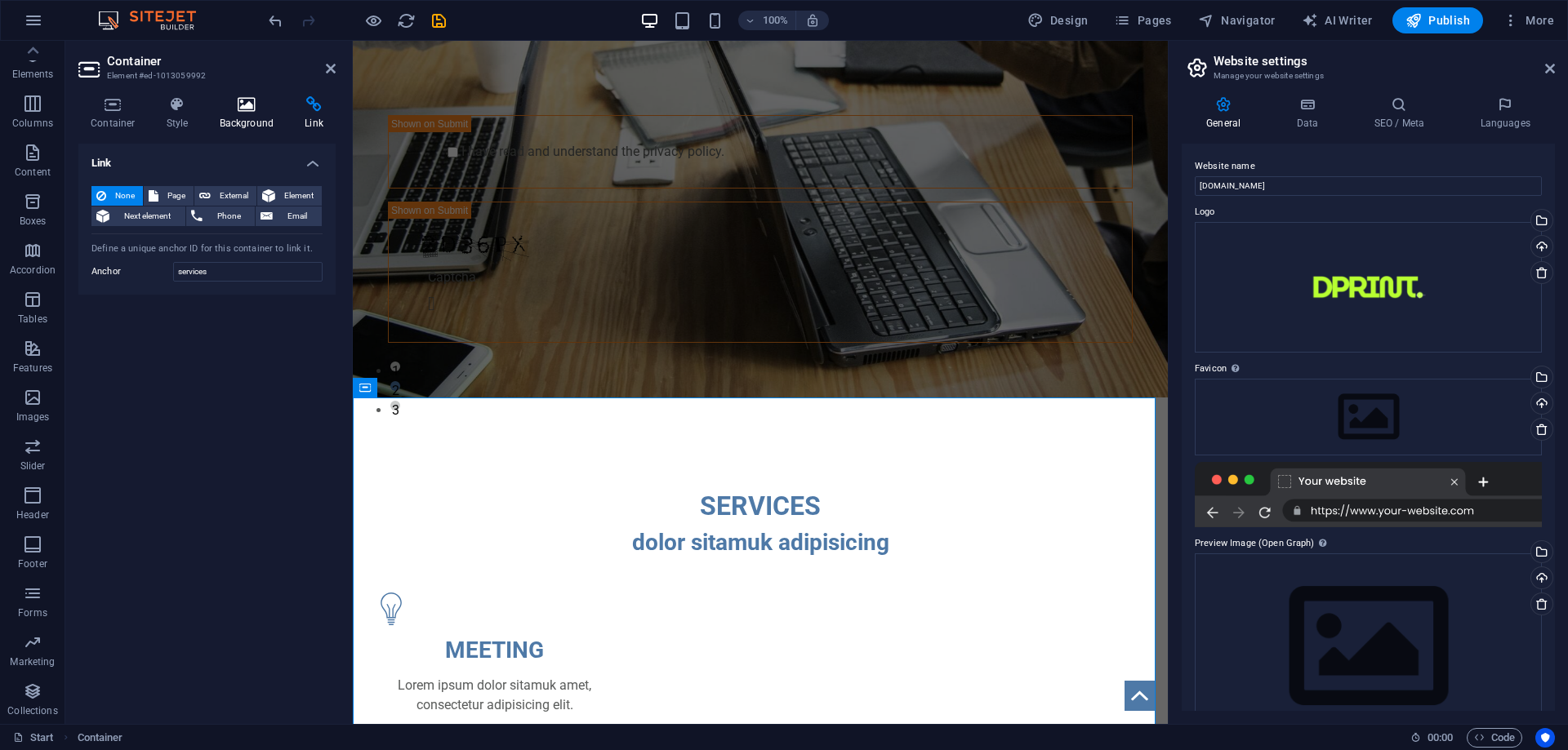
click at [250, 115] on h4 "Background" at bounding box center [250, 113] width 86 height 35
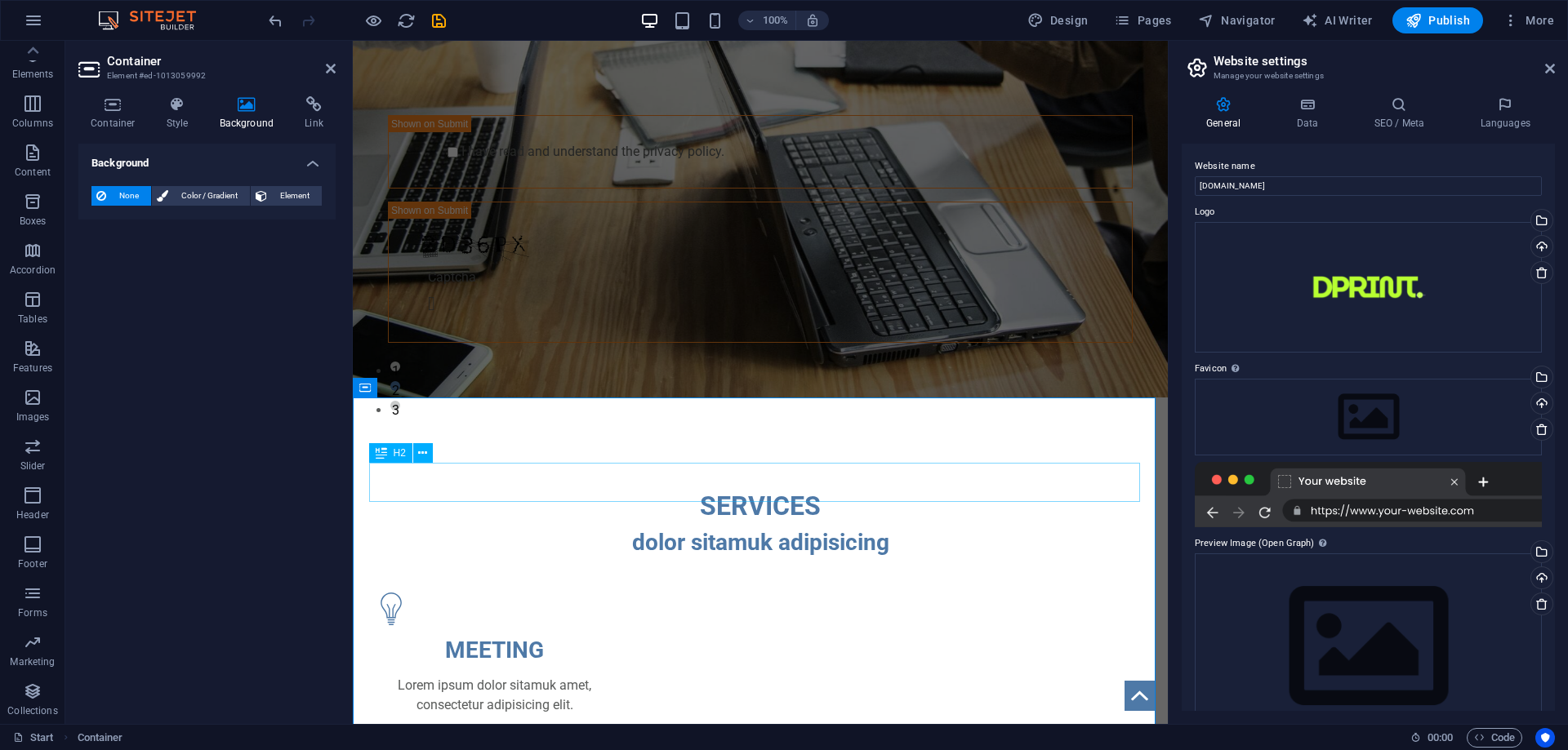
click at [517, 489] on div "SERVICES" at bounding box center [760, 506] width 771 height 39
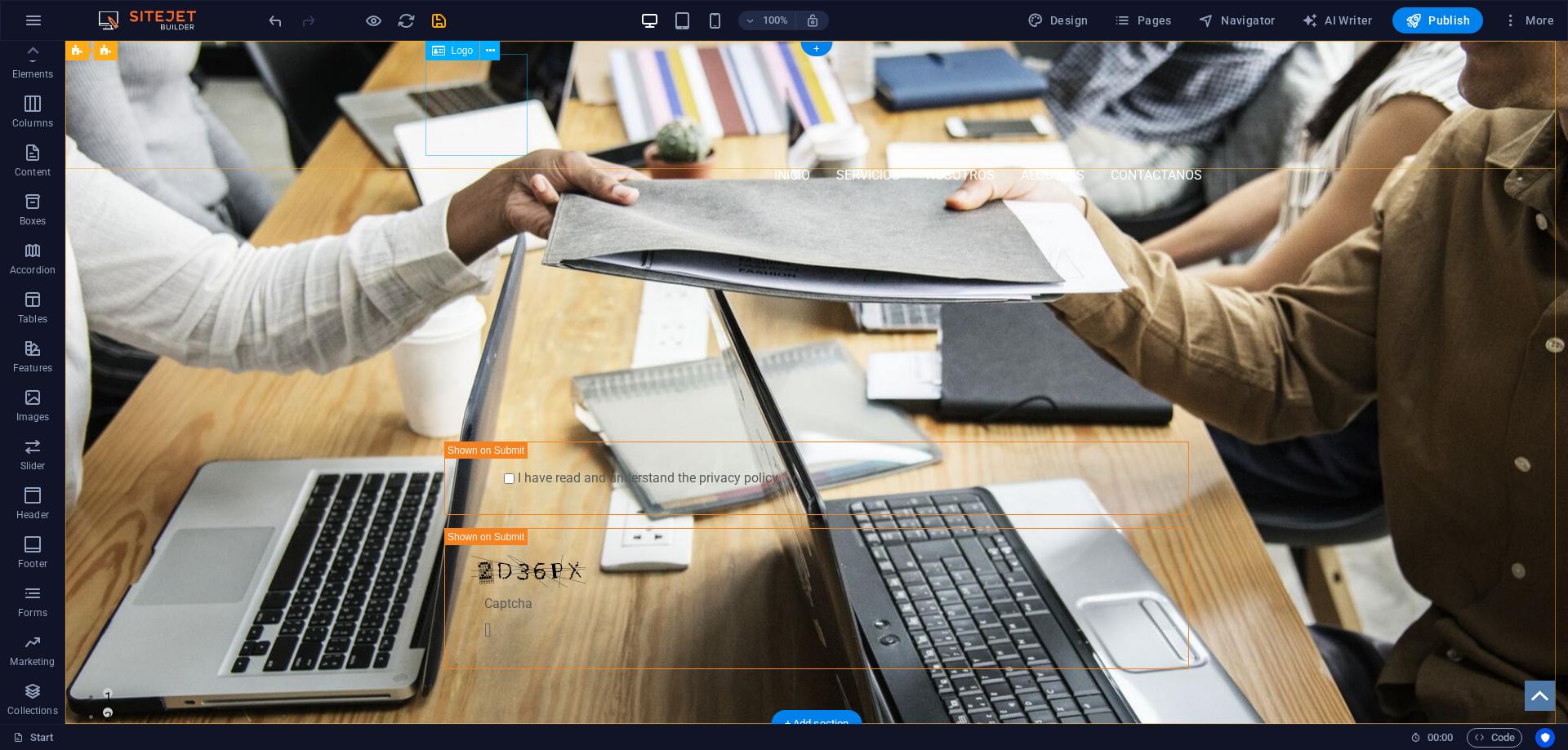
click at [471, 106] on div at bounding box center [816, 104] width 771 height 102
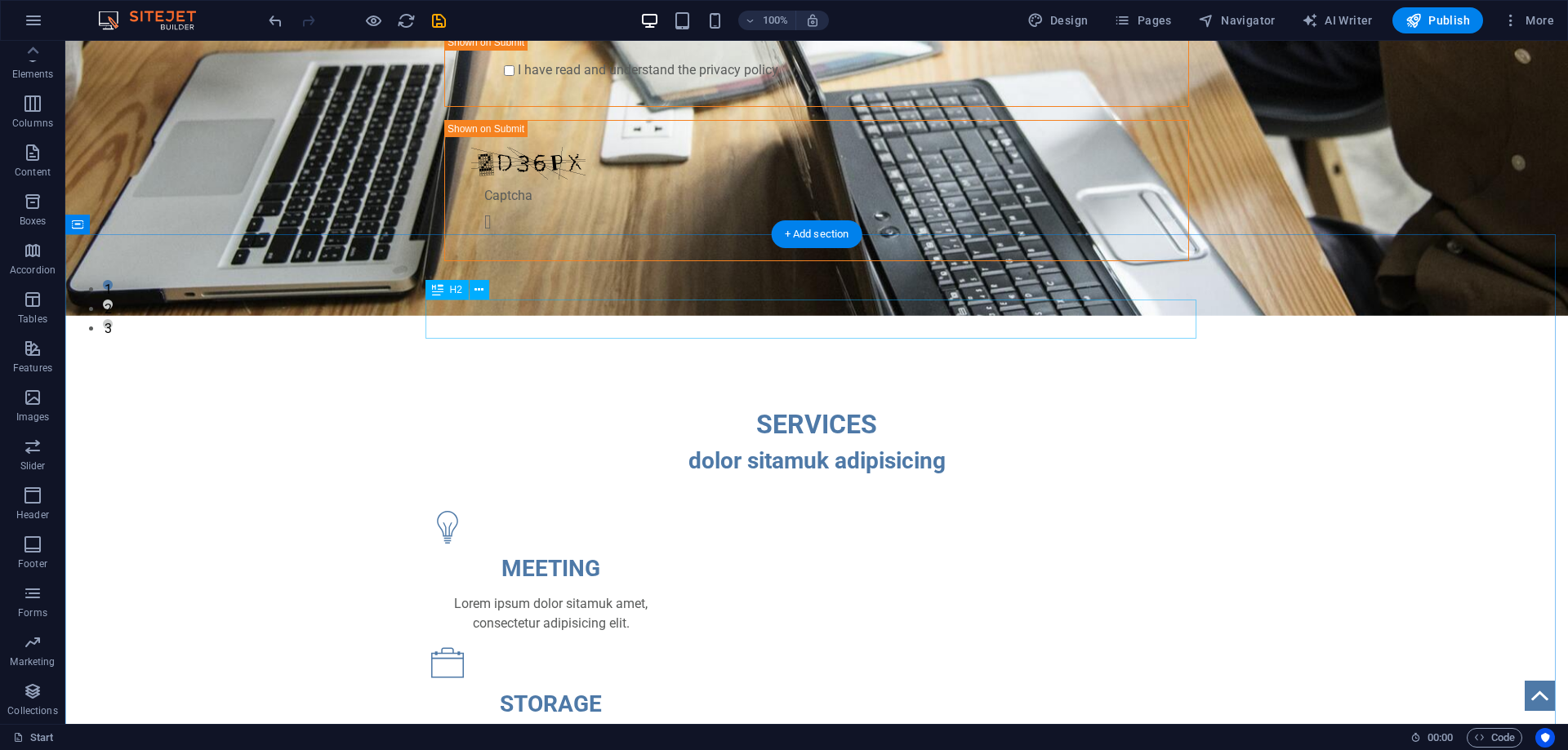
scroll to position [490, 0]
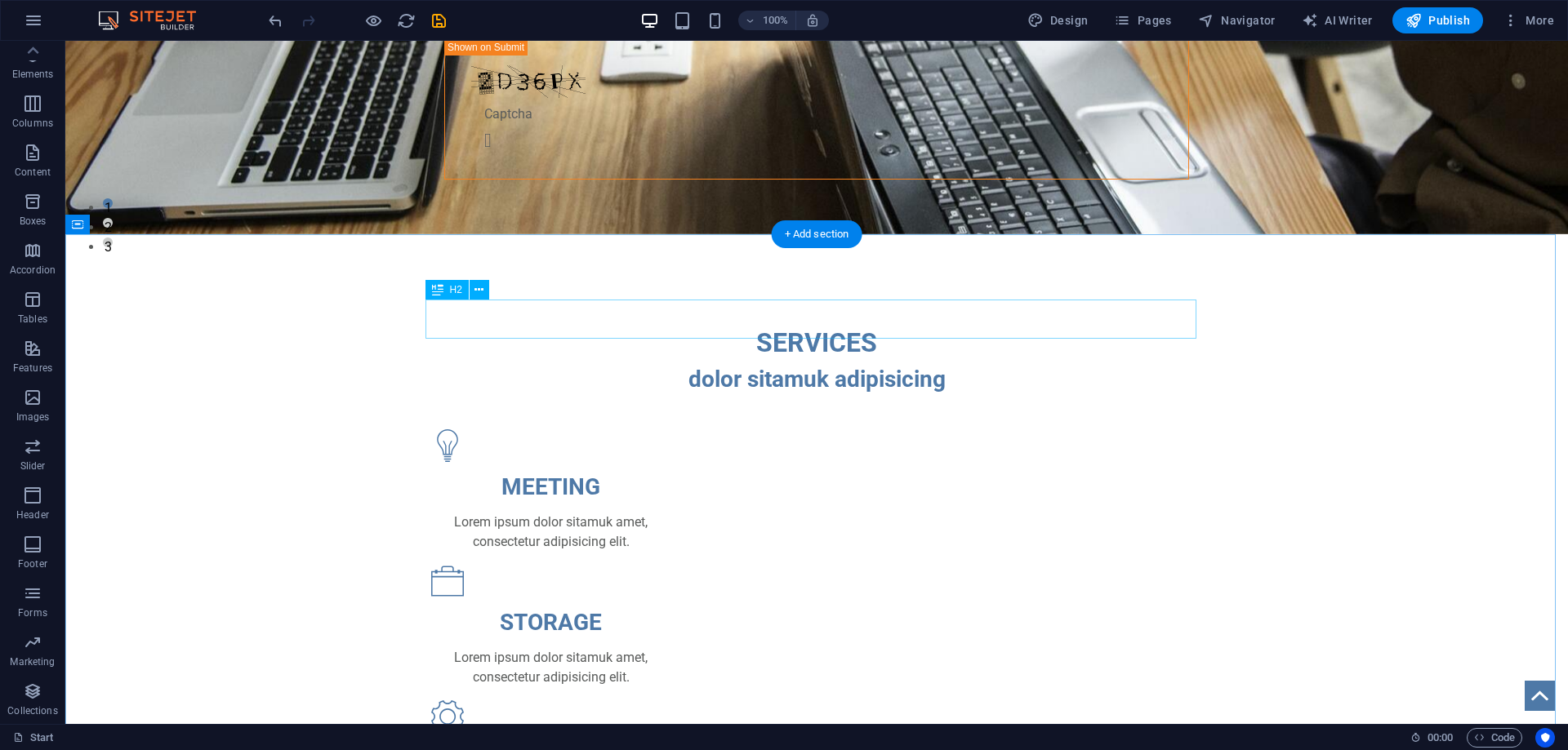
click at [801, 324] on div "SERVICES" at bounding box center [816, 343] width 771 height 39
click at [810, 324] on div "SERVICES" at bounding box center [816, 343] width 771 height 39
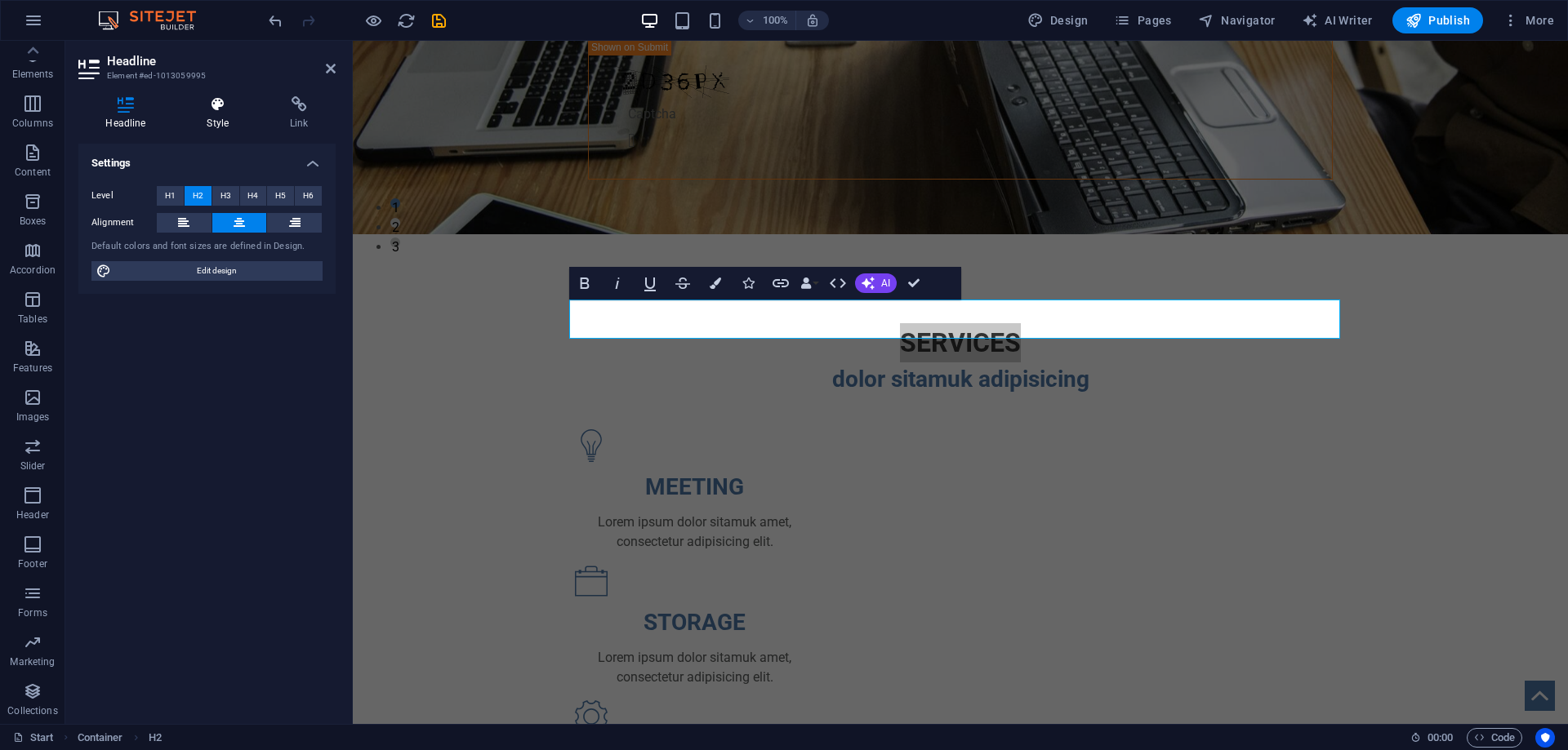
click at [219, 110] on icon at bounding box center [217, 104] width 77 height 16
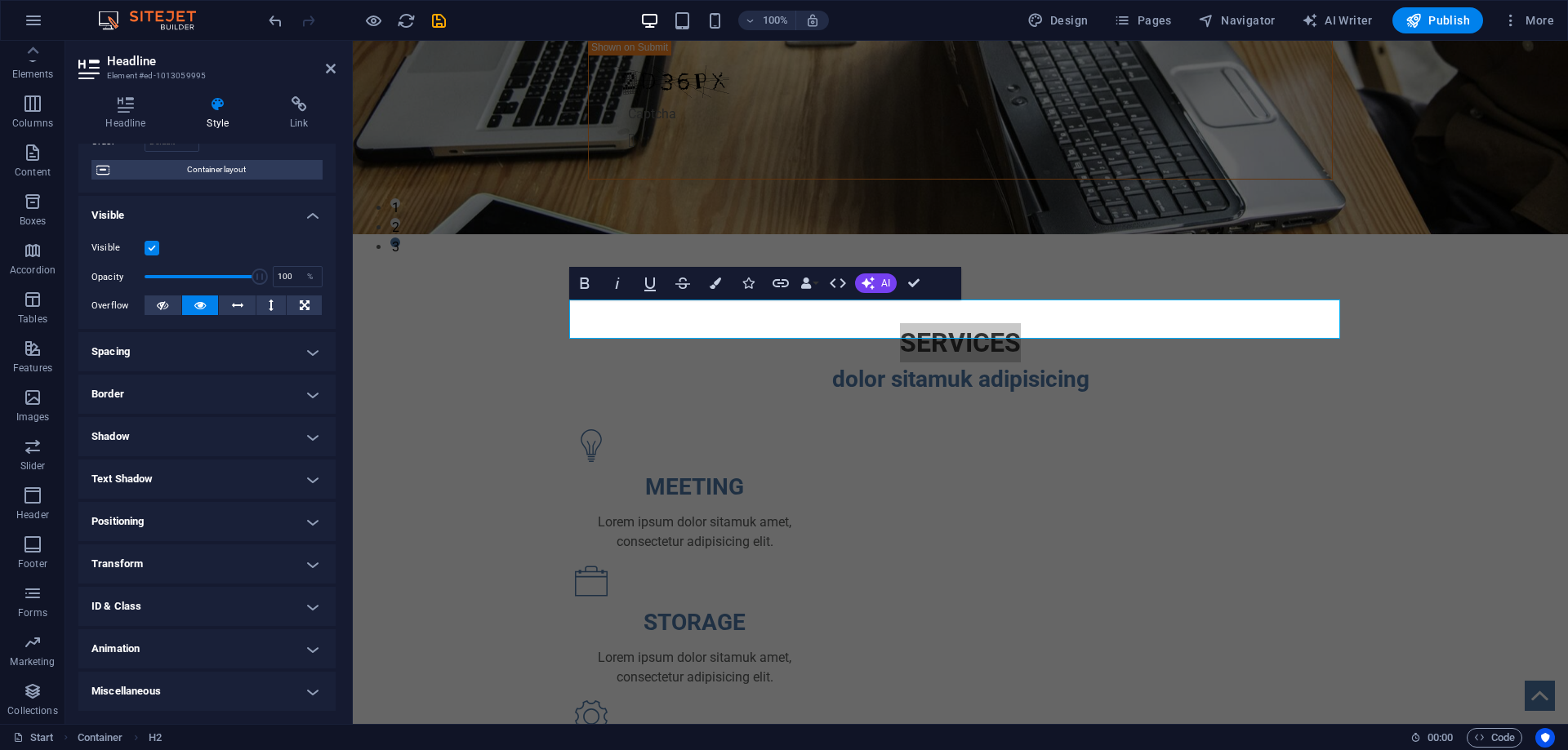
scroll to position [0, 0]
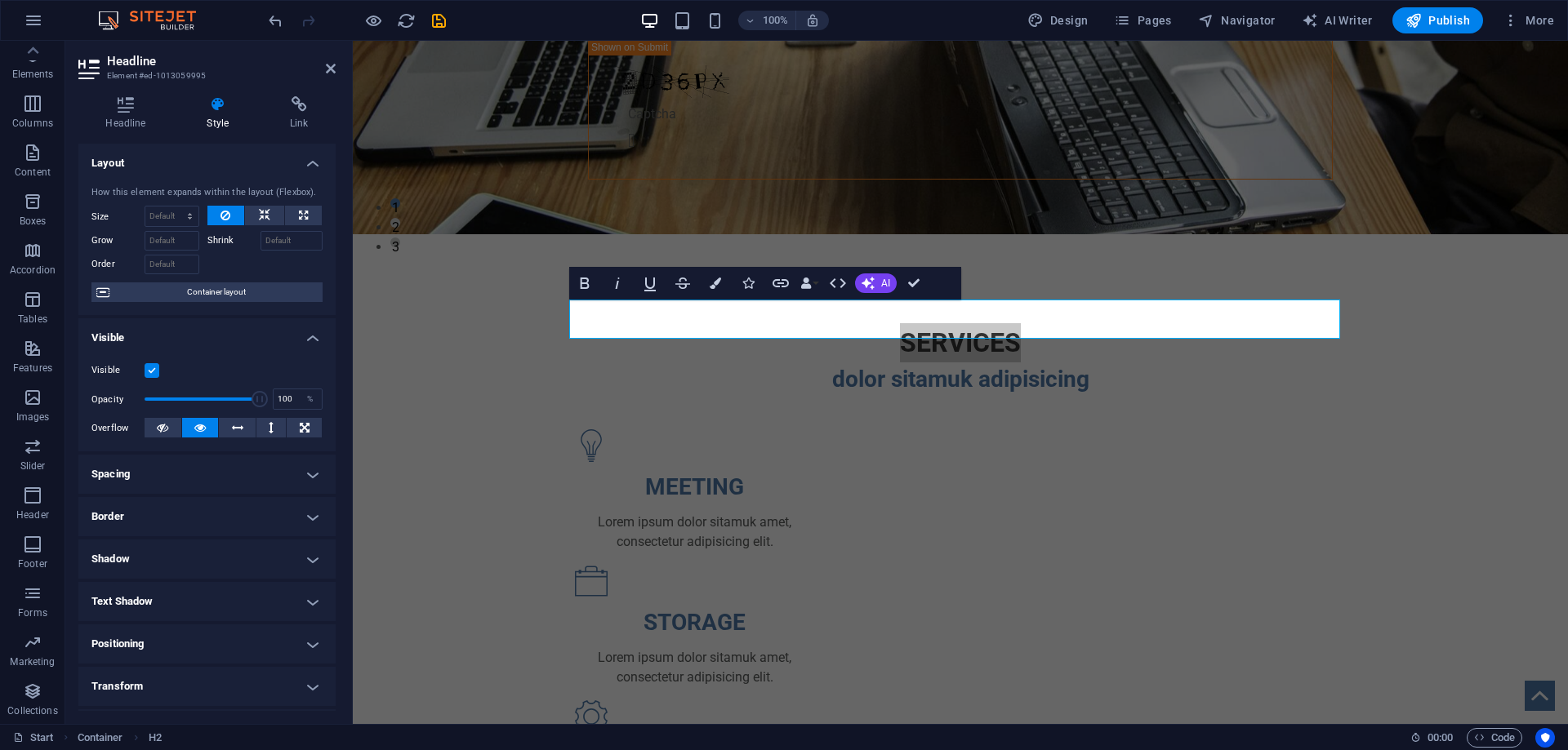
click at [203, 527] on h4 "Border" at bounding box center [207, 517] width 257 height 39
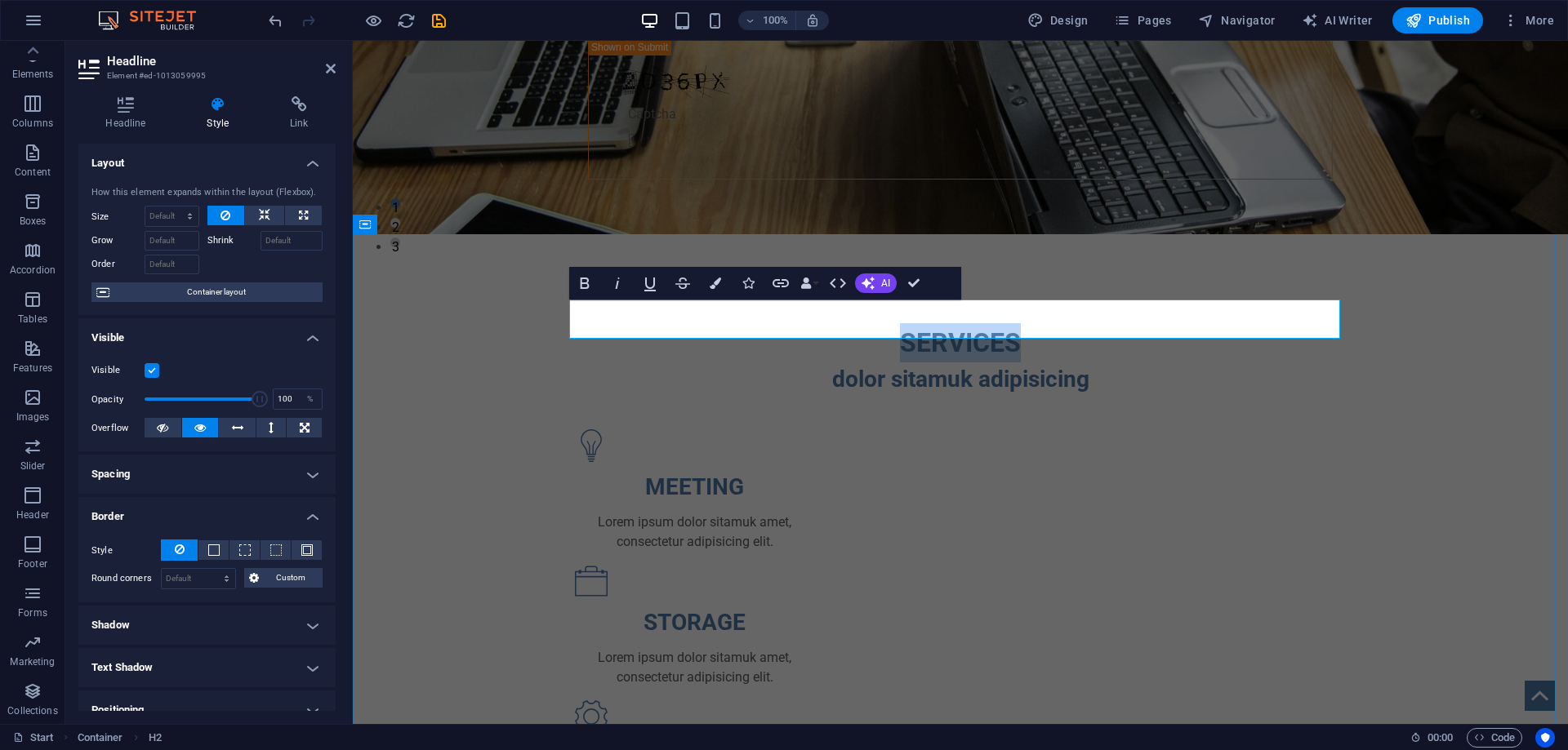
click at [950, 324] on h2 "SERVICES" at bounding box center [960, 343] width 771 height 39
click at [715, 281] on icon "button" at bounding box center [716, 283] width 12 height 12
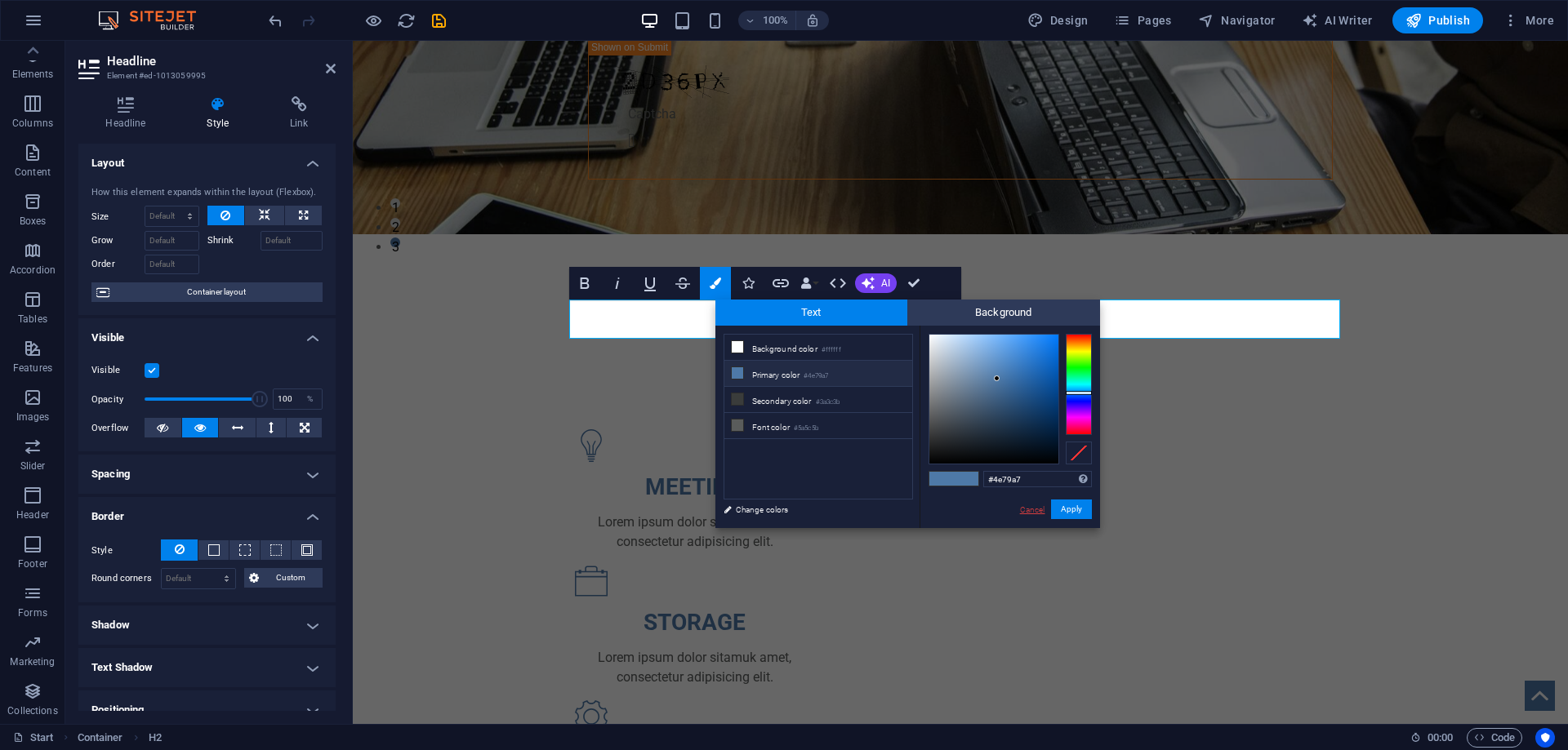
click at [1031, 506] on link "Cancel" at bounding box center [1033, 510] width 29 height 13
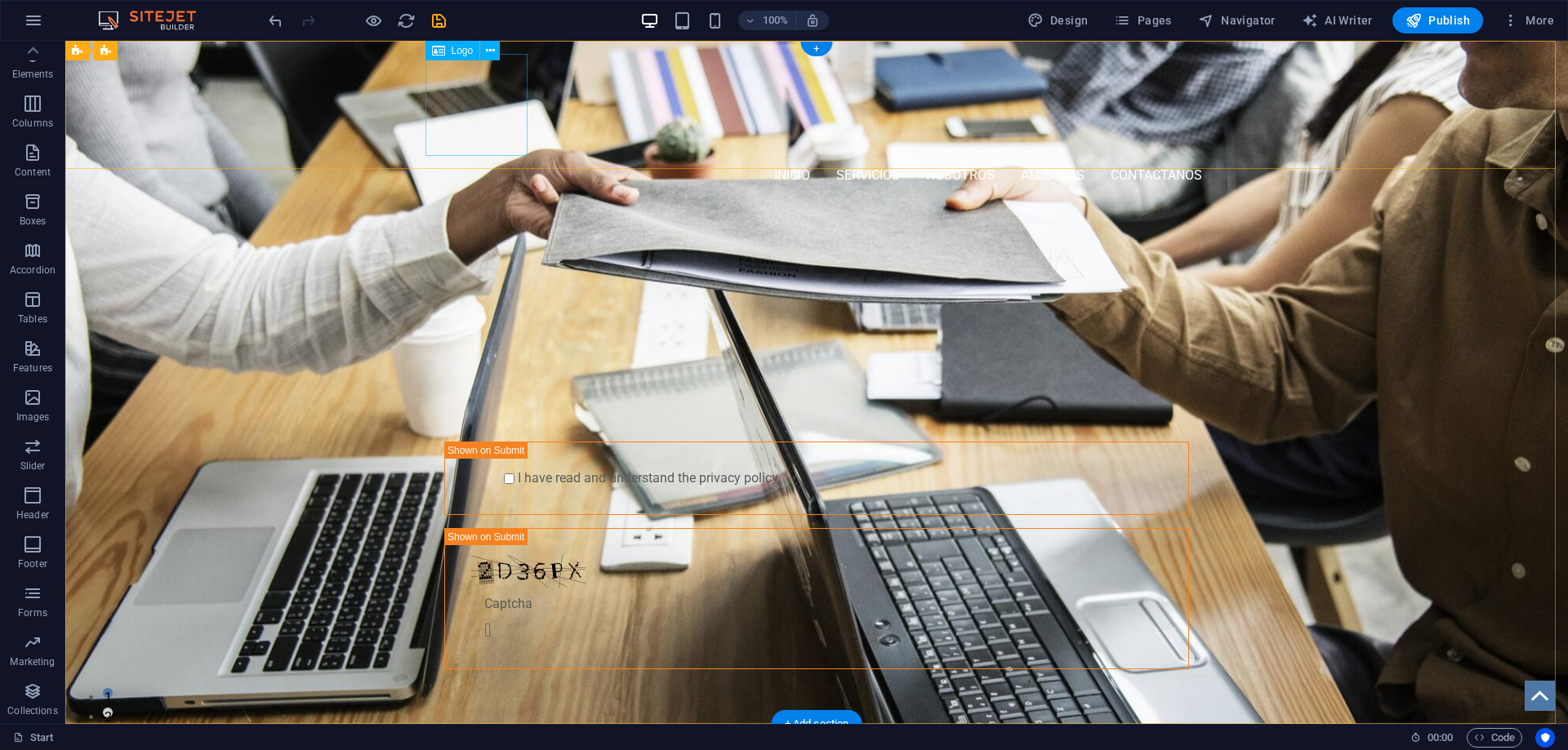
click at [445, 102] on div at bounding box center [816, 104] width 771 height 102
click at [445, 101] on div at bounding box center [816, 104] width 771 height 102
select select "px"
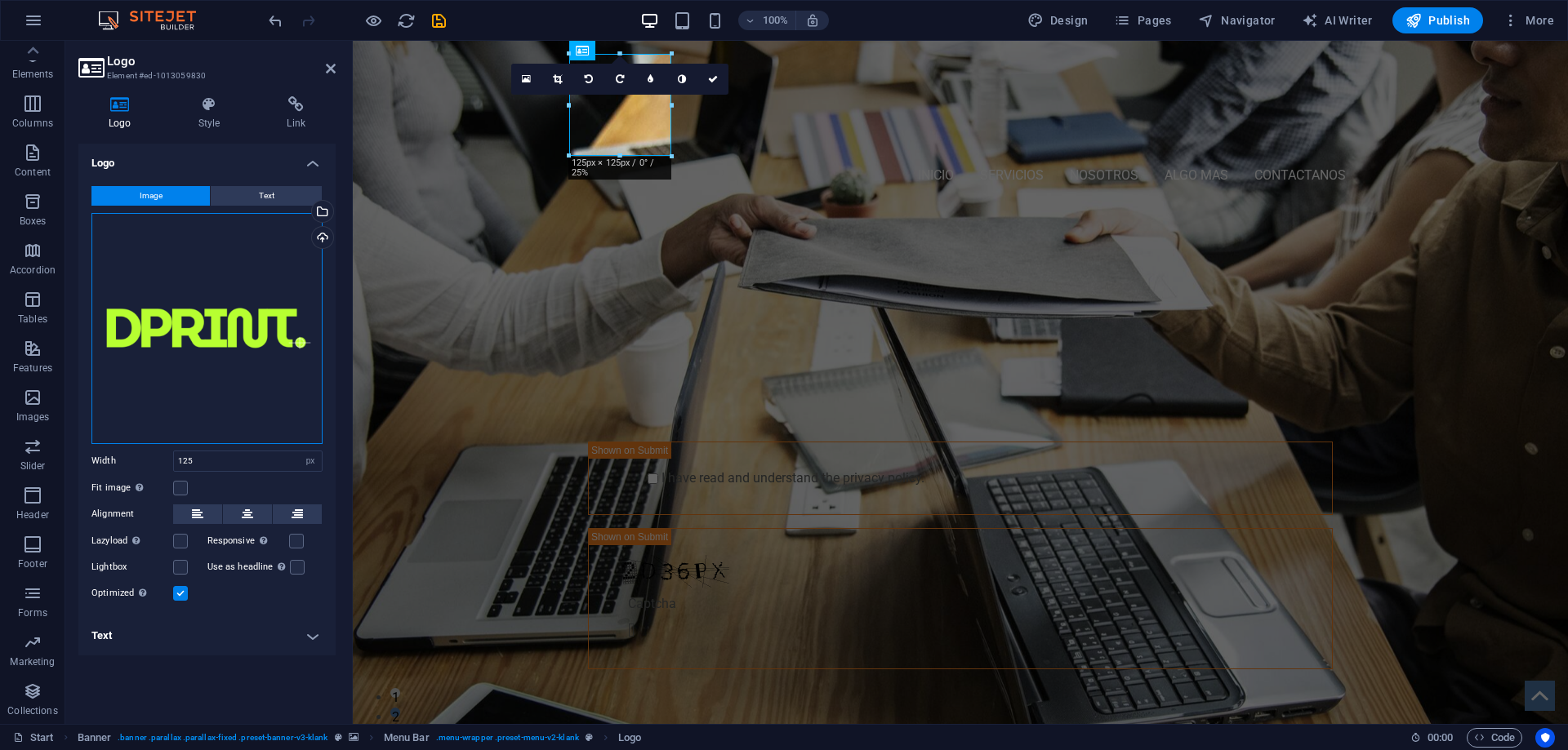
click at [214, 338] on div "Drag files here, click to choose files or select files from Files or our free s…" at bounding box center [207, 329] width 231 height 231
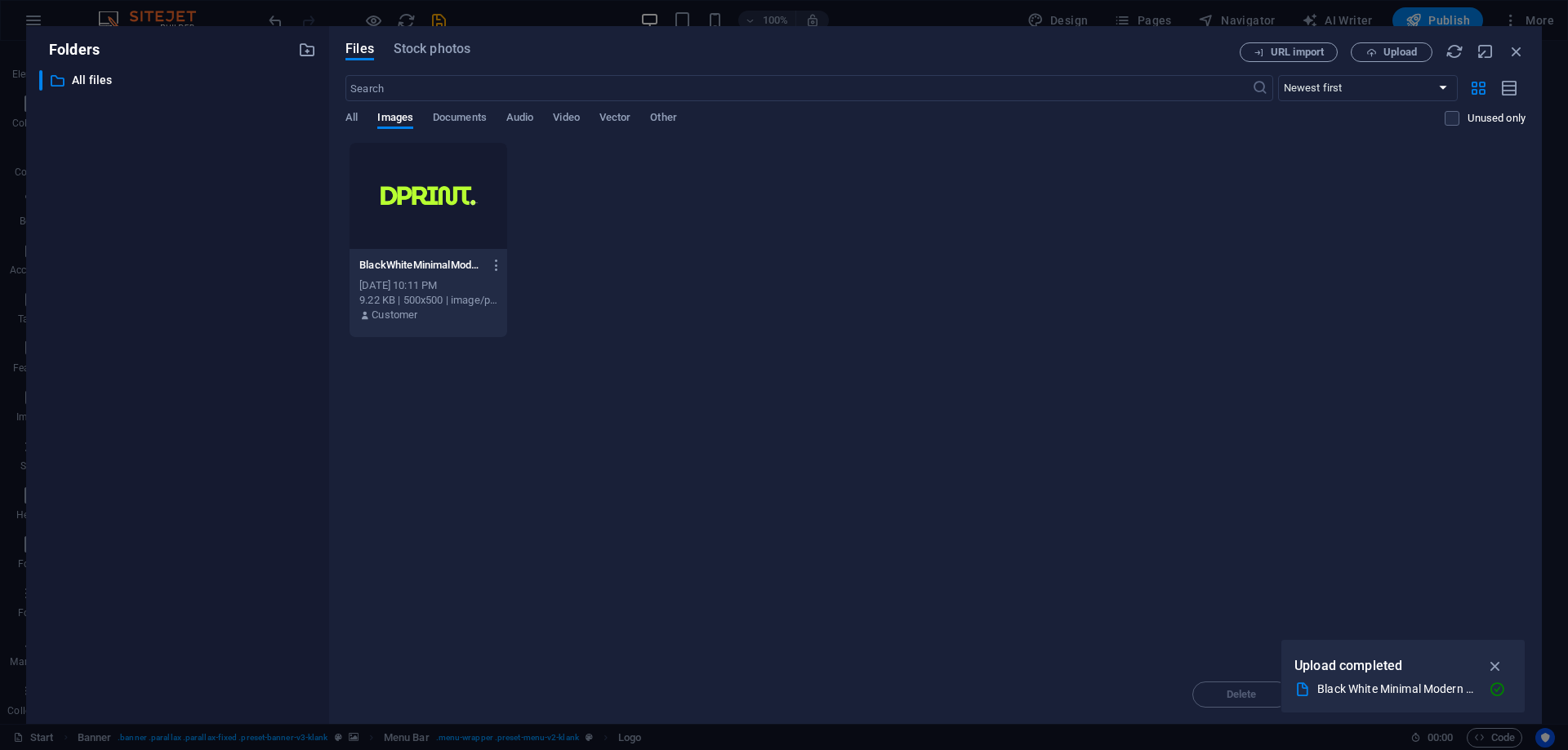
click at [422, 205] on div at bounding box center [428, 196] width 158 height 106
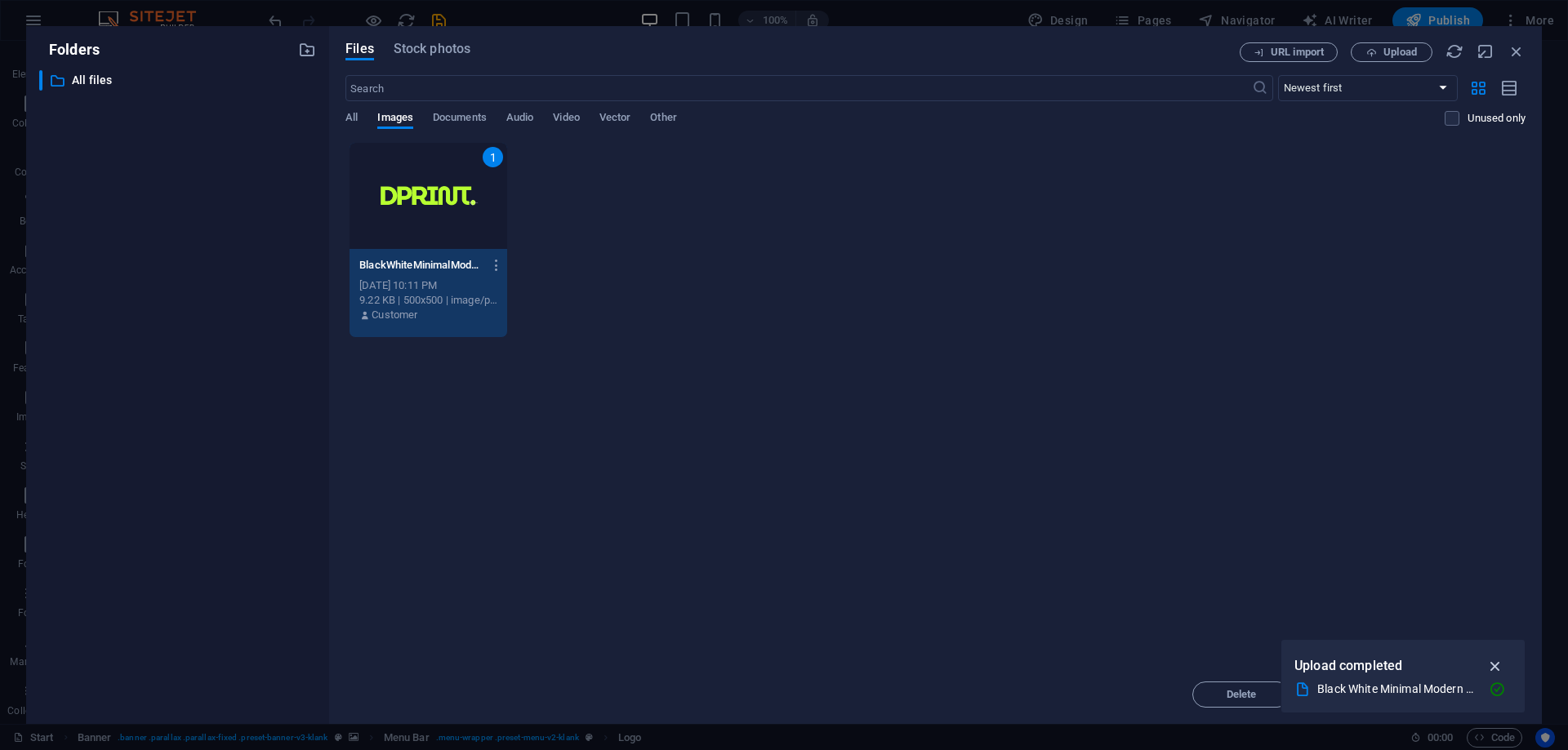
click at [1492, 662] on icon "button" at bounding box center [1496, 666] width 19 height 18
click at [1489, 694] on span "Insert" at bounding box center [1477, 694] width 29 height 10
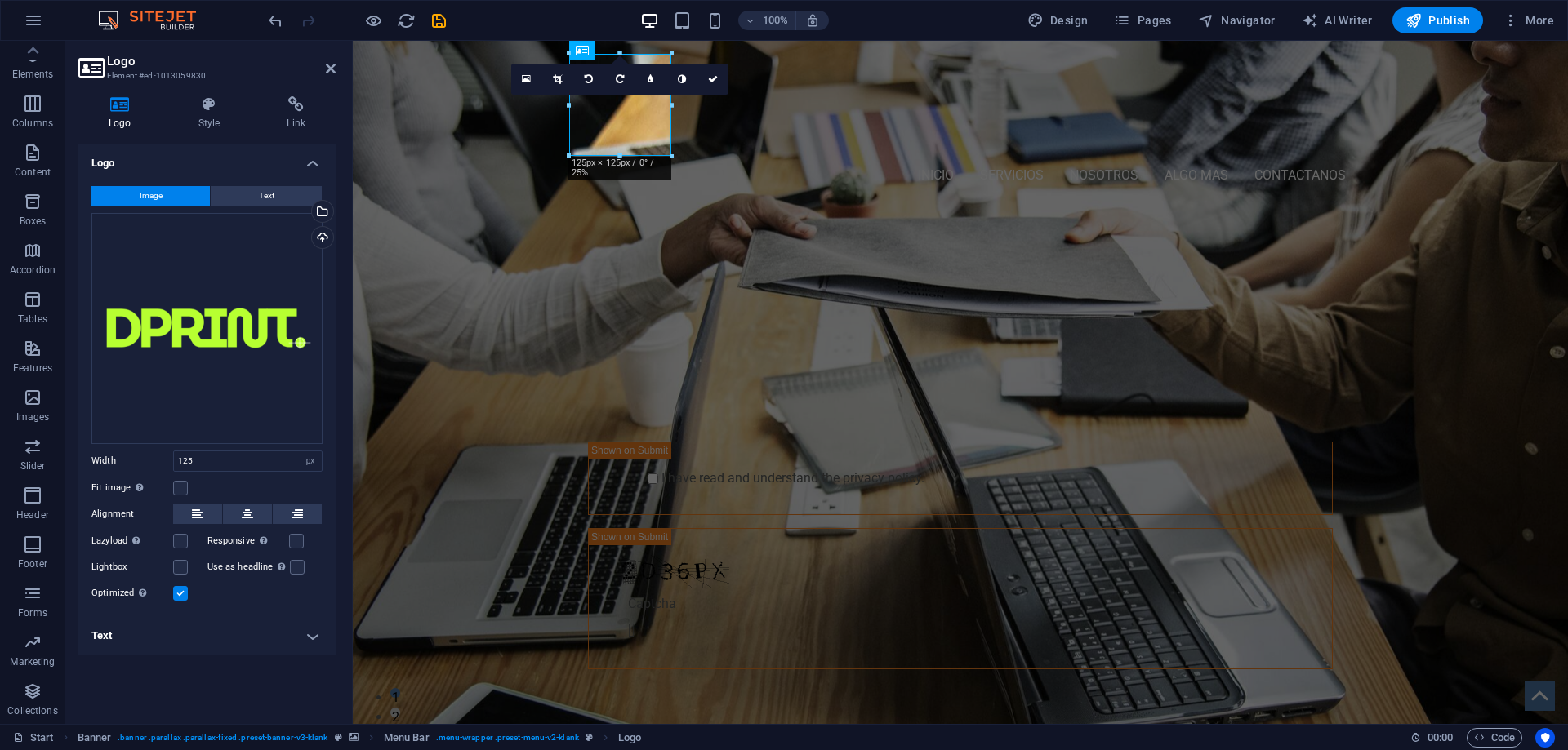
click at [304, 636] on h4 "Text" at bounding box center [207, 635] width 257 height 39
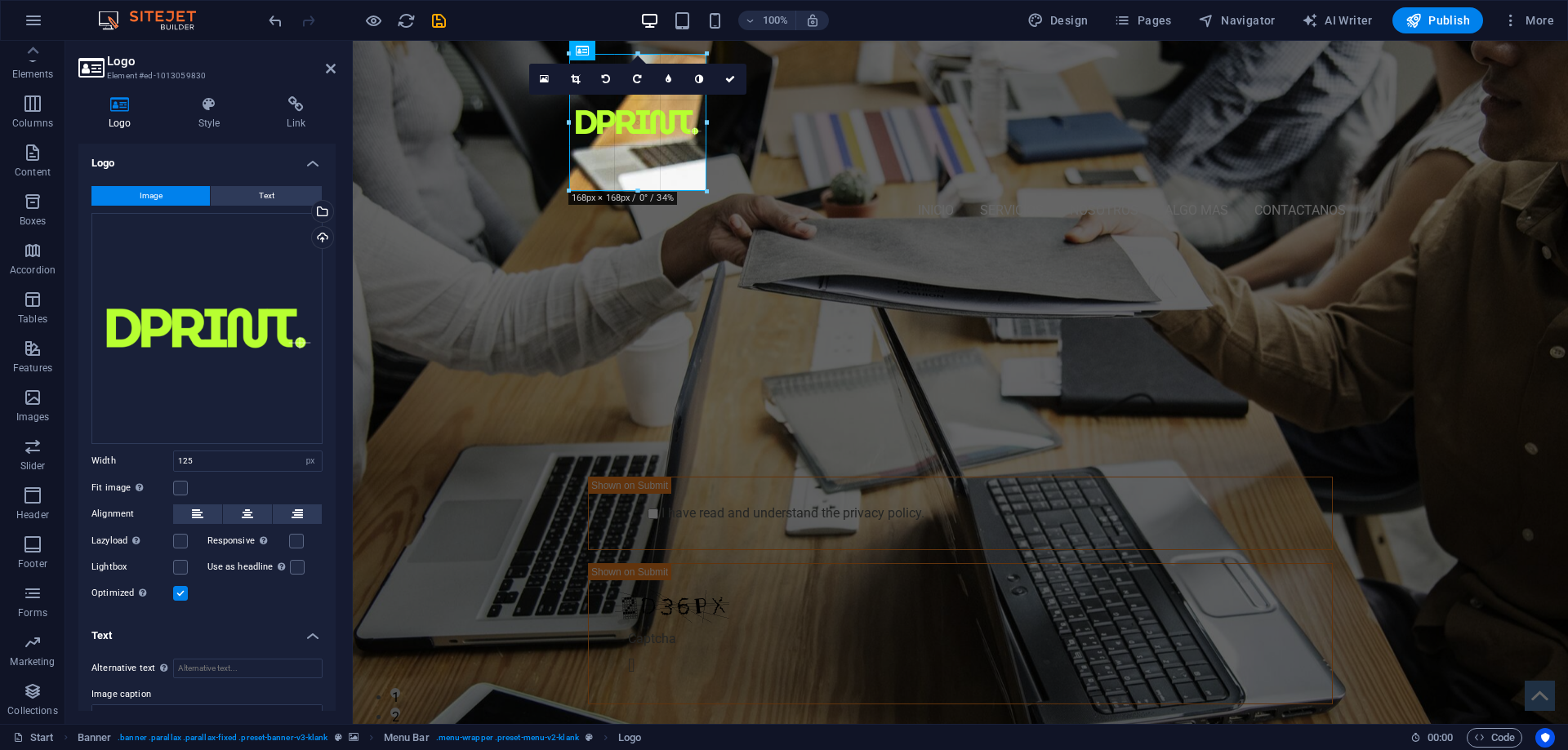
drag, startPoint x: 567, startPoint y: 154, endPoint x: 536, endPoint y: 163, distance: 32.3
type input "168"
click at [456, 323] on div "PROFESSIONAL LEAD TOOL GET STARTED WITH YOUR 10-DAY FREE TRIAL. REGISTER NOW! S…" at bounding box center [959, 513] width 1215 height 539
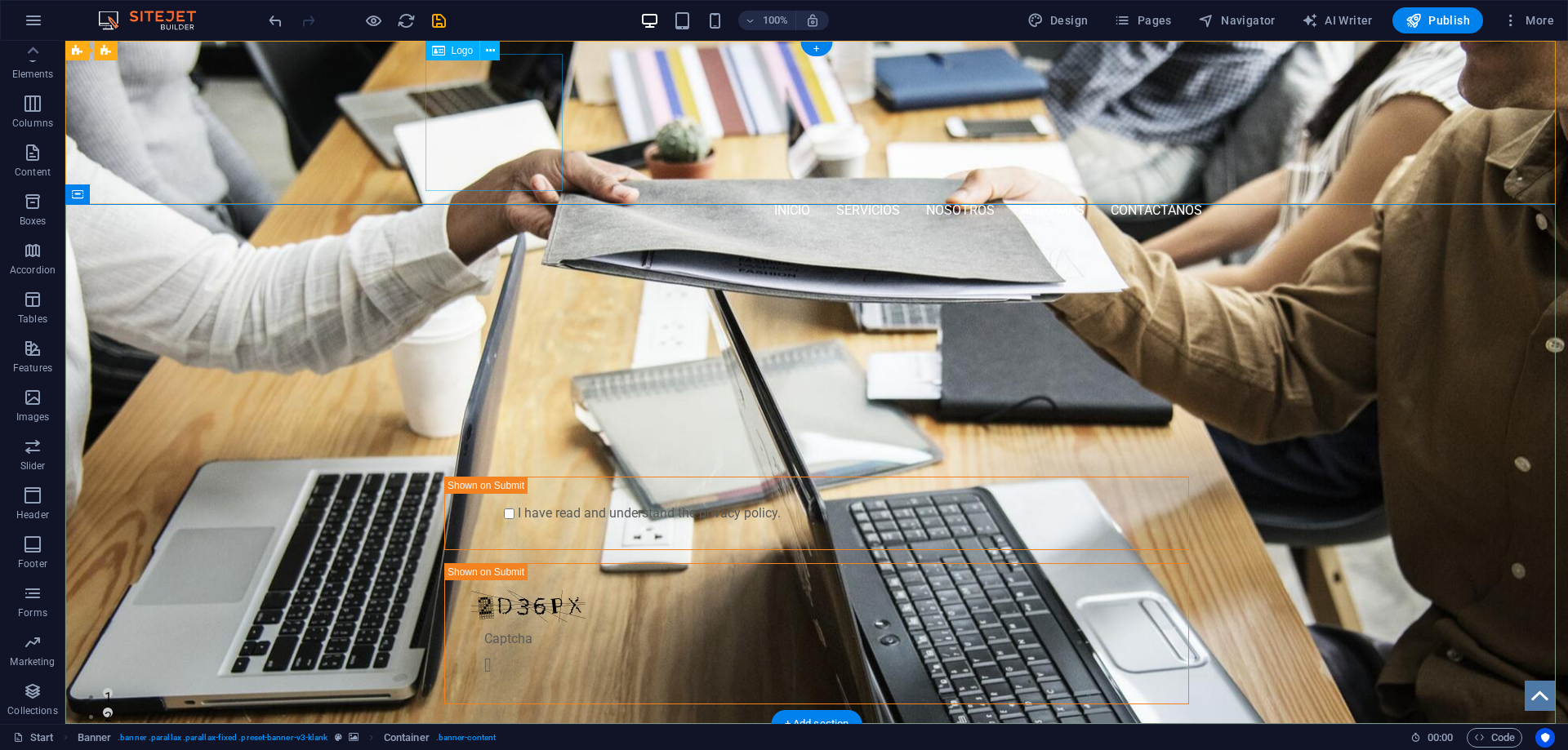
click at [493, 121] on div at bounding box center [816, 122] width 771 height 137
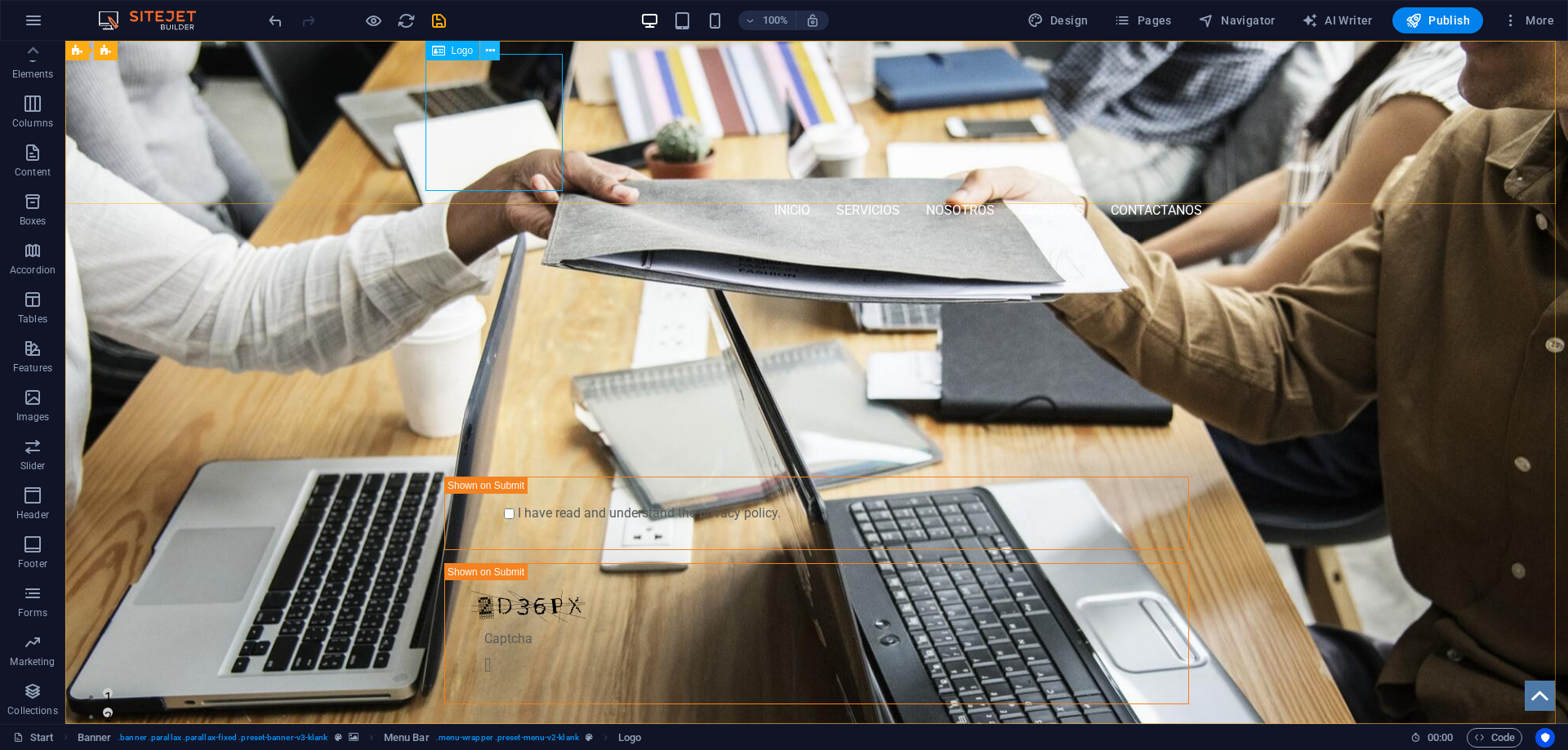
click at [498, 47] on button at bounding box center [489, 50] width 19 height 19
click at [254, 403] on div "PROFESSIONAL LEAD TOOL GET STARTED WITH YOUR 10-DAY FREE TRIAL. REGISTER NOW! S…" at bounding box center [816, 513] width 1502 height 539
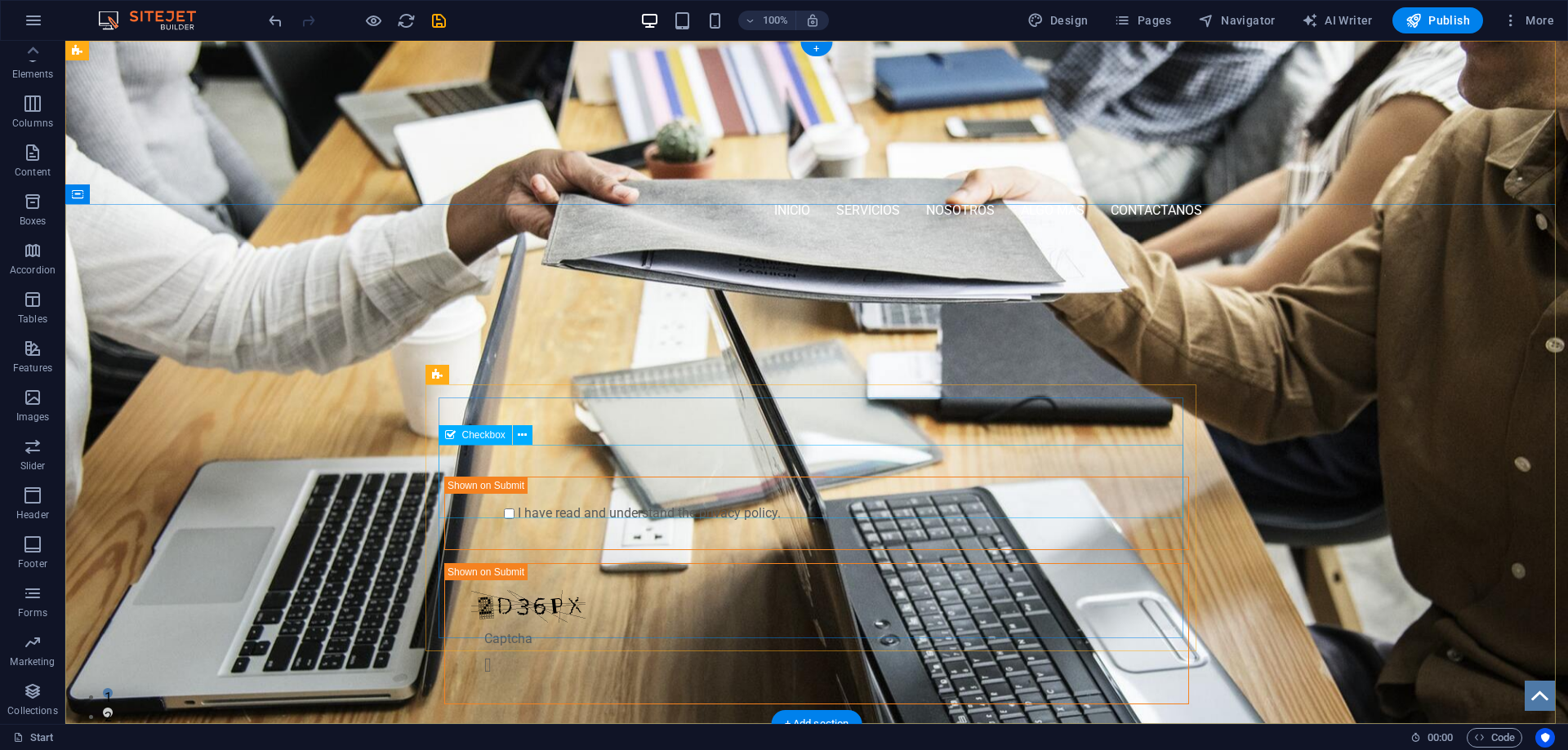
click at [481, 477] on div "I have read and understand the privacy policy." at bounding box center [816, 513] width 744 height 73
click at [468, 482] on div "I have read and understand the privacy policy." at bounding box center [816, 513] width 744 height 73
click at [470, 481] on div "I have read and understand the privacy policy." at bounding box center [816, 513] width 744 height 73
click at [763, 309] on div "PROFESSIONAL LEAD TOOL" at bounding box center [816, 333] width 771 height 49
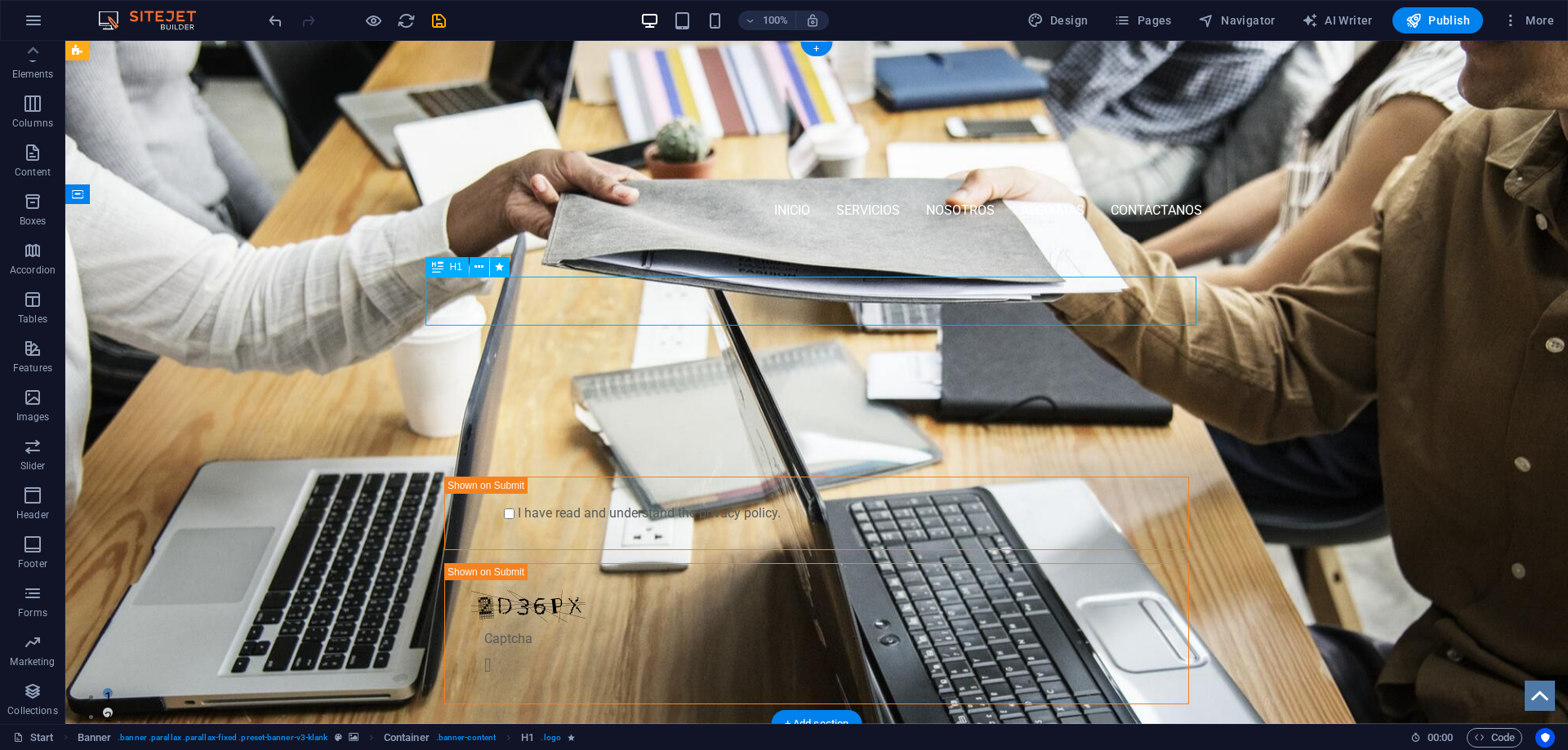
click at [883, 308] on div "PROFESSIONAL LEAD TOOL" at bounding box center [816, 333] width 771 height 49
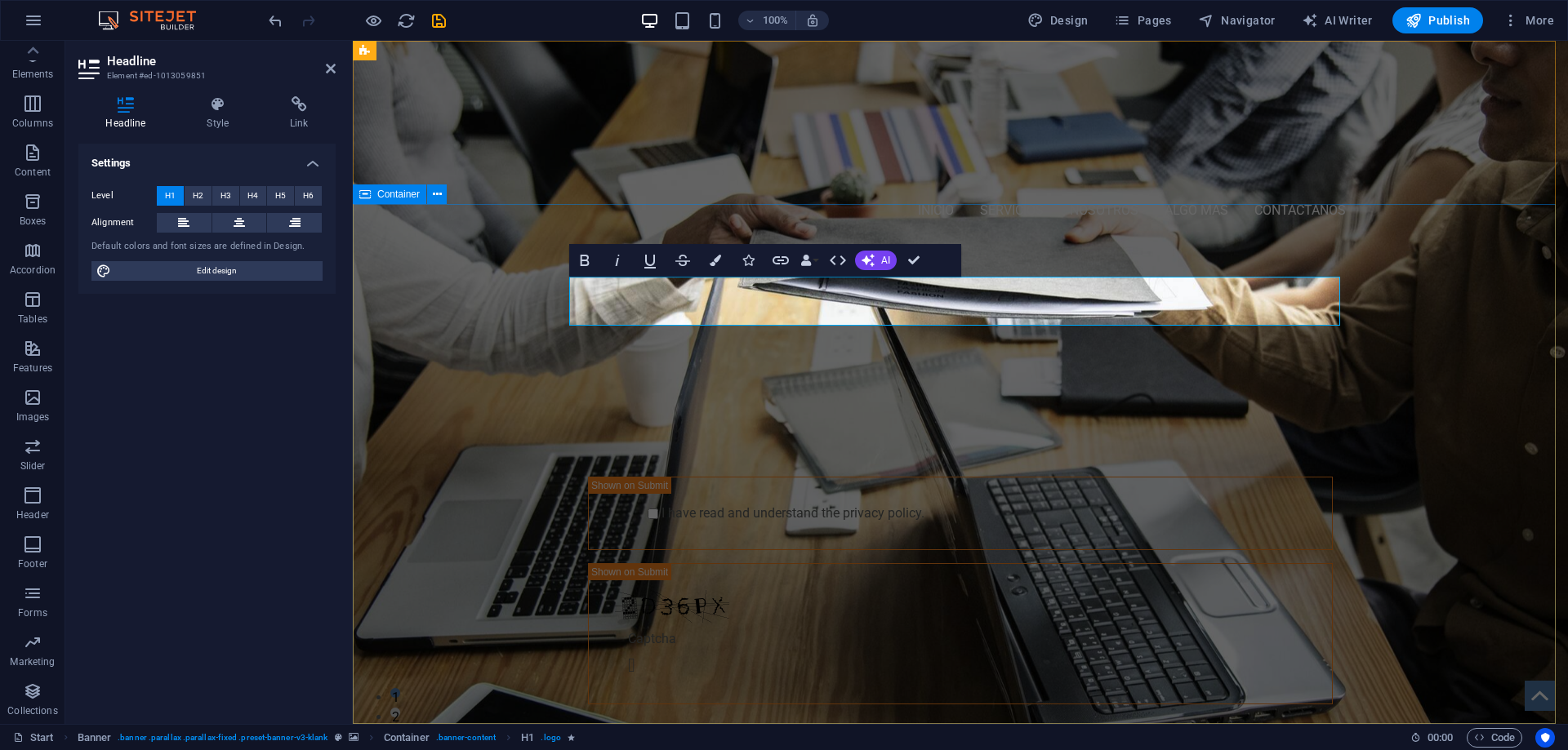
click at [496, 358] on div "Imprime, impacta e inspira. GET STARTED WITH YOUR 10-DAY FREE TRIAL. REGISTER N…" at bounding box center [959, 513] width 1215 height 539
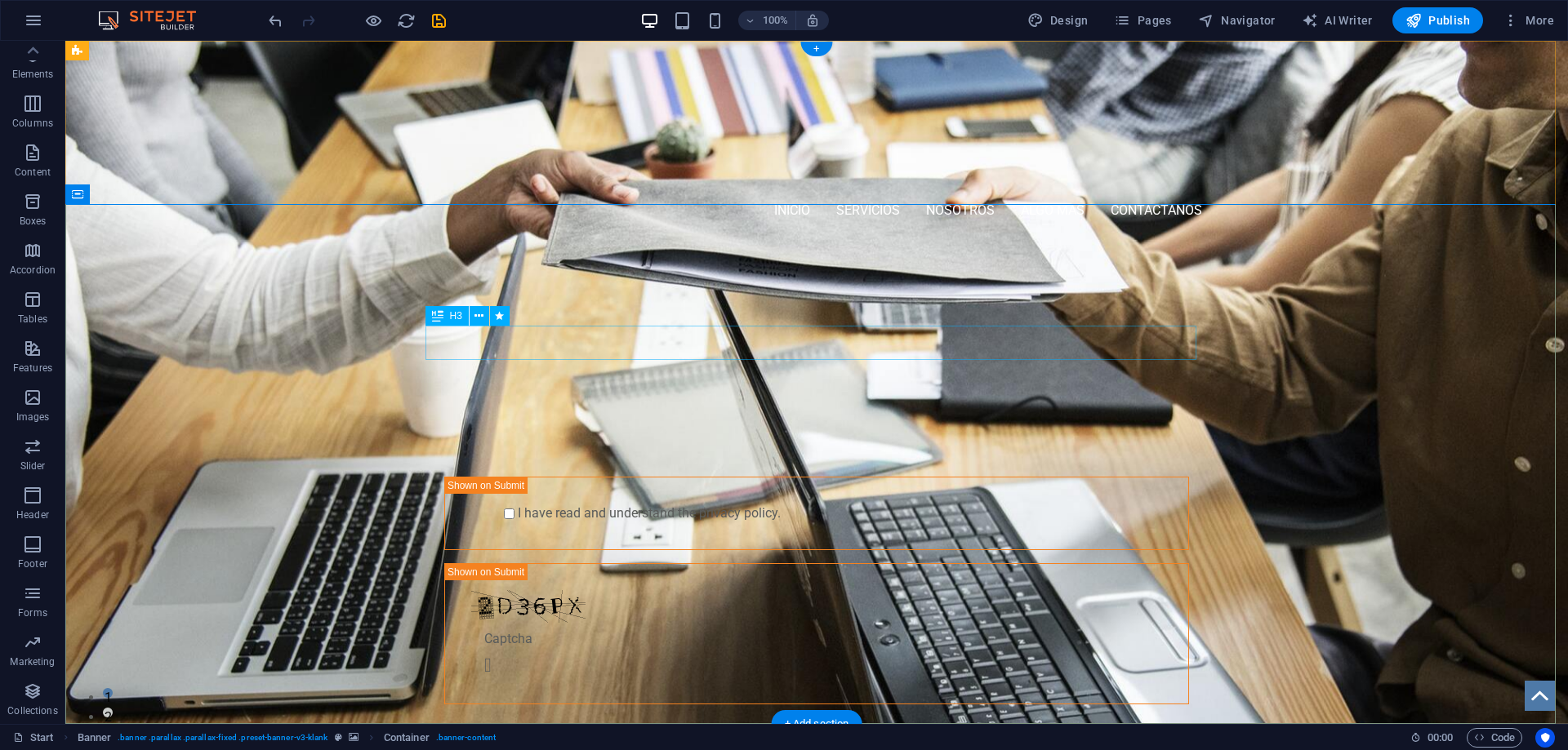
click at [799, 357] on div "GET STARTED WITH YOUR 10-DAY FREE TRIAL. REGISTER NOW!" at bounding box center [816, 374] width 771 height 35
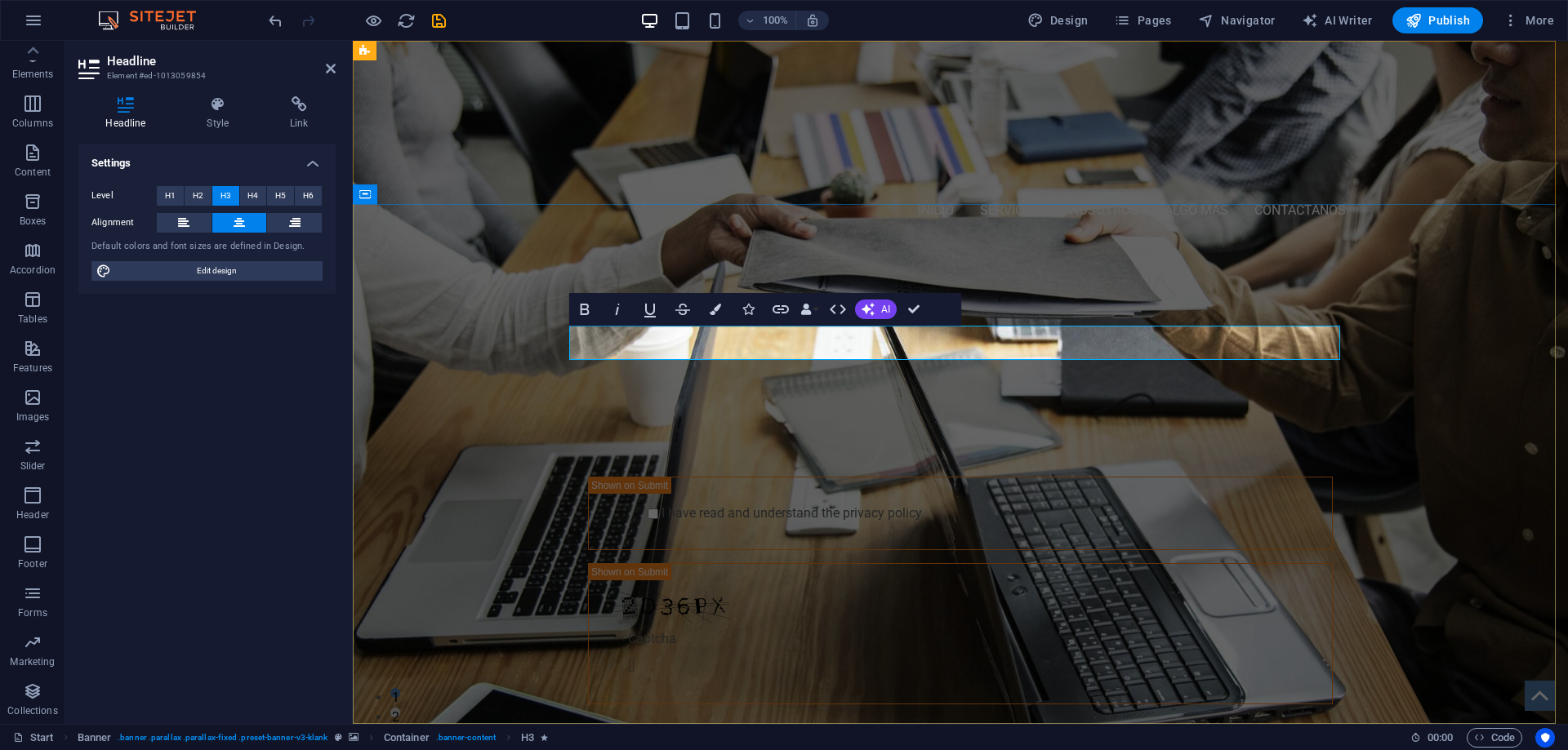
click at [1180, 361] on span "GET STARTED WITH YOUR 10-DAY FREE TRIAL. REGISTER NOW!" at bounding box center [960, 374] width 664 height 27
click at [442, 501] on div "Imprime, impacta e inspira. Transformamos tus ideas en materiales impresos de a…" at bounding box center [959, 513] width 1215 height 539
